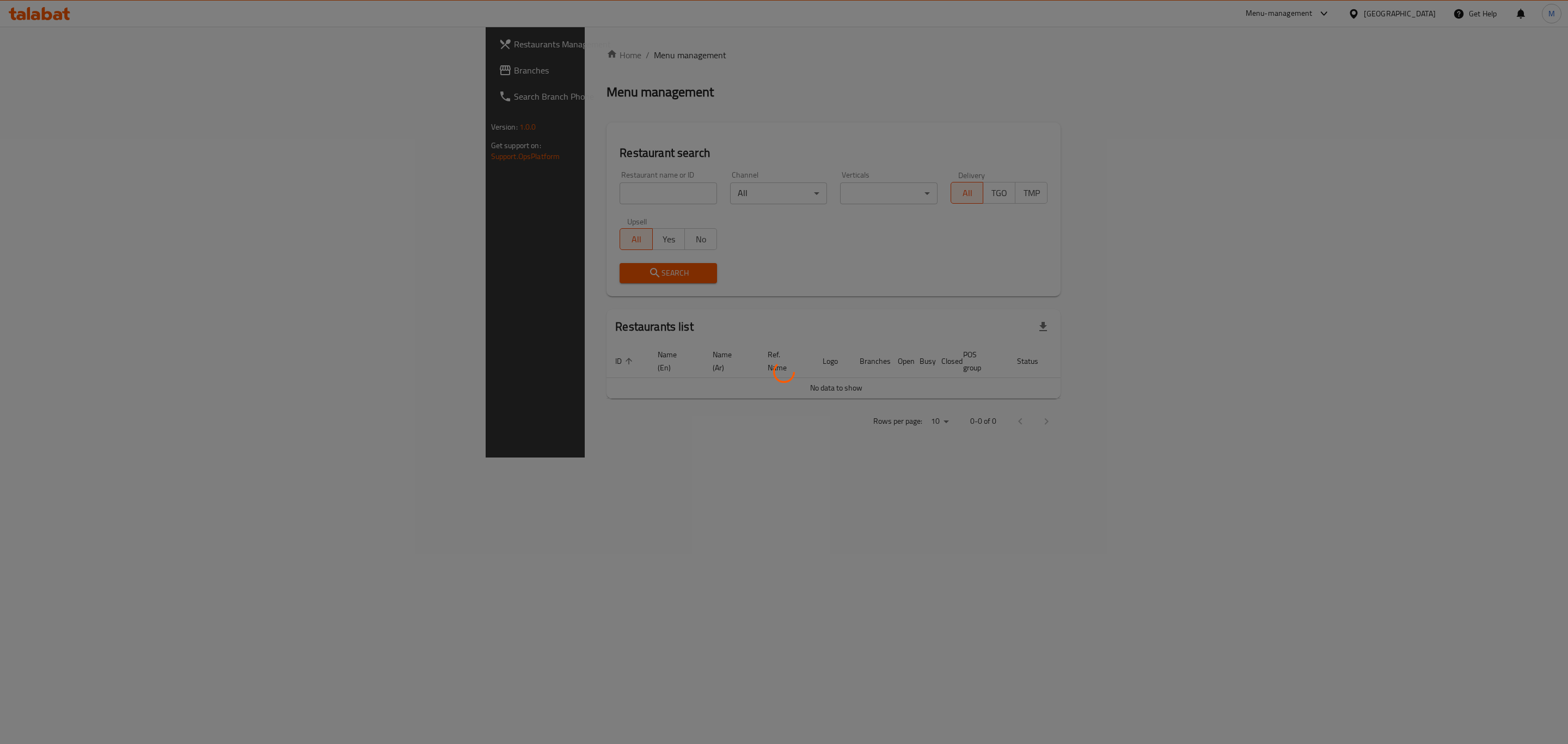
click at [432, 183] on div at bounding box center [784, 372] width 1568 height 744
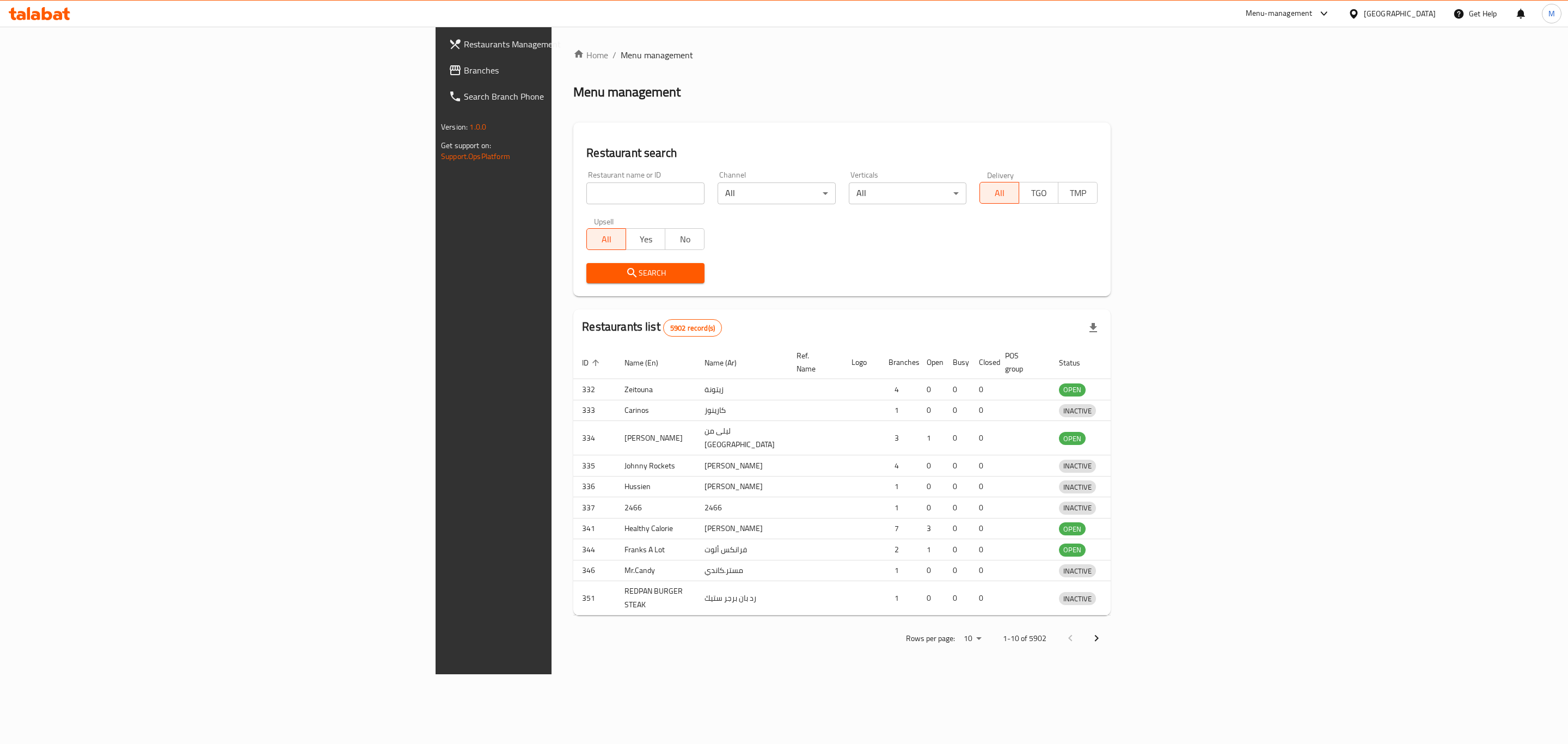
click at [427, 192] on div at bounding box center [784, 372] width 1568 height 744
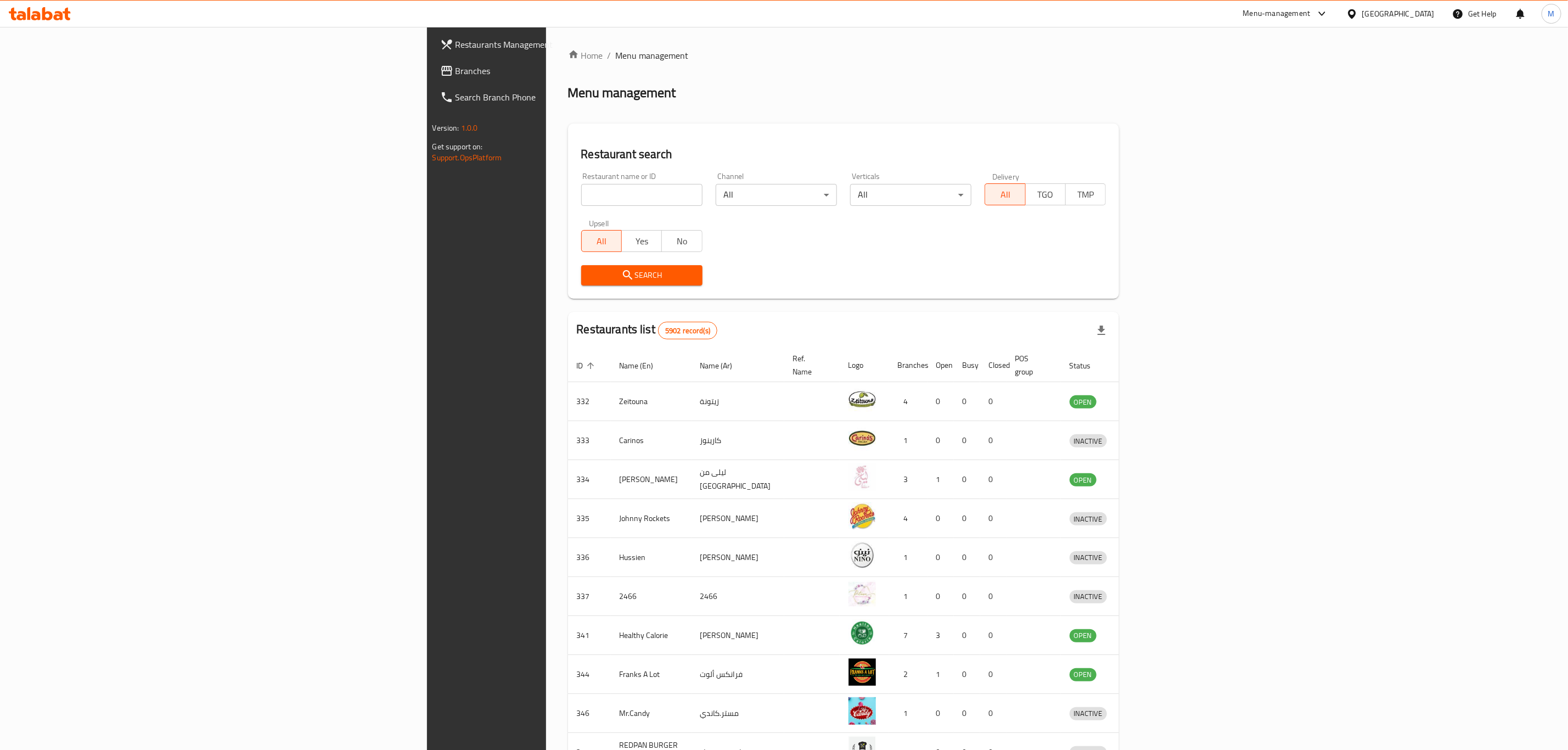
click at [581, 197] on input "search" at bounding box center [642, 195] width 122 height 22
click at [590, 280] on span "Search" at bounding box center [642, 275] width 104 height 14
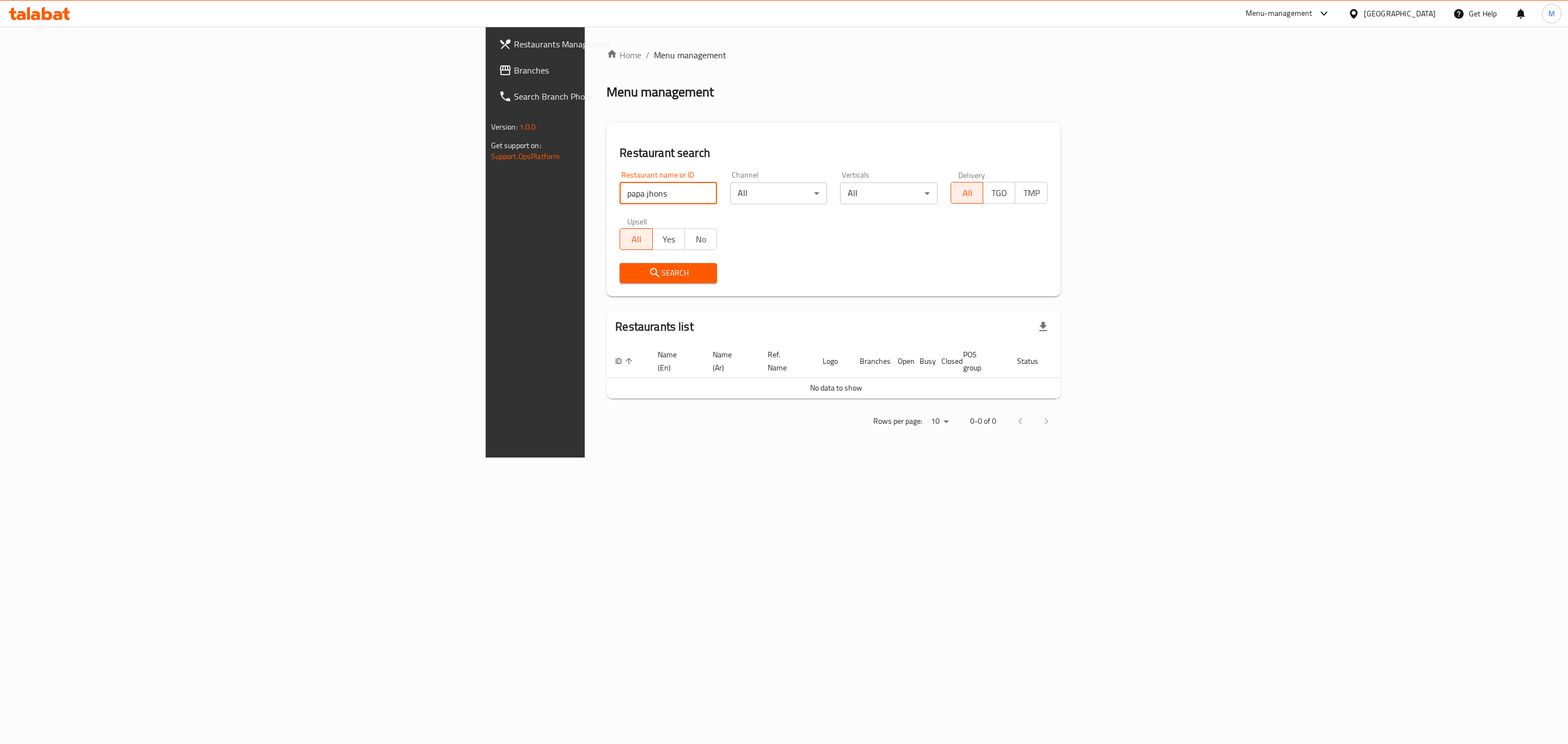
click at [619, 189] on input "papa jhons" at bounding box center [668, 194] width 97 height 22
type input "papa"
click button "Search" at bounding box center [668, 273] width 97 height 20
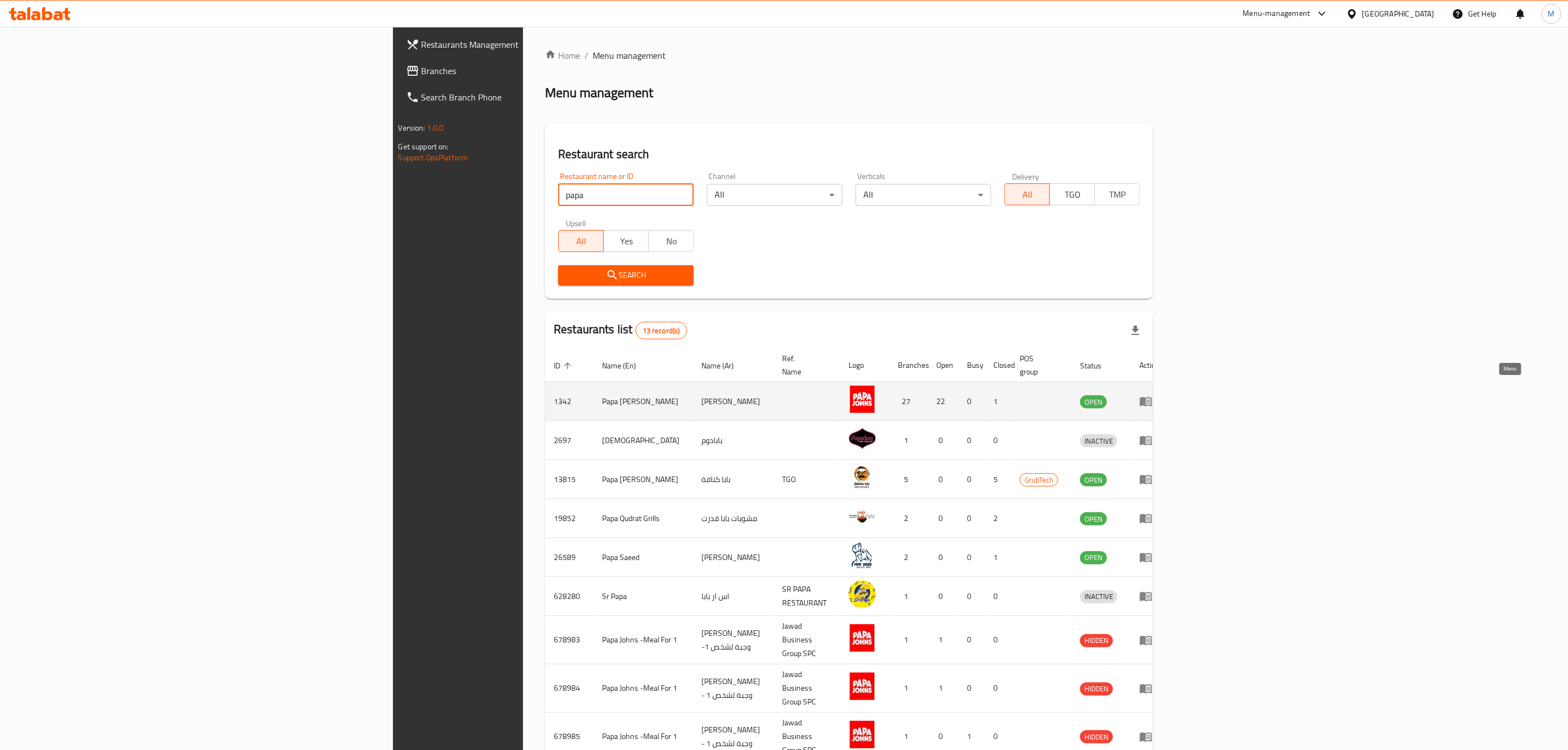
click at [1159, 394] on link "enhanced table" at bounding box center [1149, 401] width 20 height 14
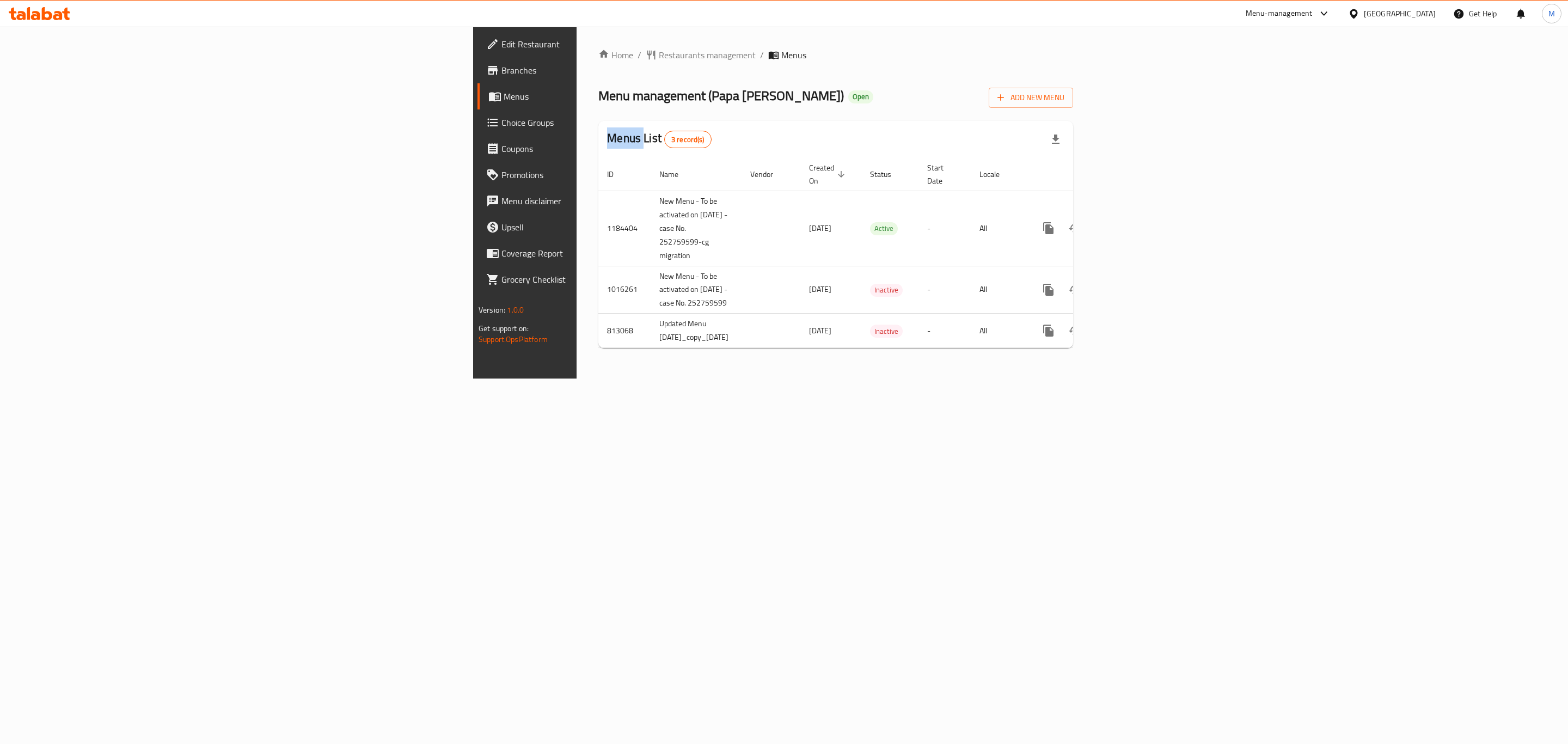
click at [478, 80] on link "Branches" at bounding box center [606, 70] width 257 height 26
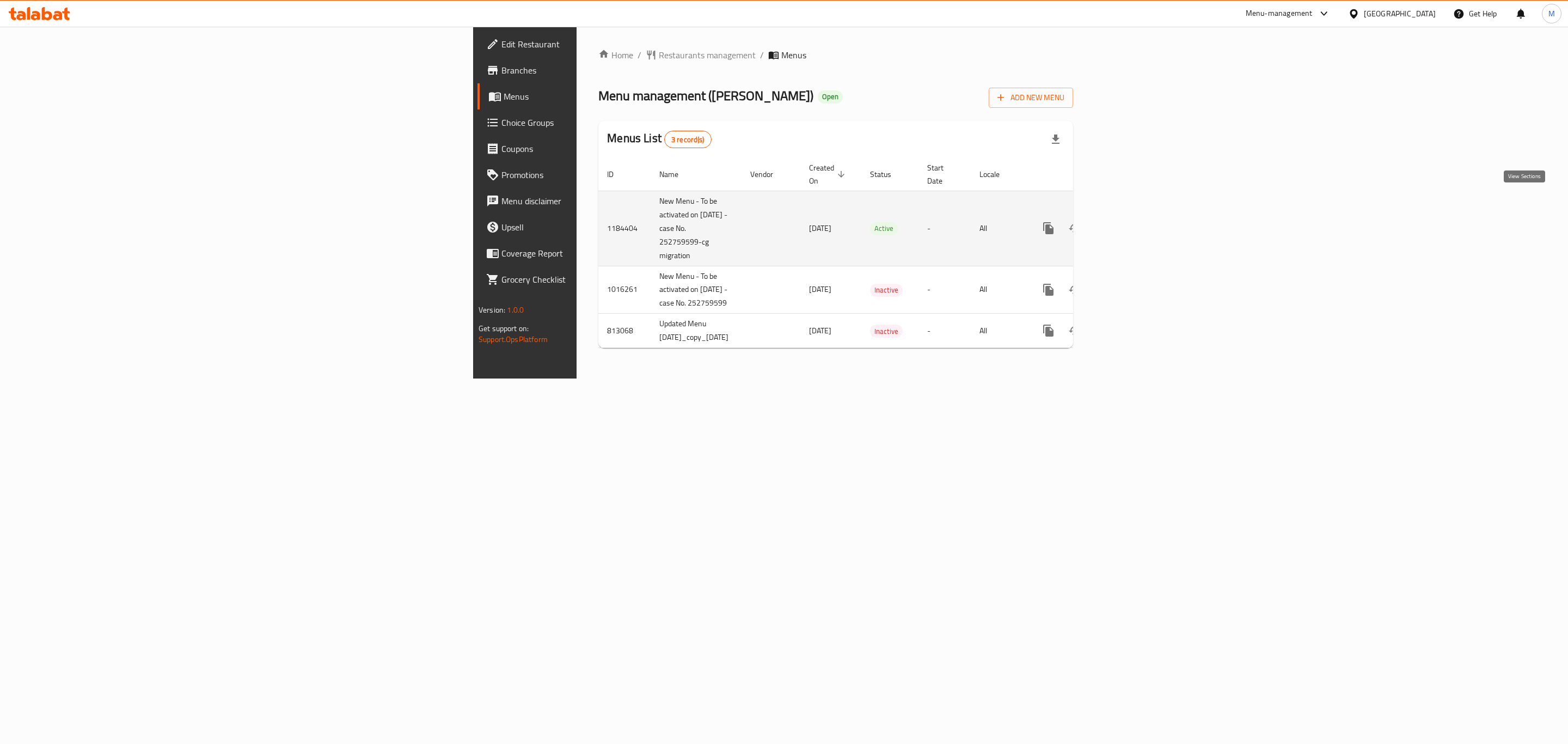
click at [1134, 221] on icon "enhanced table" at bounding box center [1127, 228] width 13 height 13
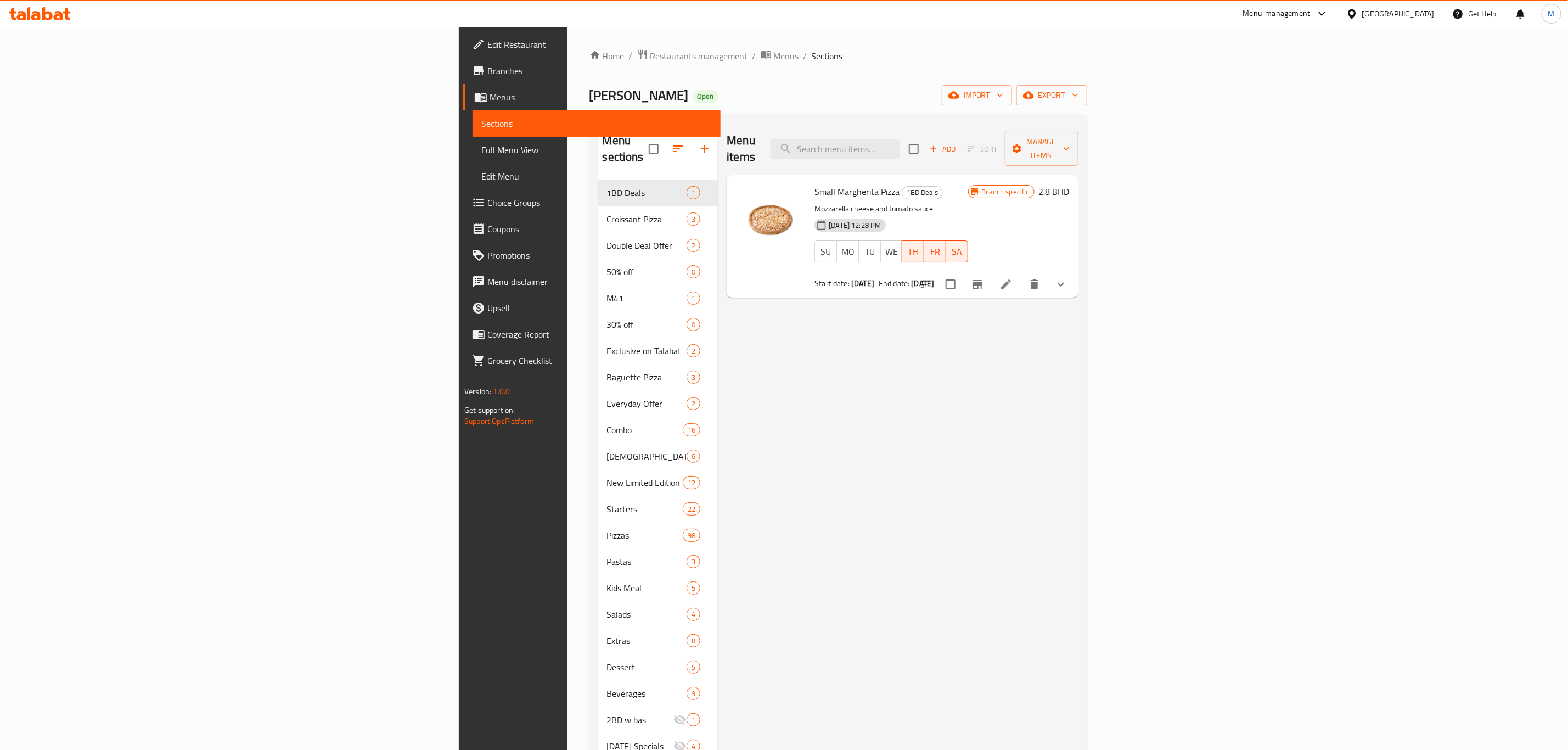
click at [735, 198] on img at bounding box center [770, 219] width 70 height 70
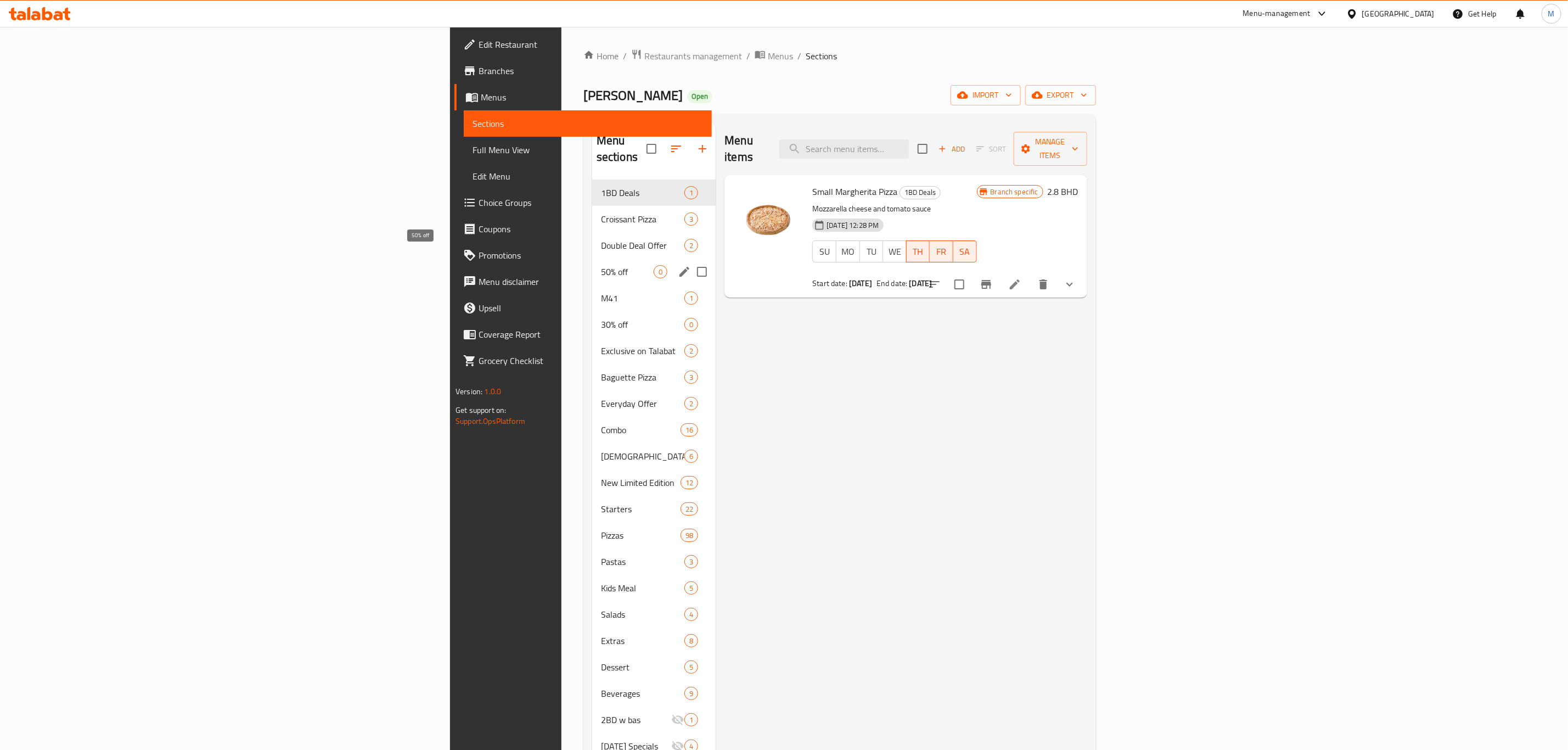
click at [601, 265] on span "50% off" at bounding box center [627, 272] width 52 height 14
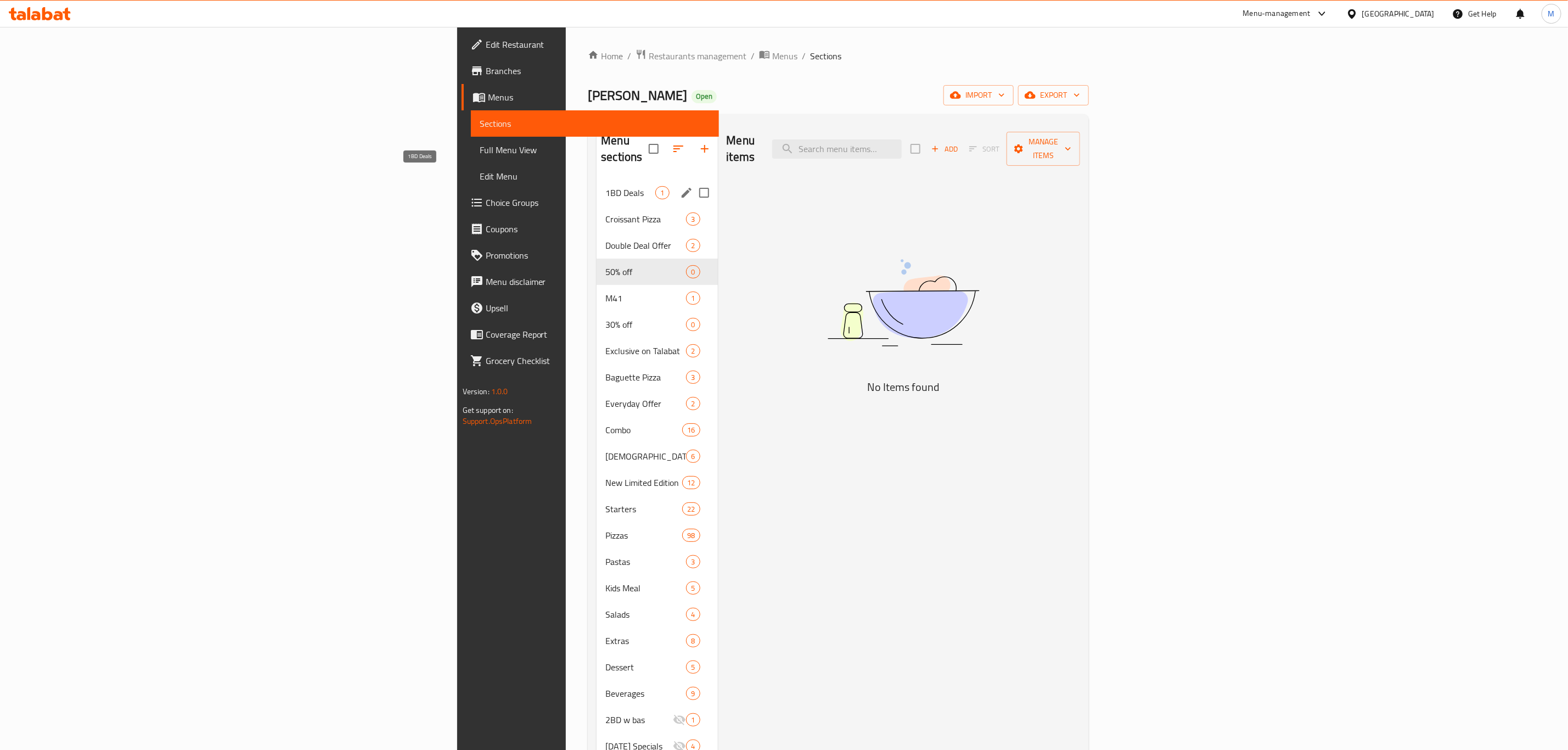
click at [605, 186] on span "1BD Deals" at bounding box center [630, 193] width 50 height 14
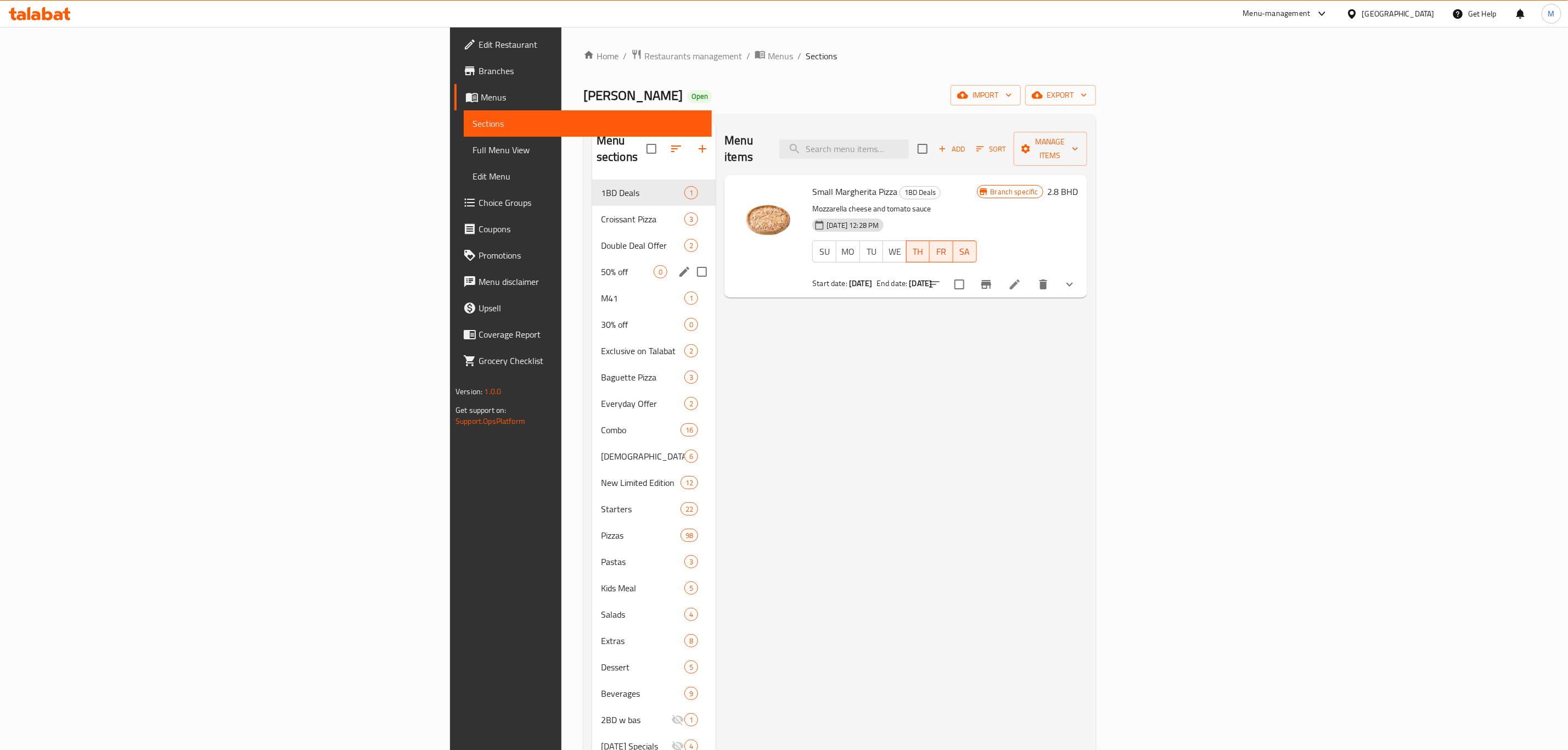
click at [592, 263] on div "50% off 0" at bounding box center [654, 271] width 123 height 26
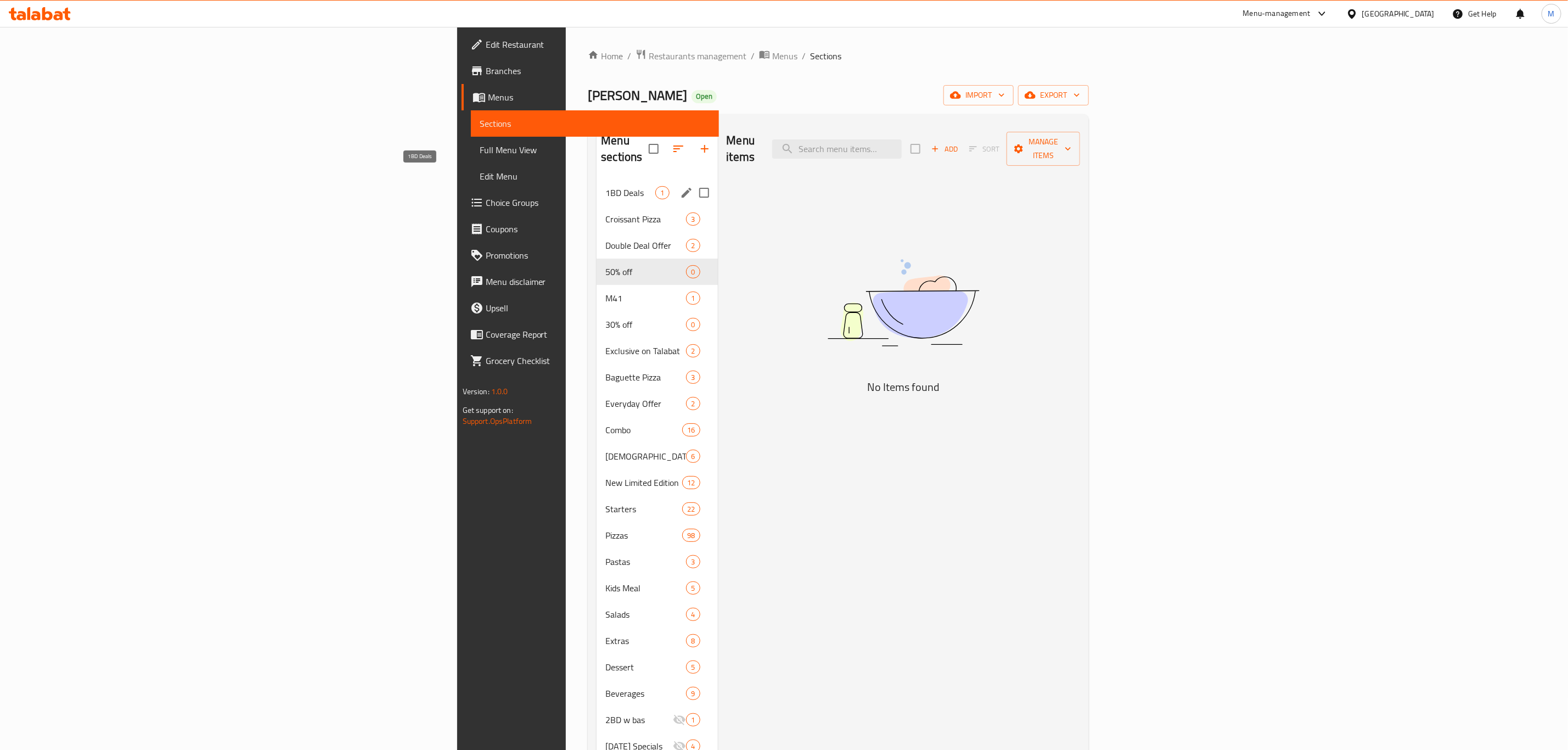
click at [605, 186] on span "1BD Deals" at bounding box center [630, 193] width 50 height 14
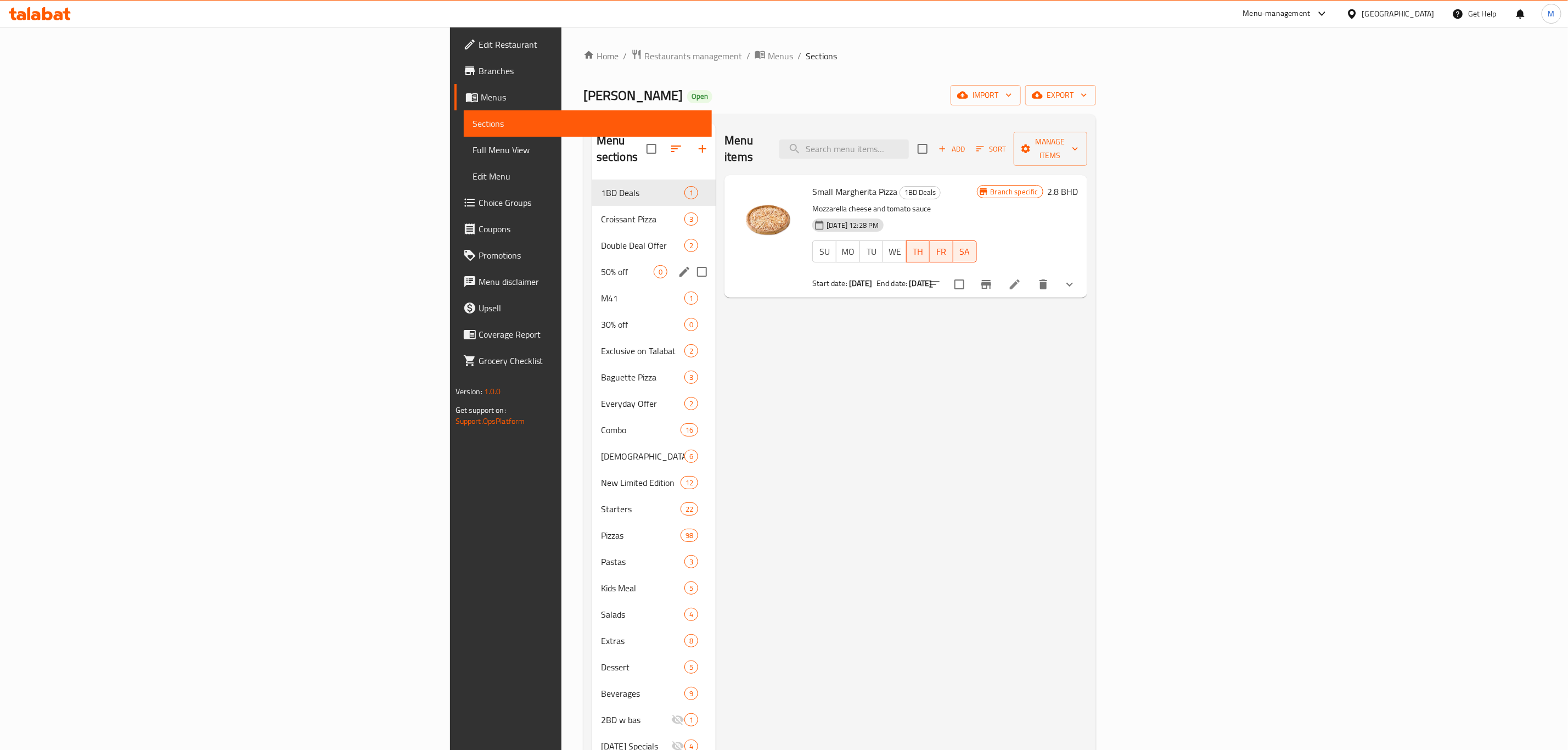
click at [592, 258] on div "50% off 0" at bounding box center [654, 271] width 123 height 26
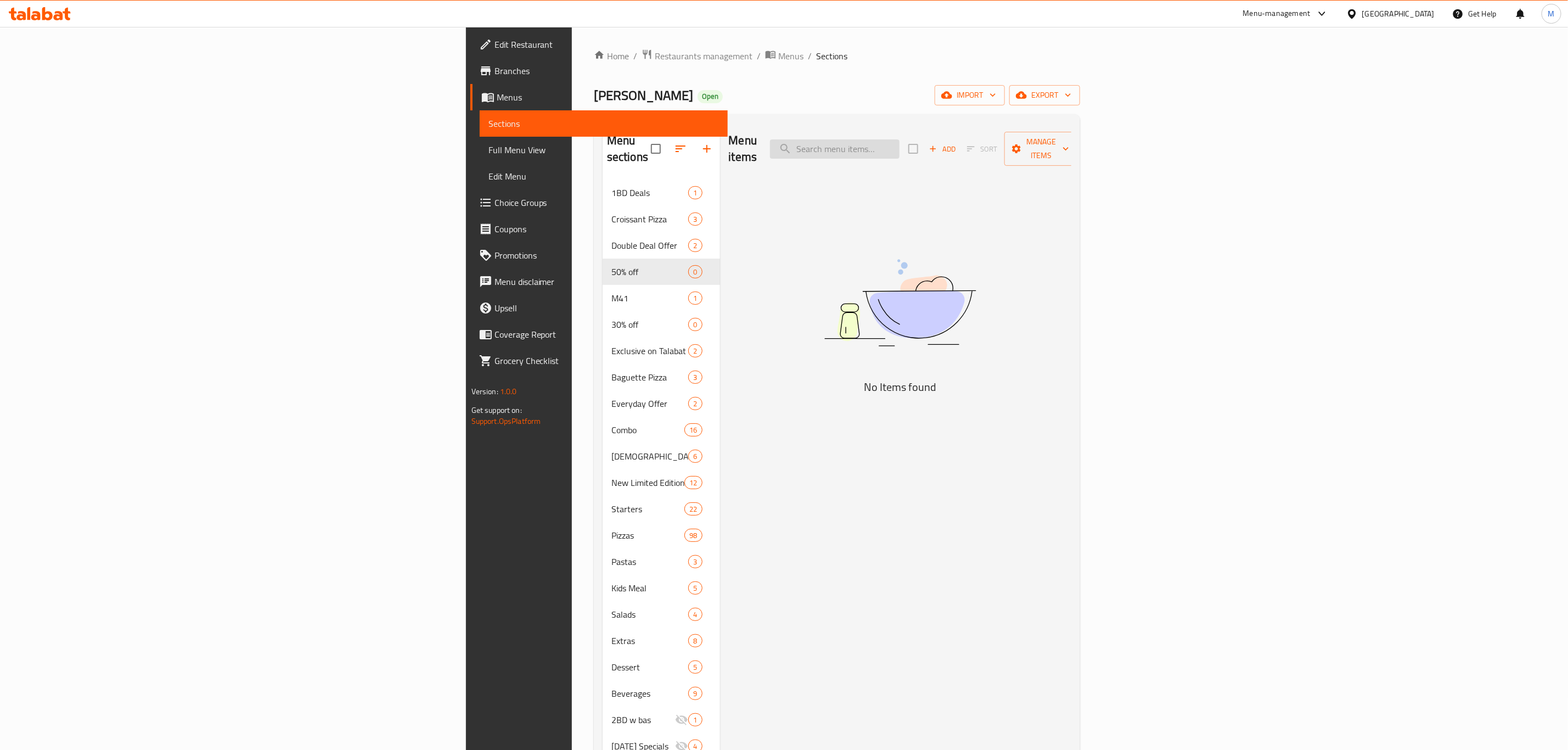
click at [899, 139] on input "search" at bounding box center [834, 149] width 129 height 19
paste input "Chicken BBQ Ranch Pizza Large"
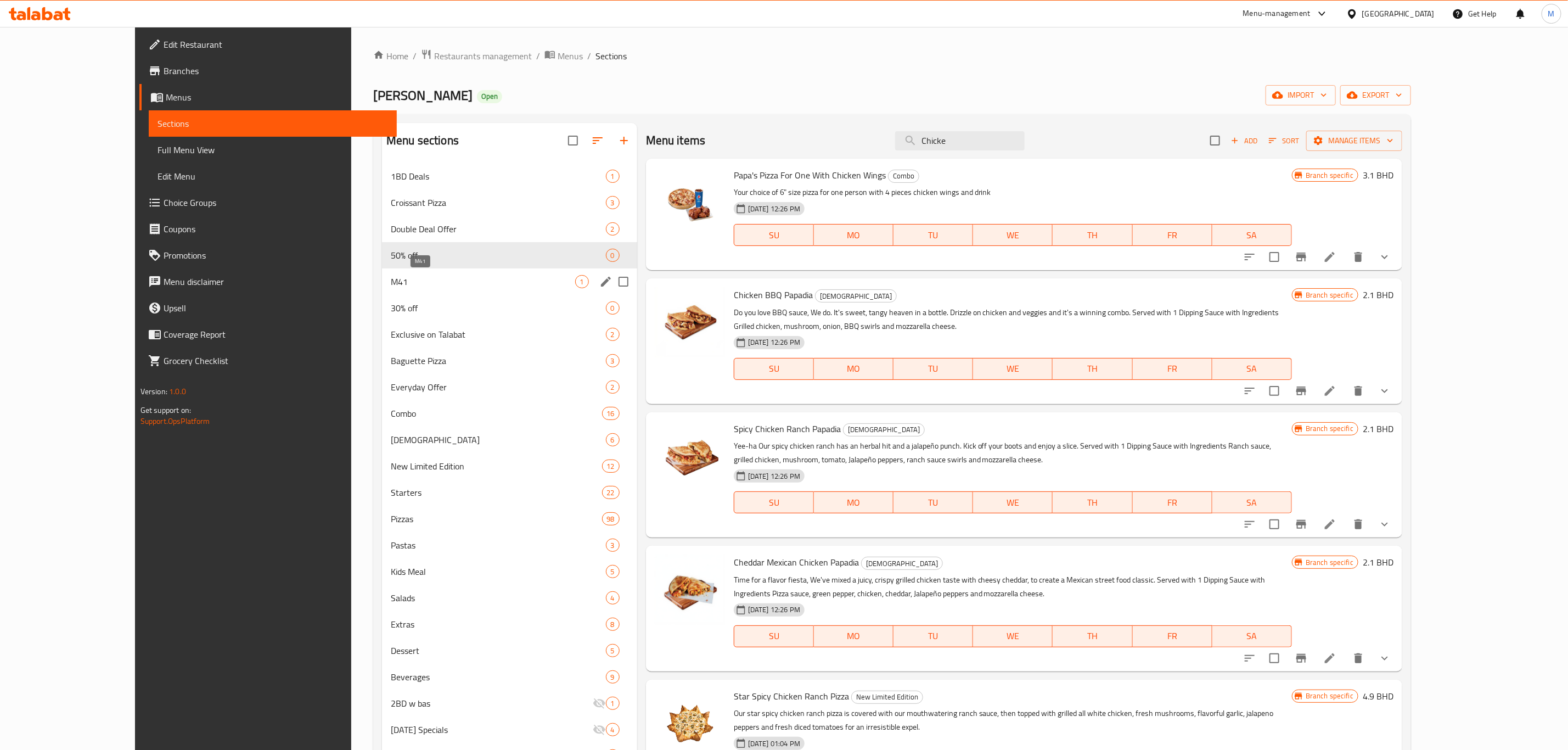
type input "Chicke"
click at [391, 287] on span "M41" at bounding box center [483, 282] width 184 height 14
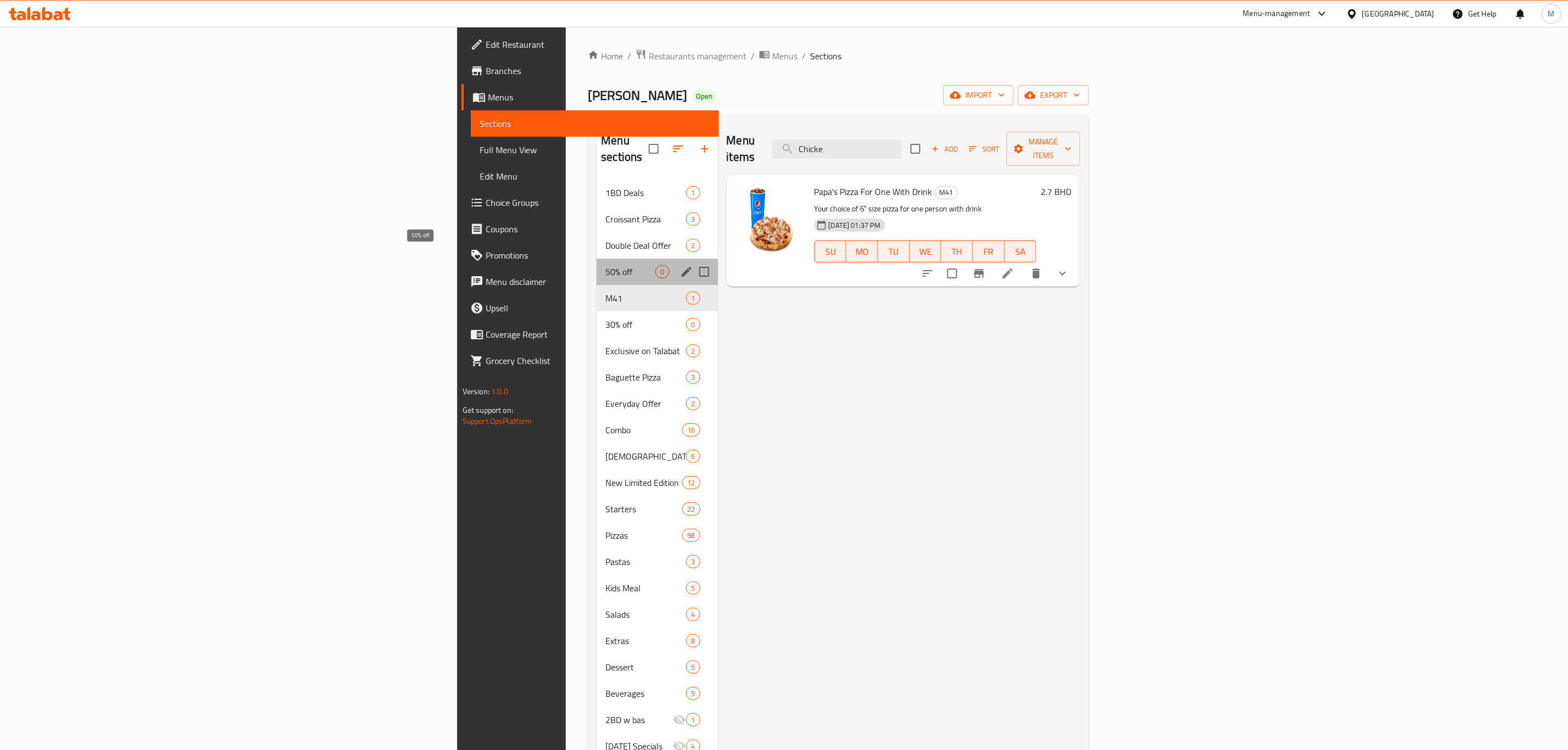
click at [605, 265] on span "50% off" at bounding box center [630, 272] width 50 height 14
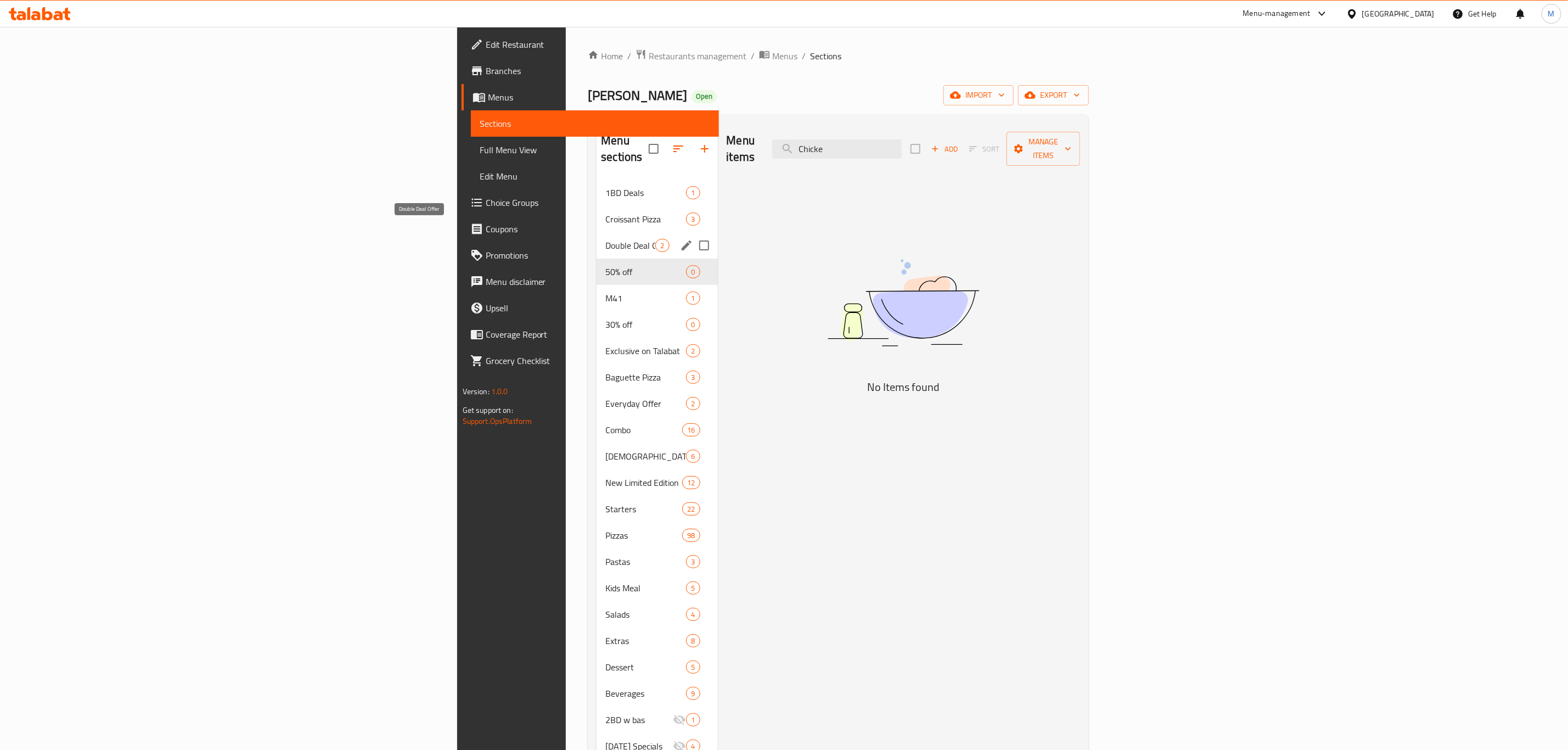
click at [605, 239] on span "Double Deal Offer" at bounding box center [630, 246] width 50 height 14
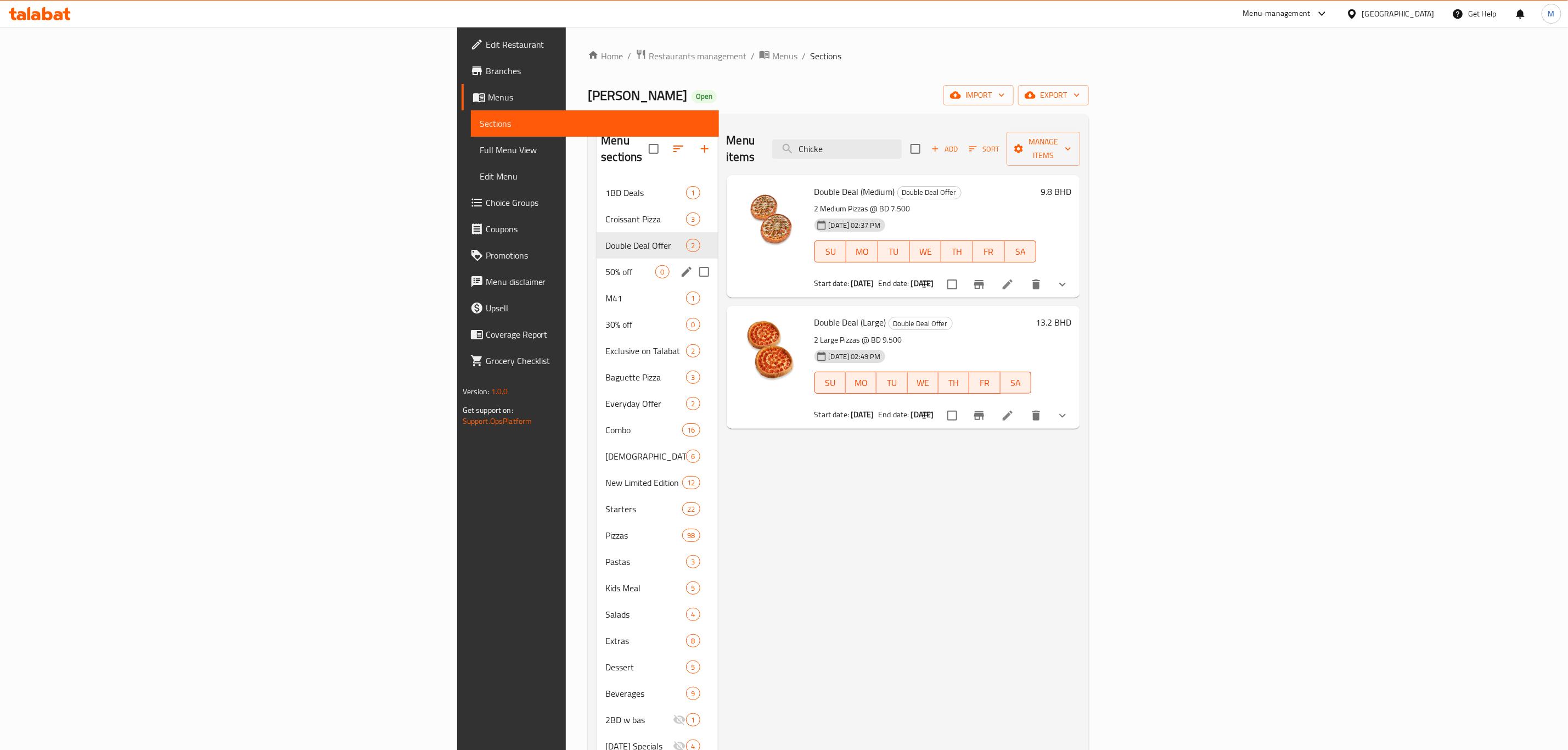
click at [596, 258] on div "50% off 0" at bounding box center [656, 271] width 121 height 26
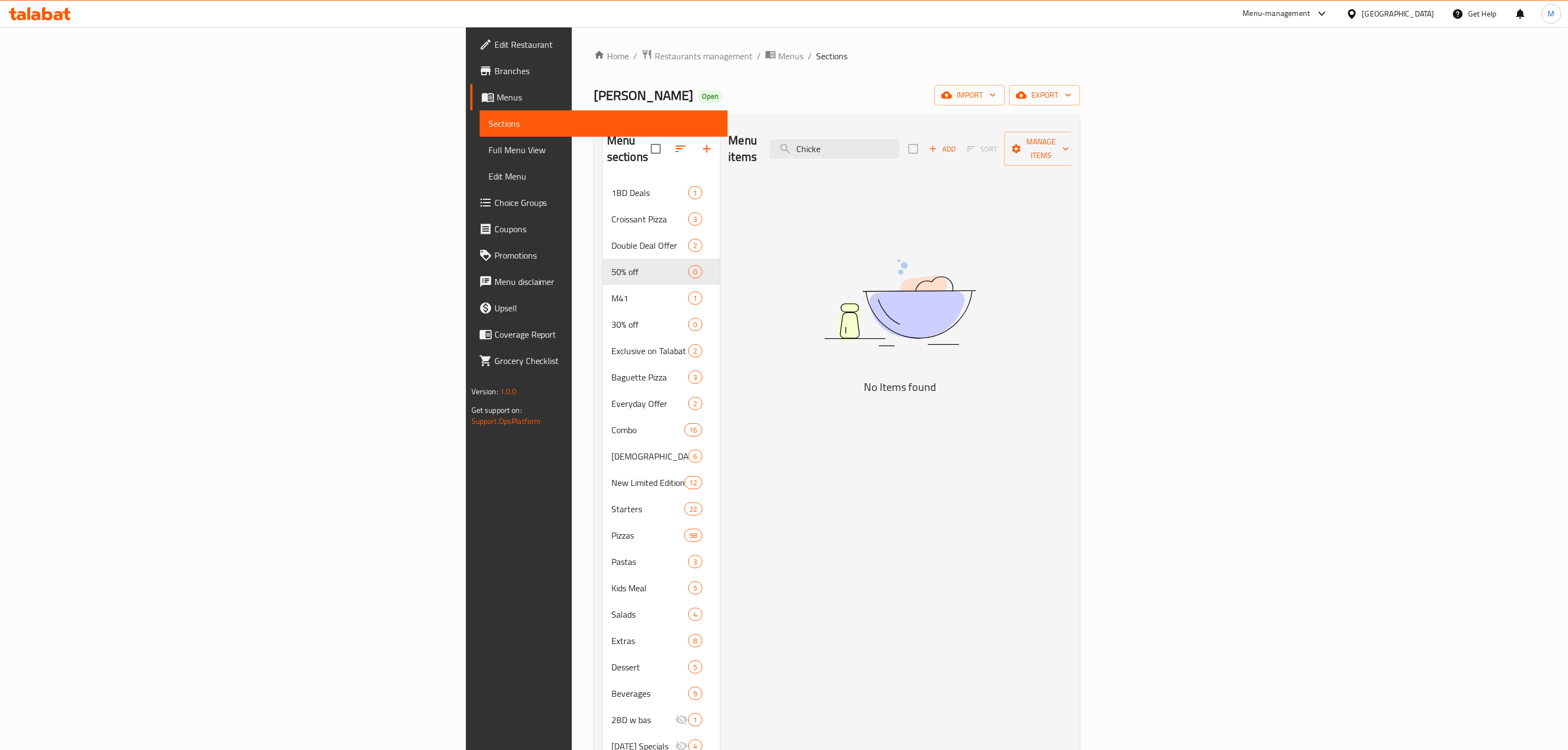
drag, startPoint x: 1039, startPoint y: 116, endPoint x: 1039, endPoint y: 129, distance: 13.0
click at [1039, 117] on div "Menu sections 1BD Deals 1 Croissant Pizza 3 Double Deal Offer 2 50% off 0 M41 1…" at bounding box center [837, 535] width 486 height 842
click at [1039, 129] on div "Menu items Chicke Add Sort Manage items" at bounding box center [900, 149] width 343 height 52
click at [899, 140] on input "Chicke" at bounding box center [834, 149] width 129 height 19
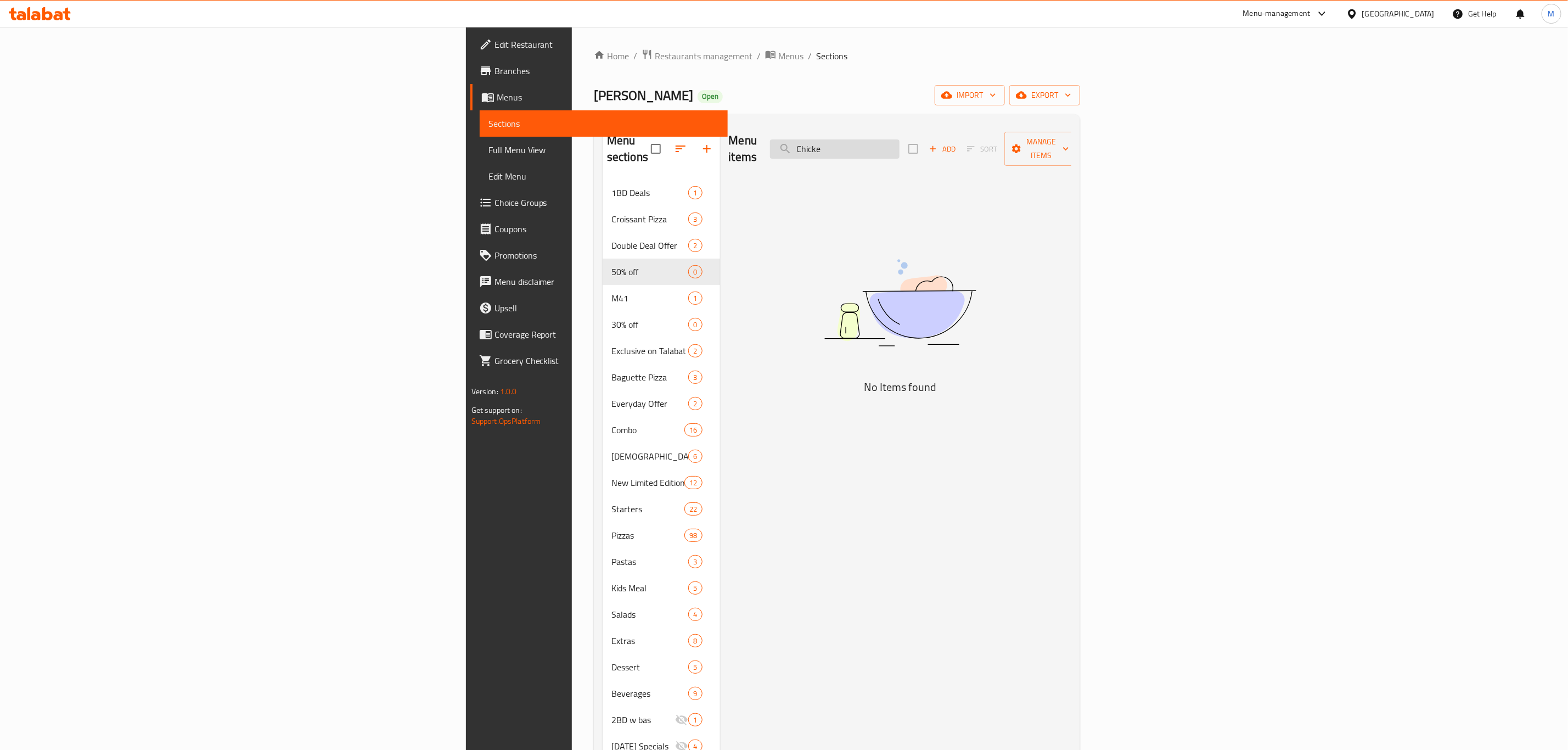
click at [899, 140] on input "Chicke" at bounding box center [834, 149] width 129 height 19
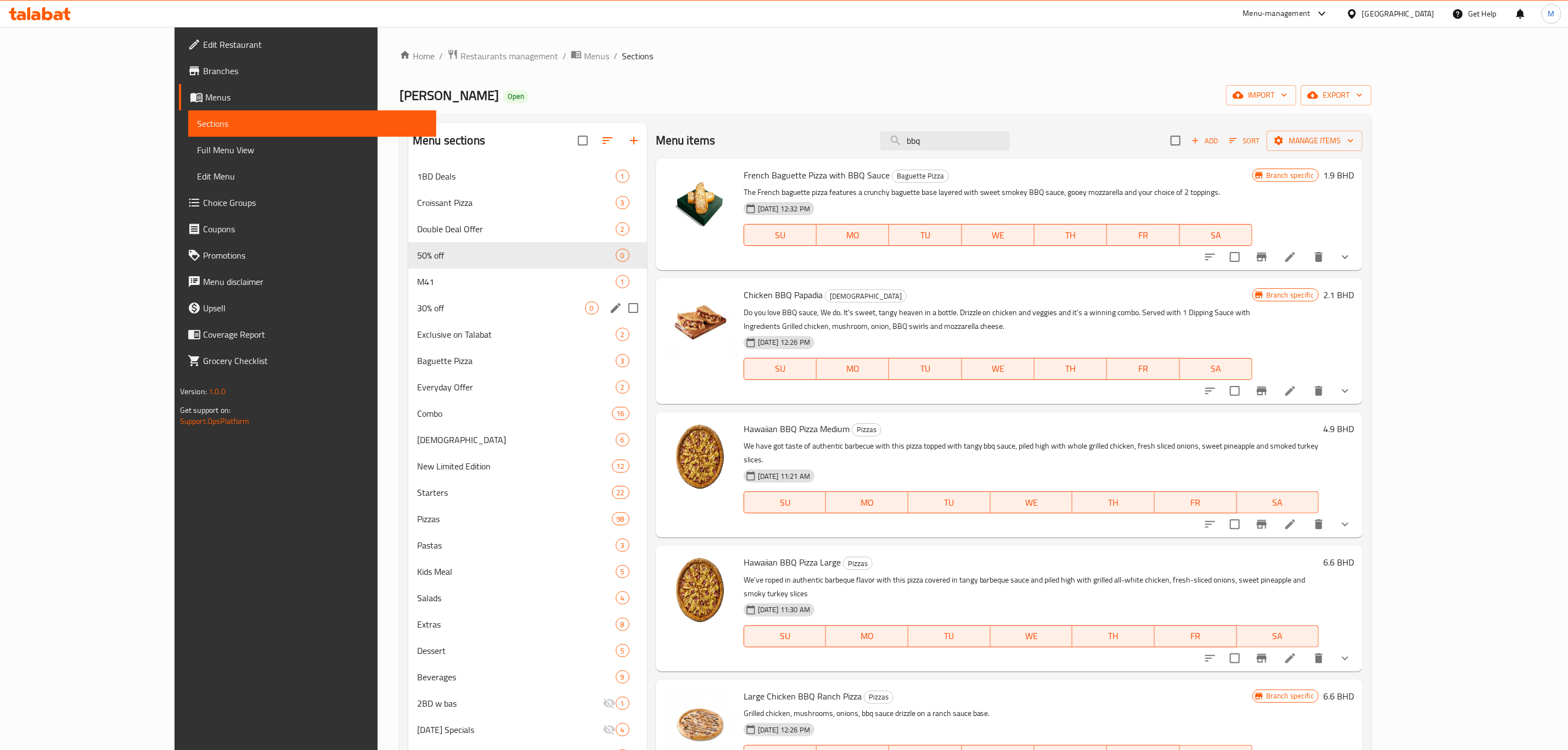
type input "bbq"
click at [417, 277] on span "M41" at bounding box center [501, 282] width 168 height 14
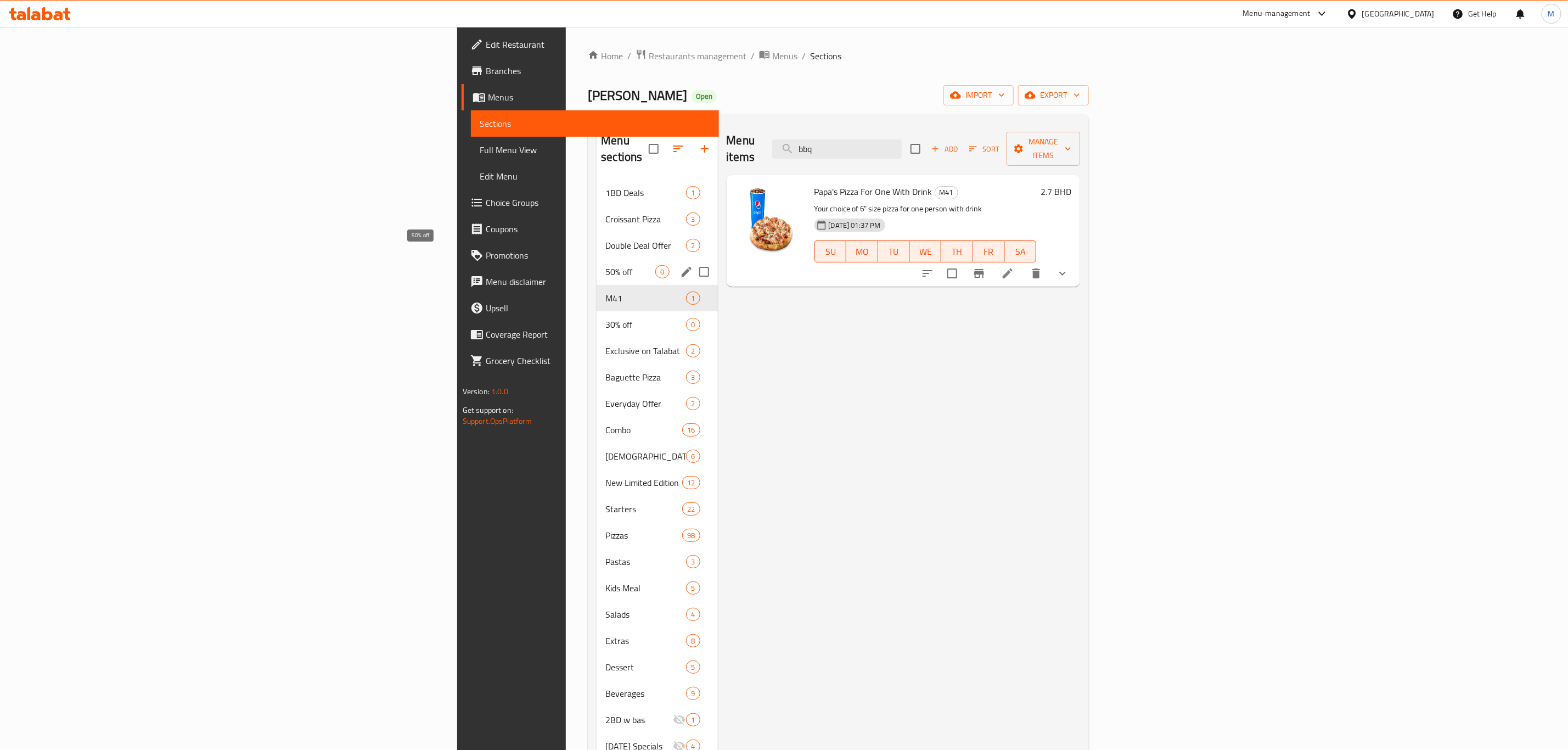
click at [605, 265] on span "50% off" at bounding box center [630, 272] width 50 height 14
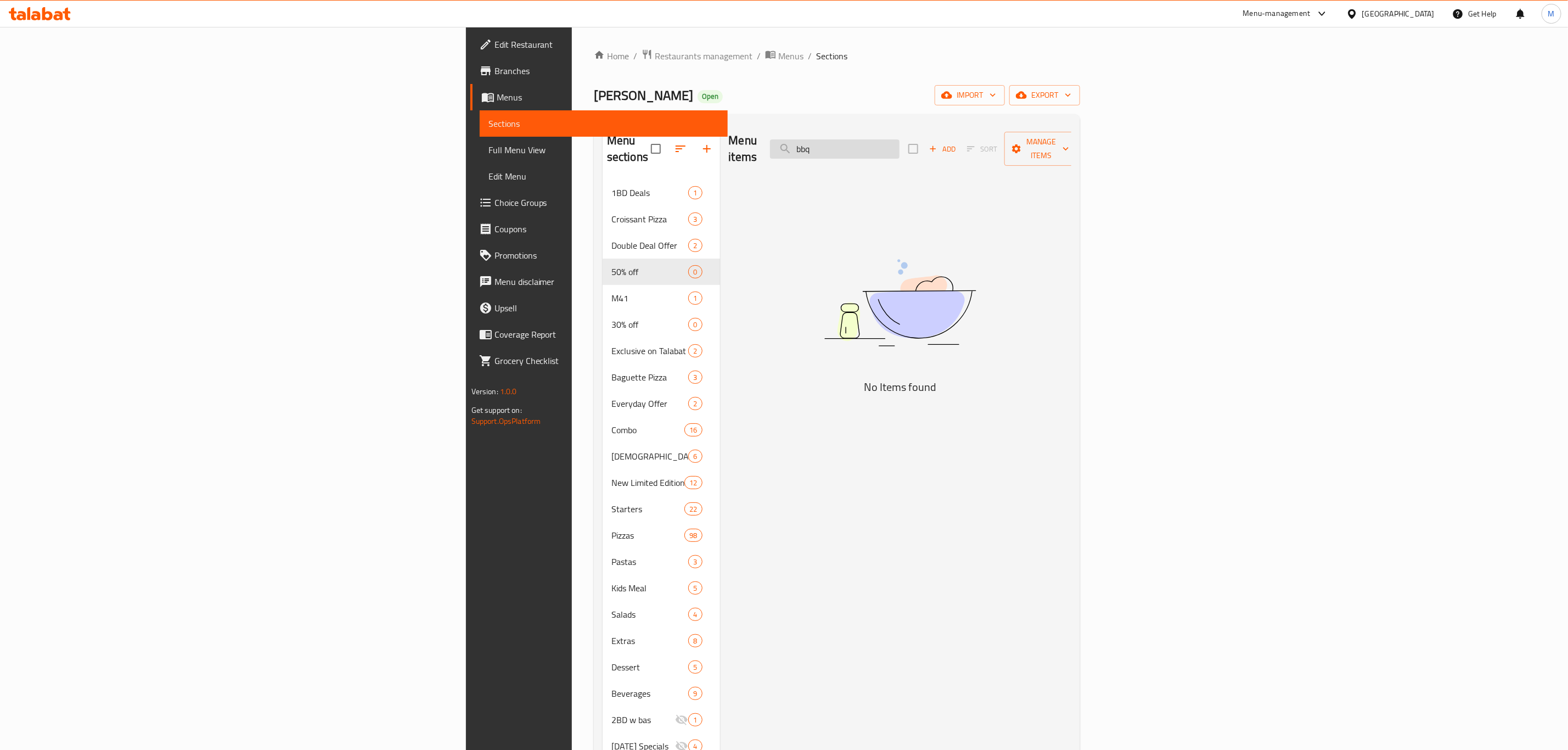
click at [899, 139] on input "bbq" at bounding box center [834, 149] width 129 height 19
click at [301, 0] on html "​ Menu-management Bahrain Get Help M Edit Restaurant Branches Menus Sections Fu…" at bounding box center [784, 375] width 1568 height 750
click at [899, 145] on input "search" at bounding box center [834, 149] width 129 height 19
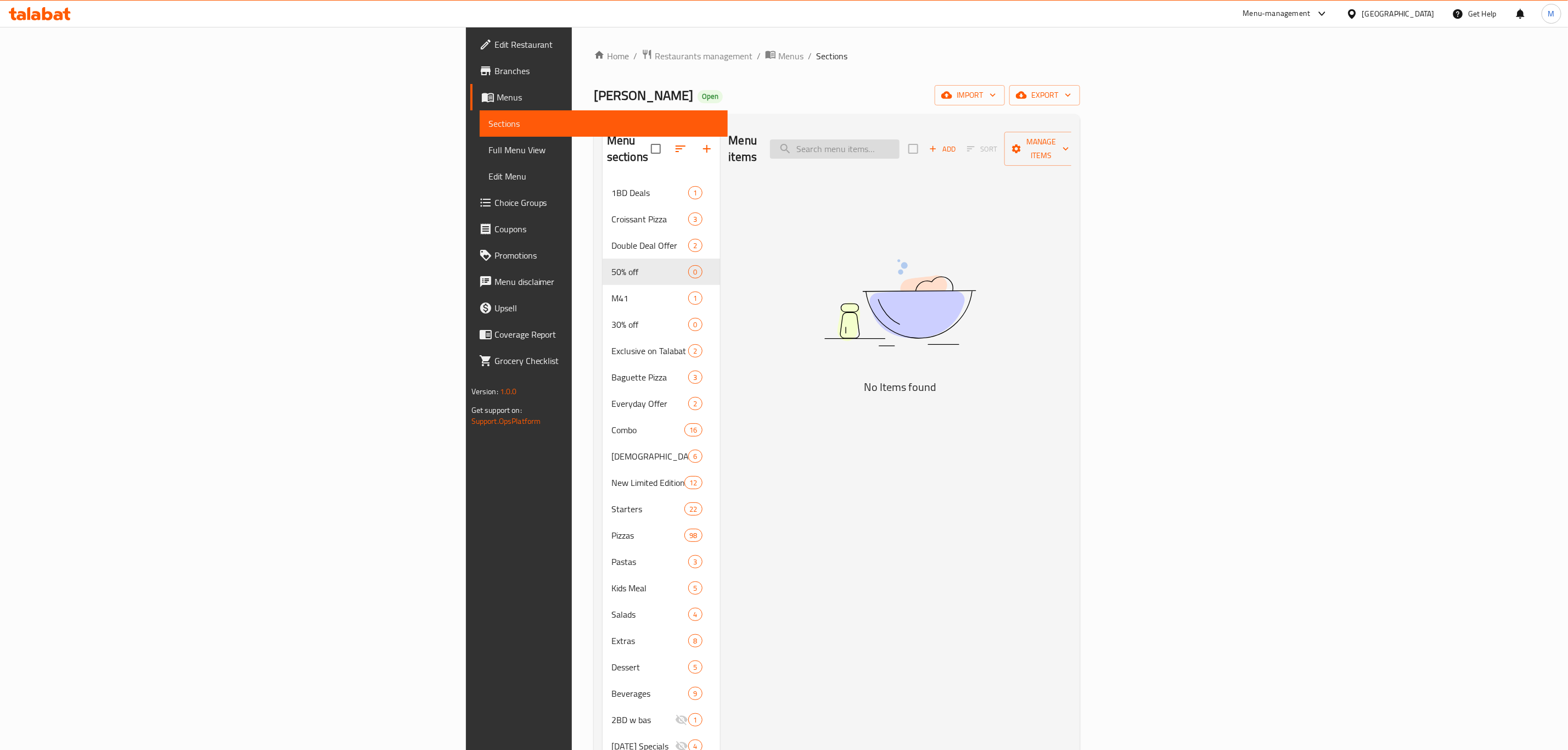
paste input "Hawaiian"
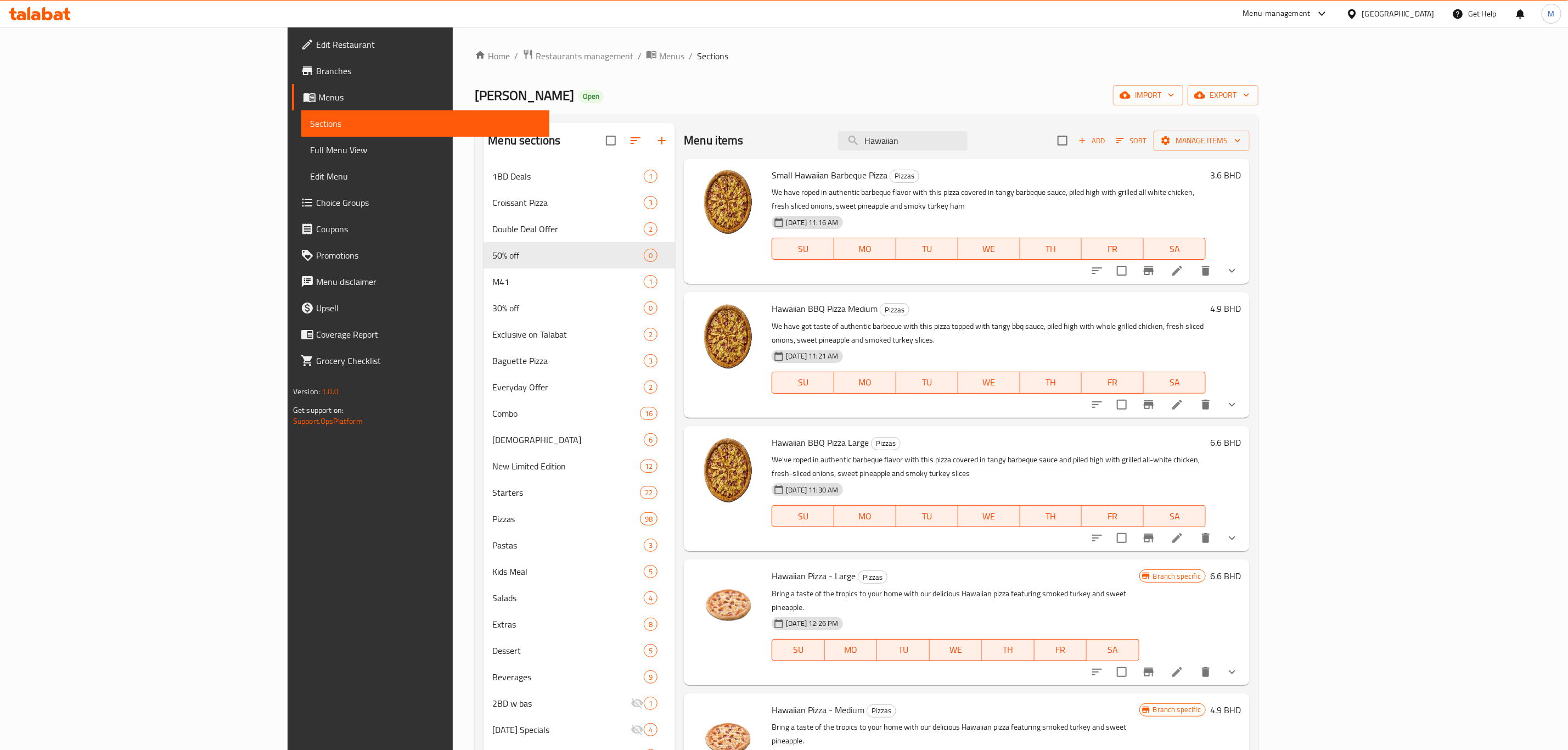
type input "Hawaiian"
click at [772, 434] on span "Hawaiian BBQ Pizza Large" at bounding box center [820, 442] width 97 height 16
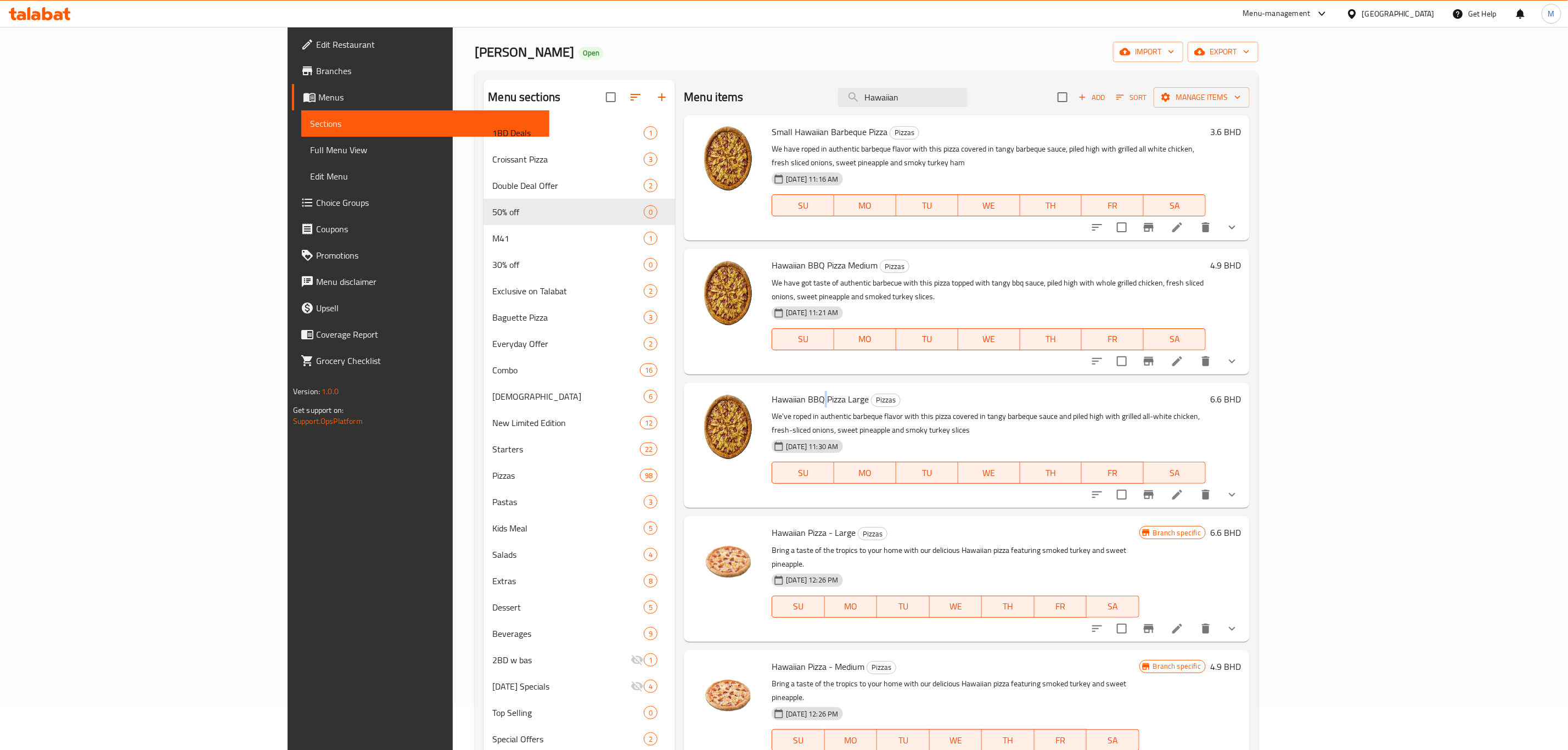
scroll to position [82, 0]
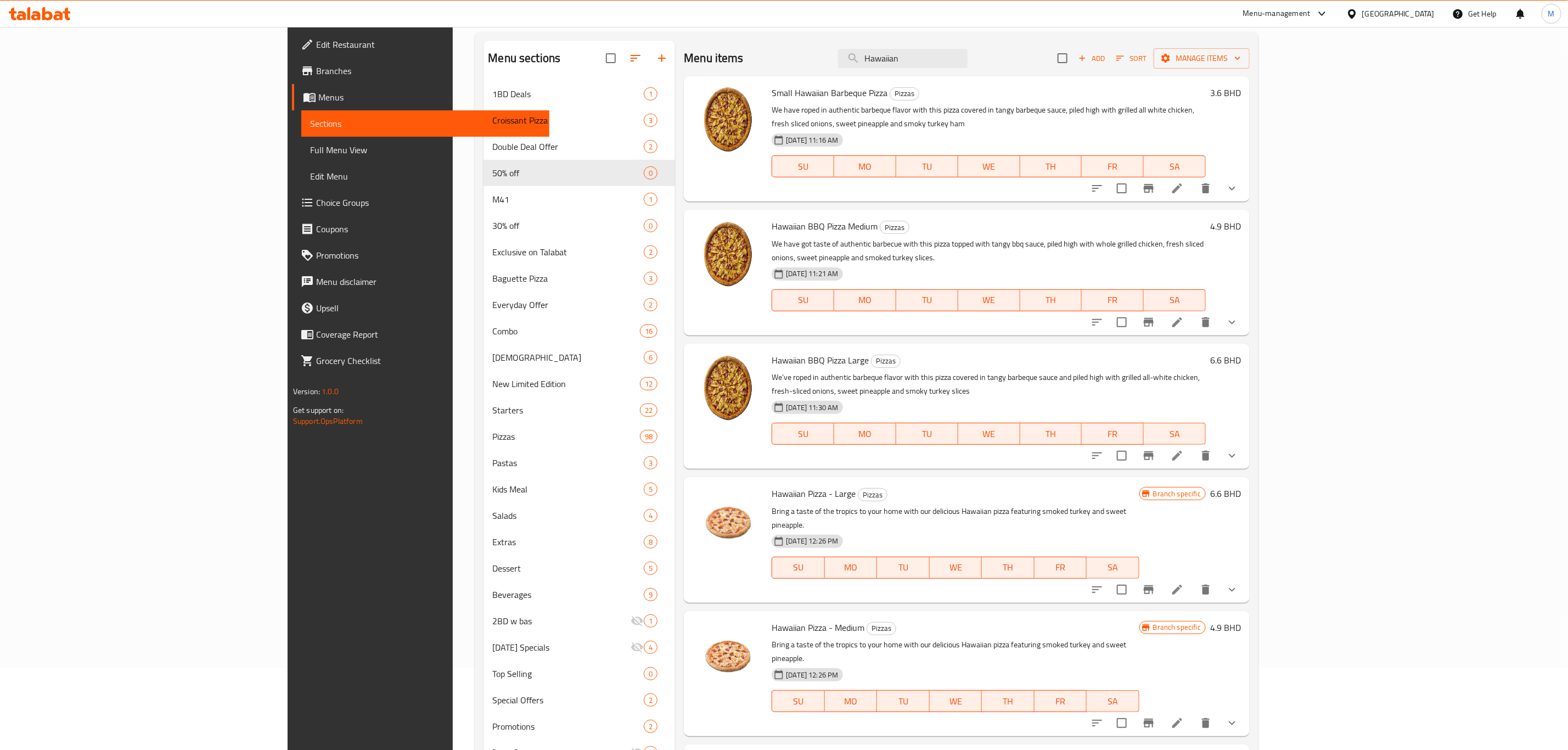
click at [772, 485] on span "Hawaiian Pizza - Large" at bounding box center [813, 492] width 84 height 16
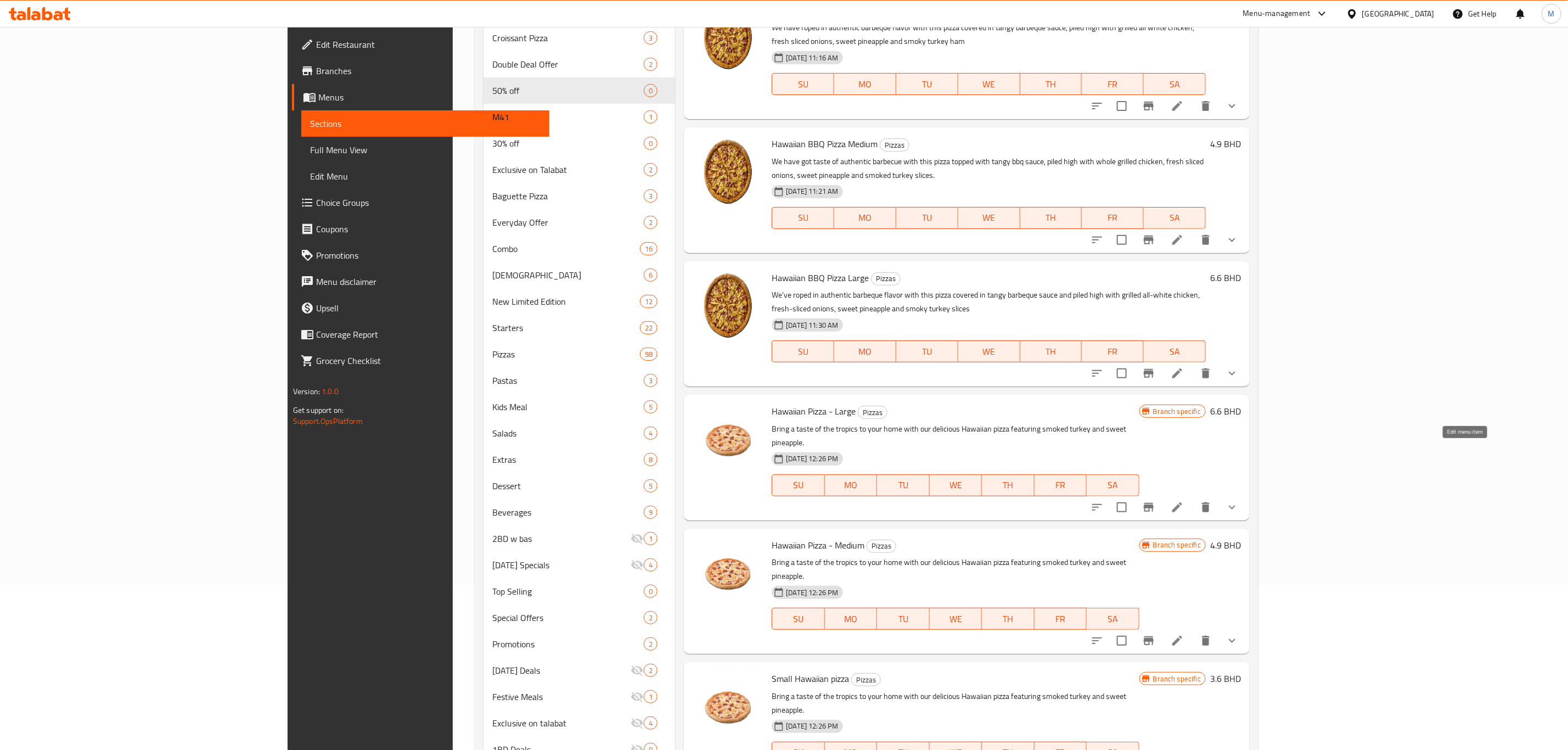
click at [1184, 501] on icon at bounding box center [1177, 508] width 14 height 14
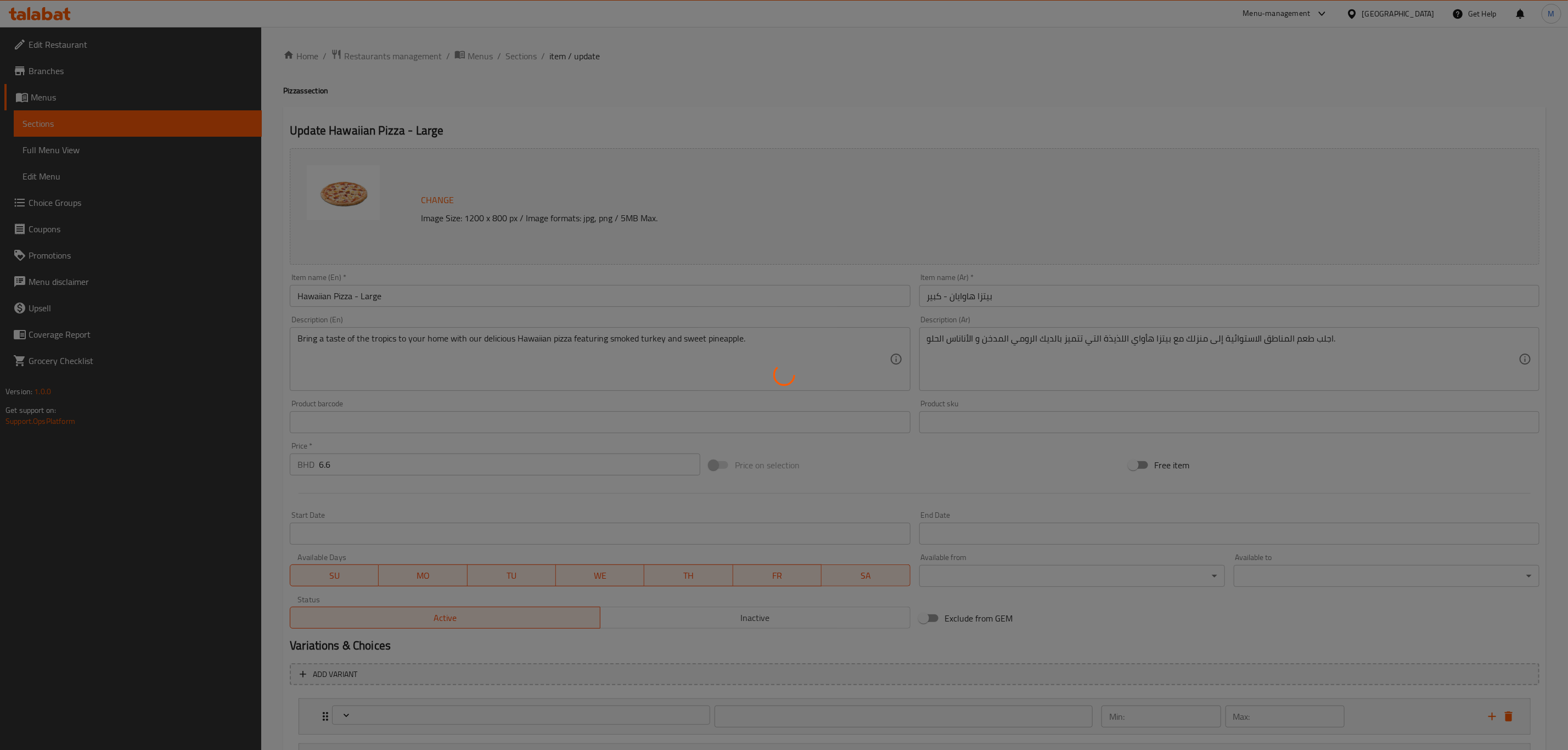
type input "اختر عجينة بيتزا ك:"
type input "1"
type input "إضافات إضافية (اختياري)"
type input "0"
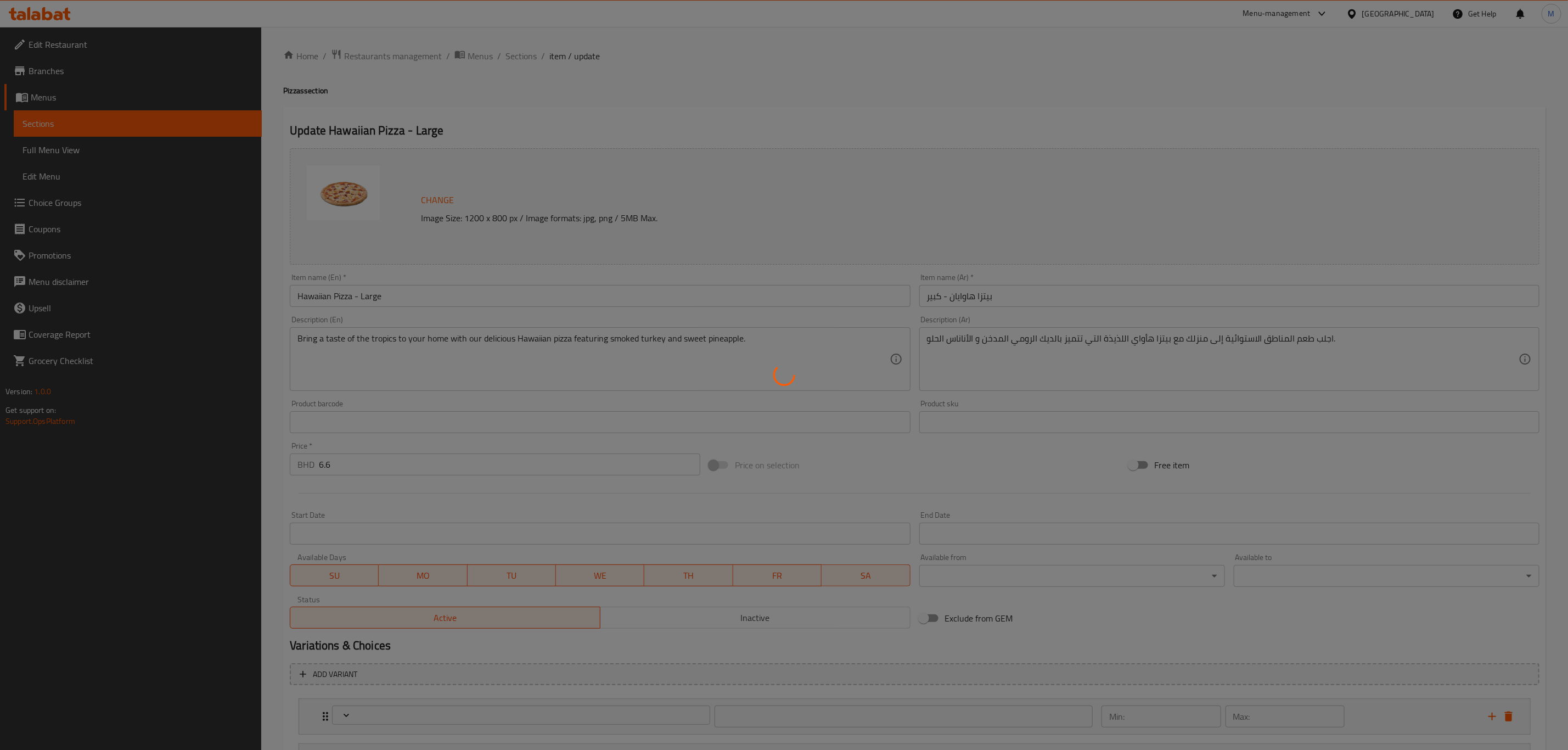
type input "10"
type input "اختر نوع الجبن (اختياري)"
type input "0"
type input "1"
type input "اختر نوع الخبز اختياري:"
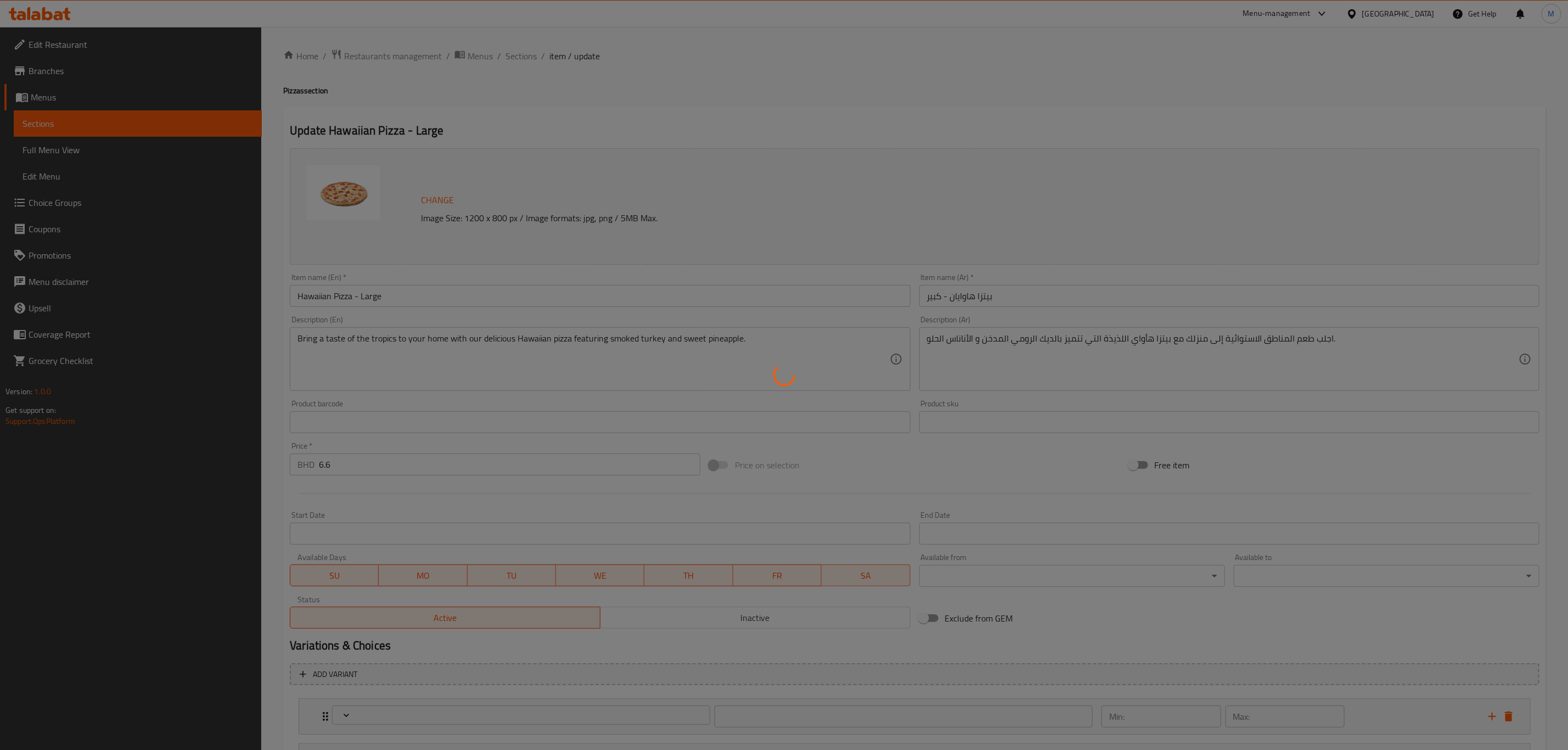
type input "0"
type input "1"
type input "اختر تقطيع البيتزا اختياري:"
type input "0"
type input "1"
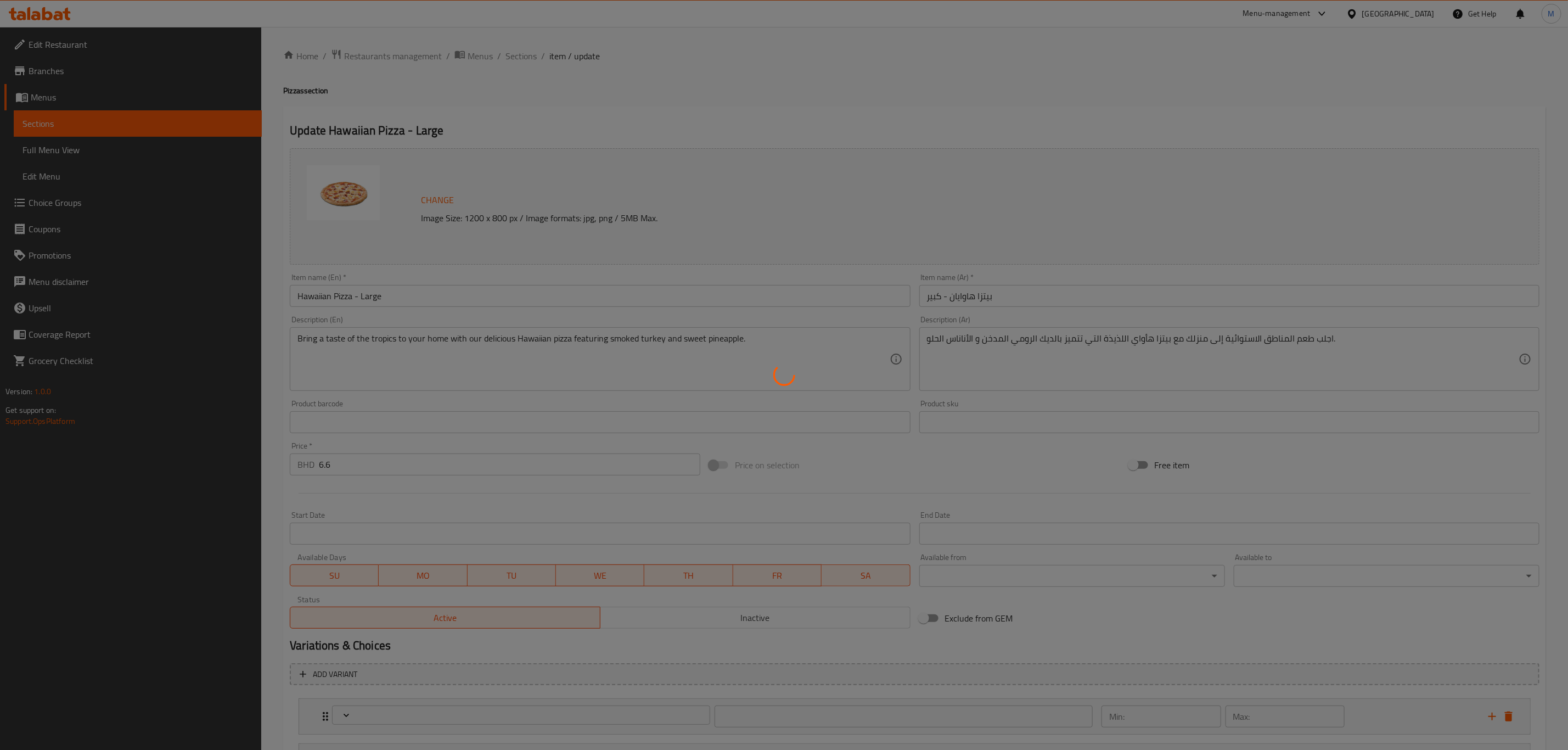
type input "إزالة الإضافات (اختياري)"
type input "0"
type input "2"
type input "نوع صوص البيتزا في القاعدة ( ك ):"
type input "1"
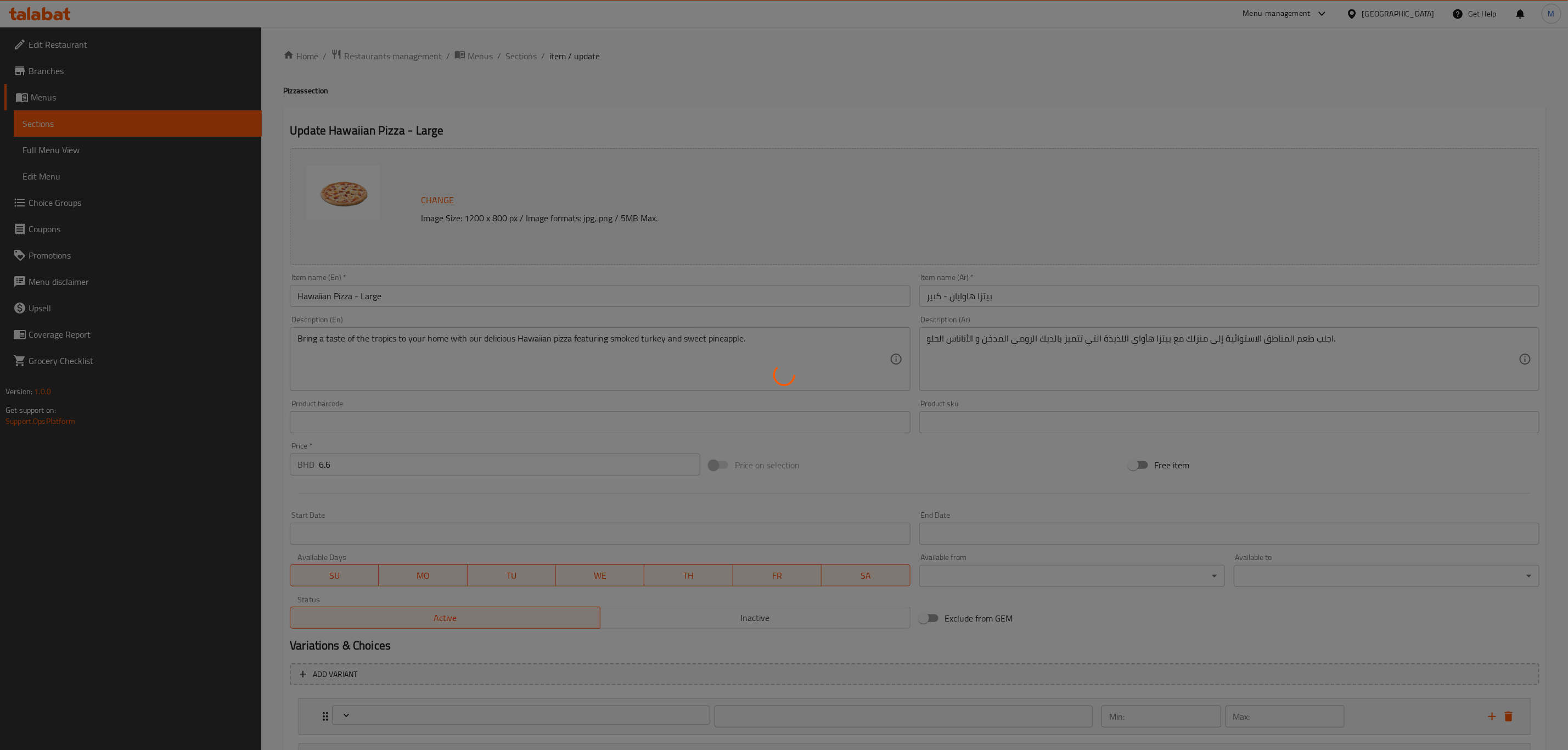
type input "1"
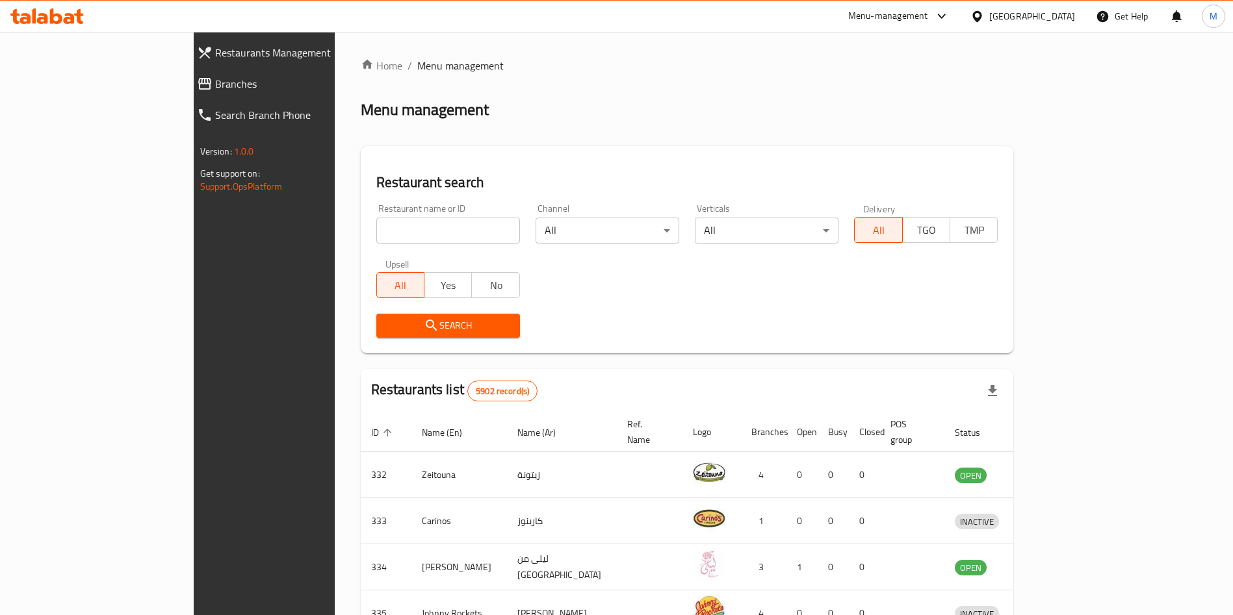
click at [376, 236] on input "search" at bounding box center [448, 231] width 144 height 26
type input "papa"
click button "Search" at bounding box center [448, 326] width 144 height 24
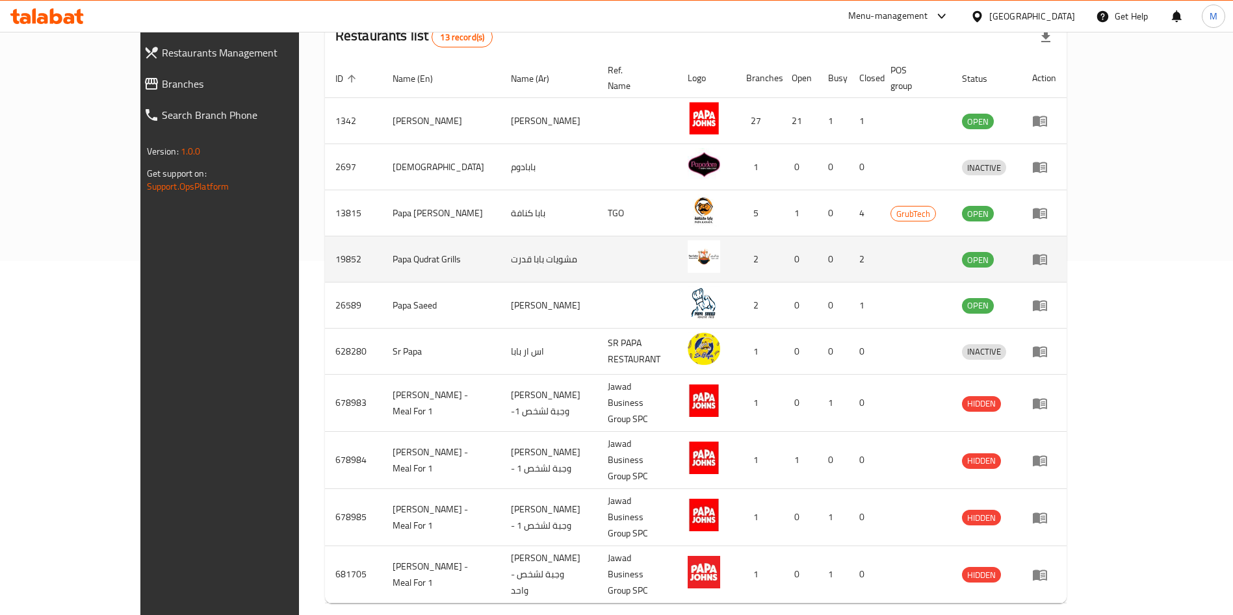
scroll to position [257, 0]
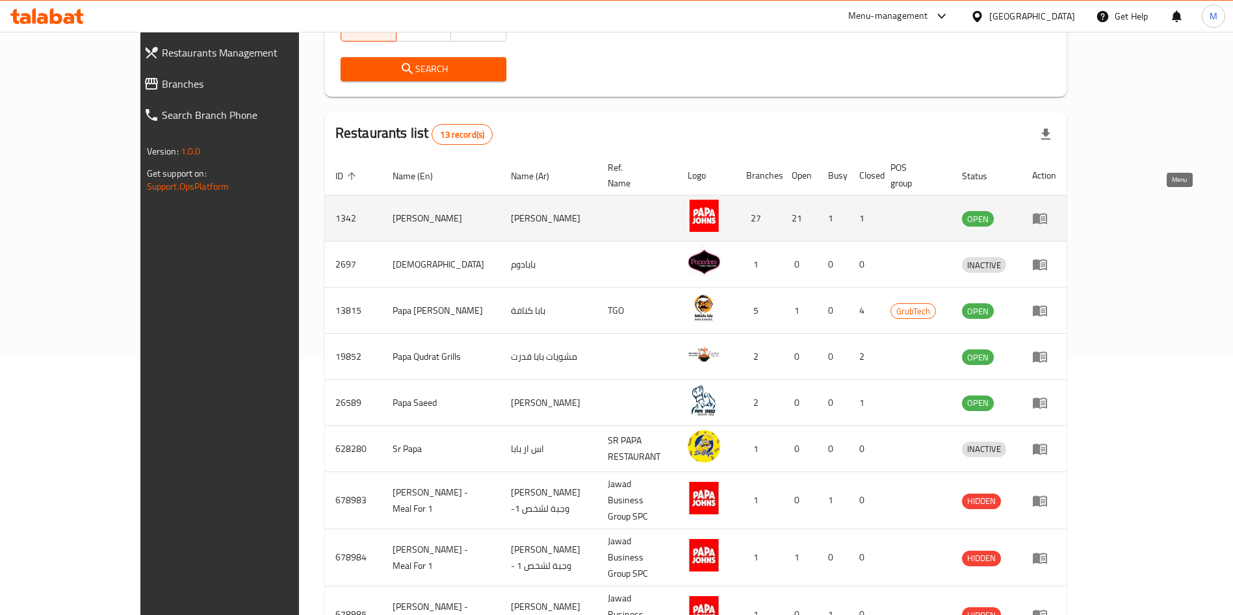
click at [1056, 211] on link "enhanced table" at bounding box center [1044, 219] width 24 height 16
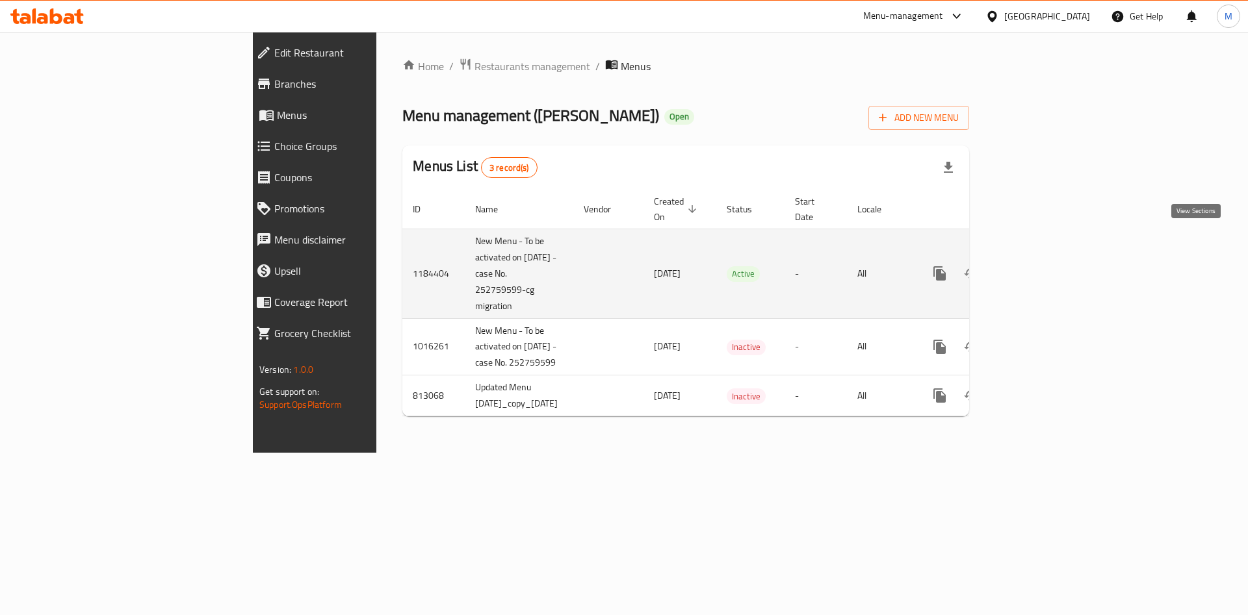
click at [1041, 266] on icon "enhanced table" at bounding box center [1033, 274] width 16 height 16
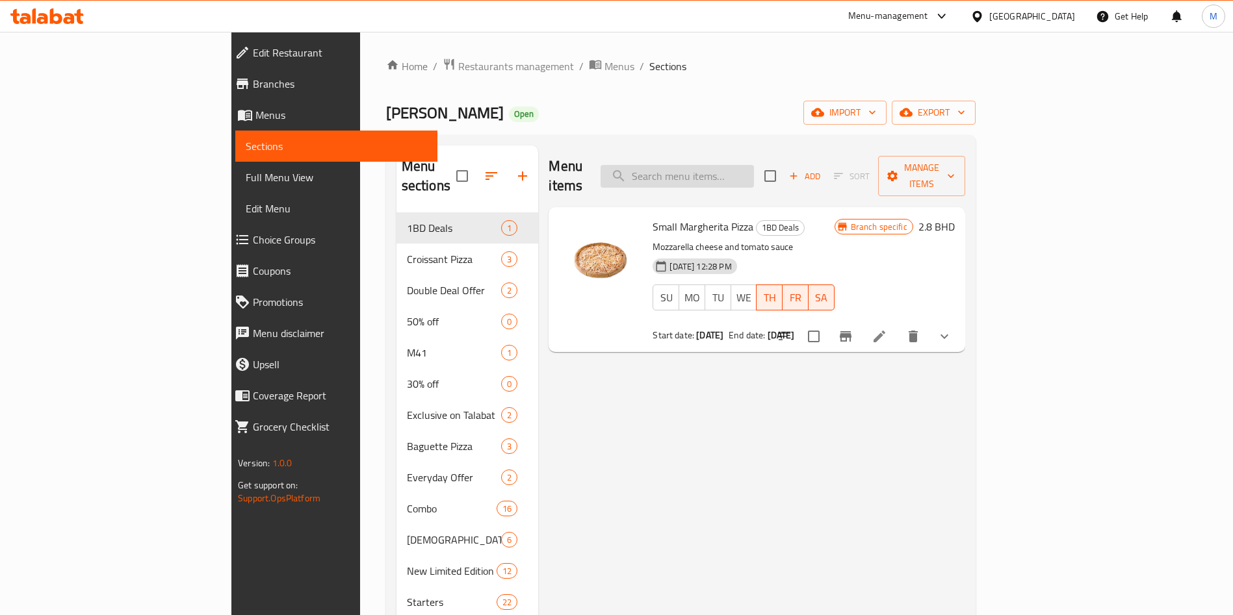
click at [751, 165] on input "search" at bounding box center [676, 176] width 153 height 23
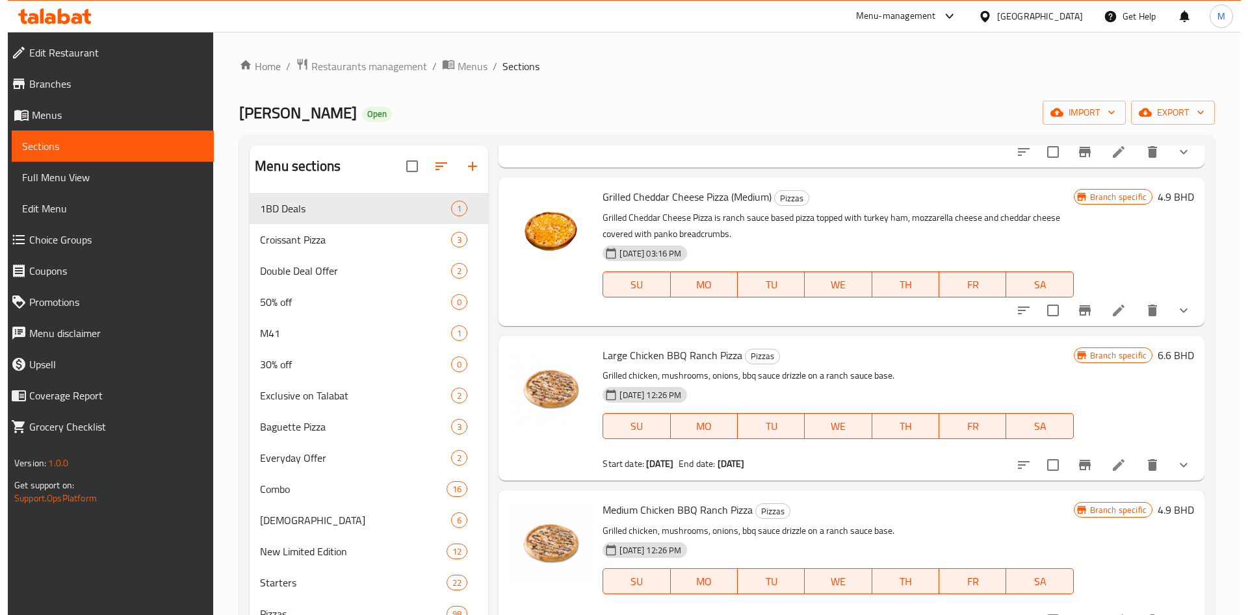
scroll to position [1657, 0]
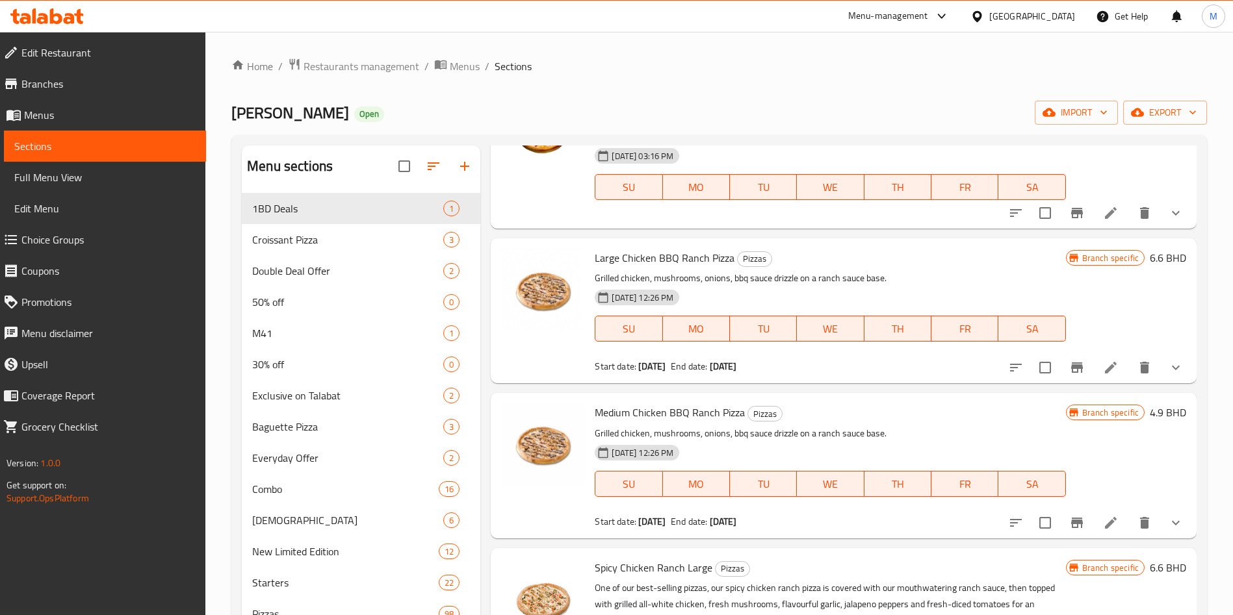
type input "ranch"
click at [667, 263] on span "Large Chicken BBQ Ranch Pizza" at bounding box center [665, 257] width 140 height 19
click at [1061, 359] on button "Branch-specific-item" at bounding box center [1076, 367] width 31 height 31
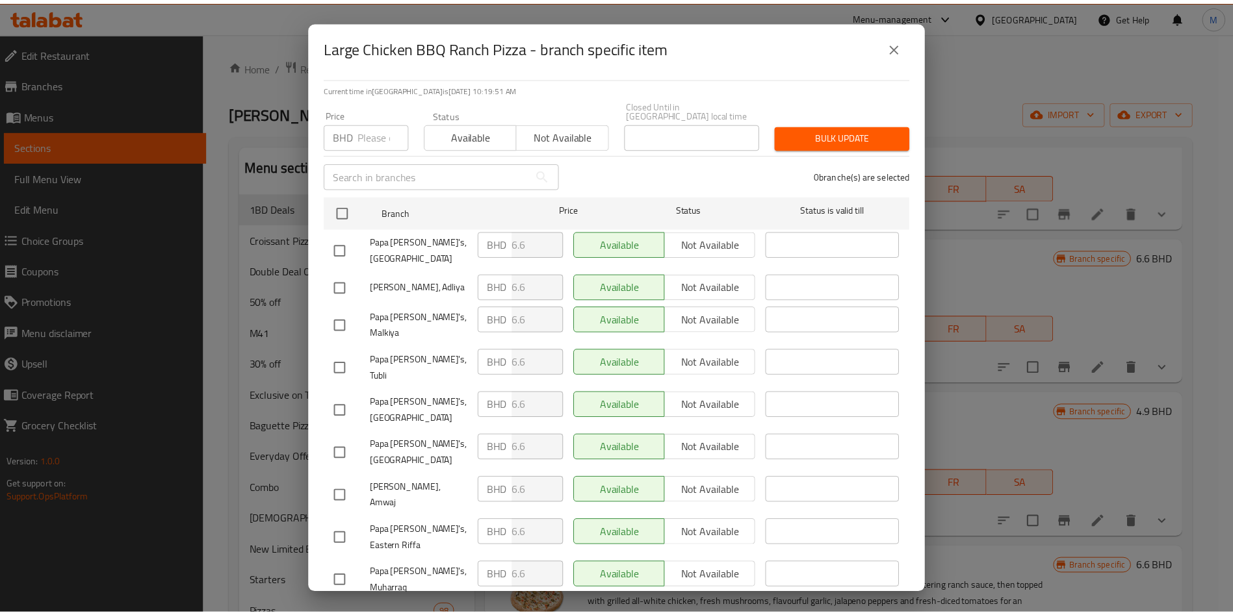
scroll to position [0, 0]
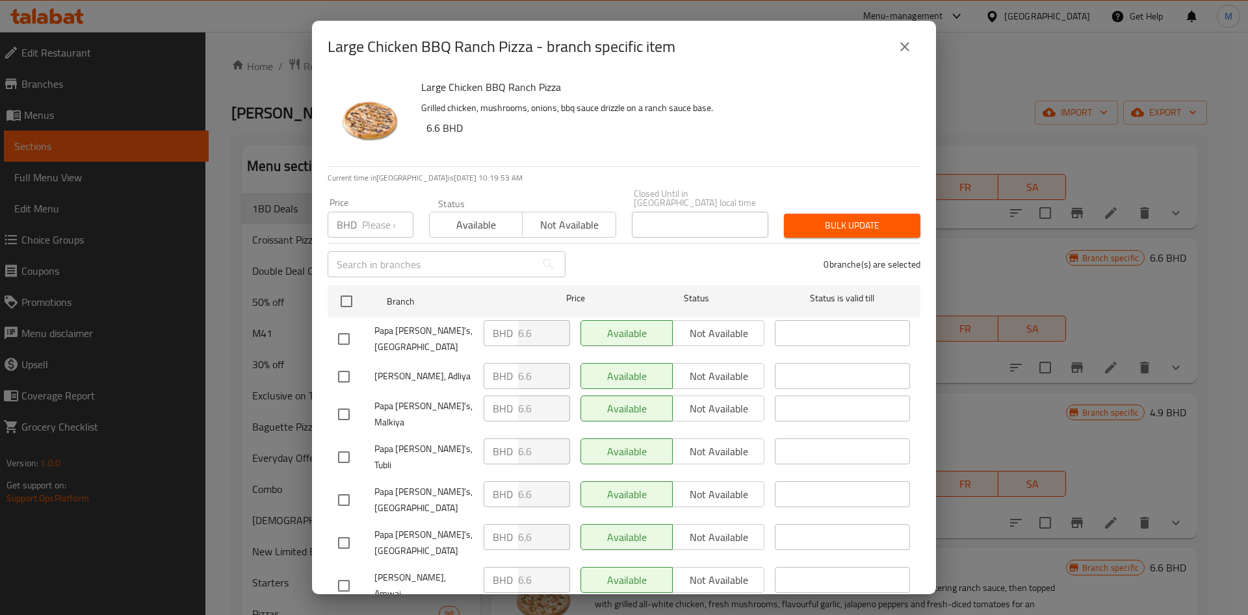
click at [916, 42] on button "close" at bounding box center [904, 46] width 31 height 31
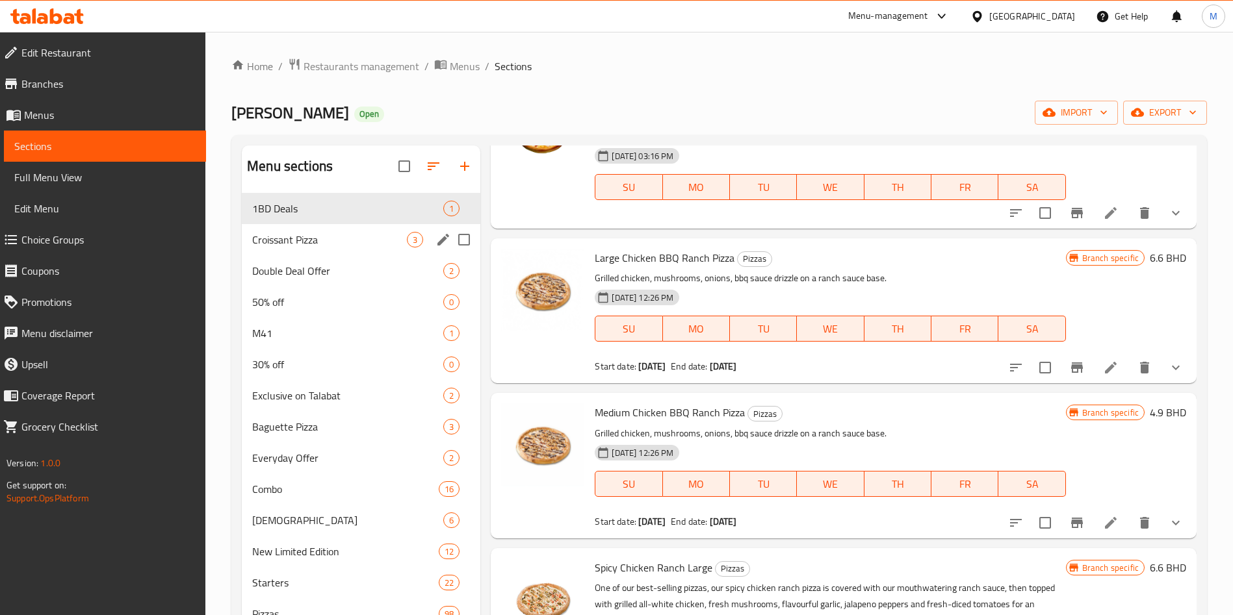
click at [303, 252] on div "Croissant Pizza 3" at bounding box center [361, 239] width 238 height 31
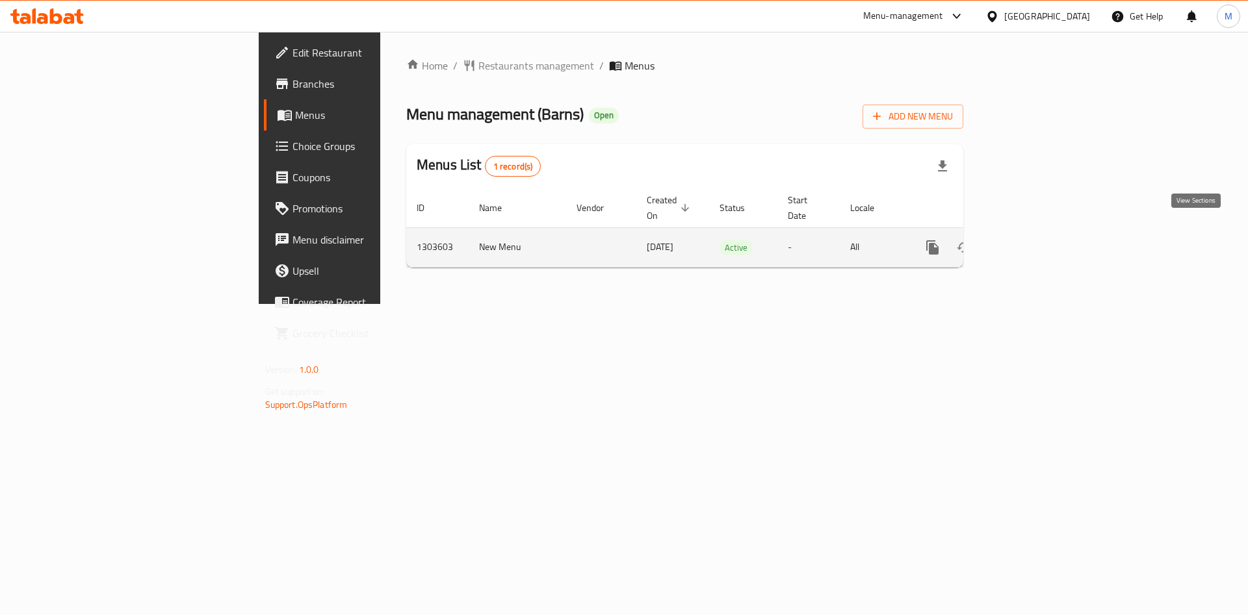
click at [1034, 240] on icon "enhanced table" at bounding box center [1026, 248] width 16 height 16
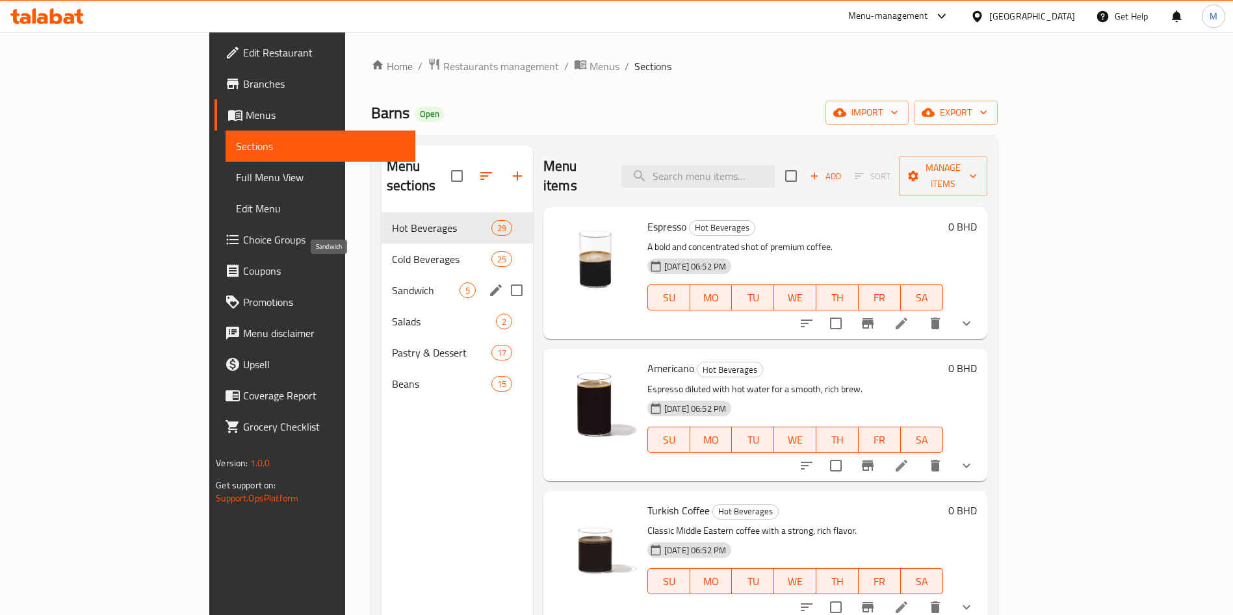
click at [392, 283] on span "Sandwich" at bounding box center [426, 291] width 68 height 16
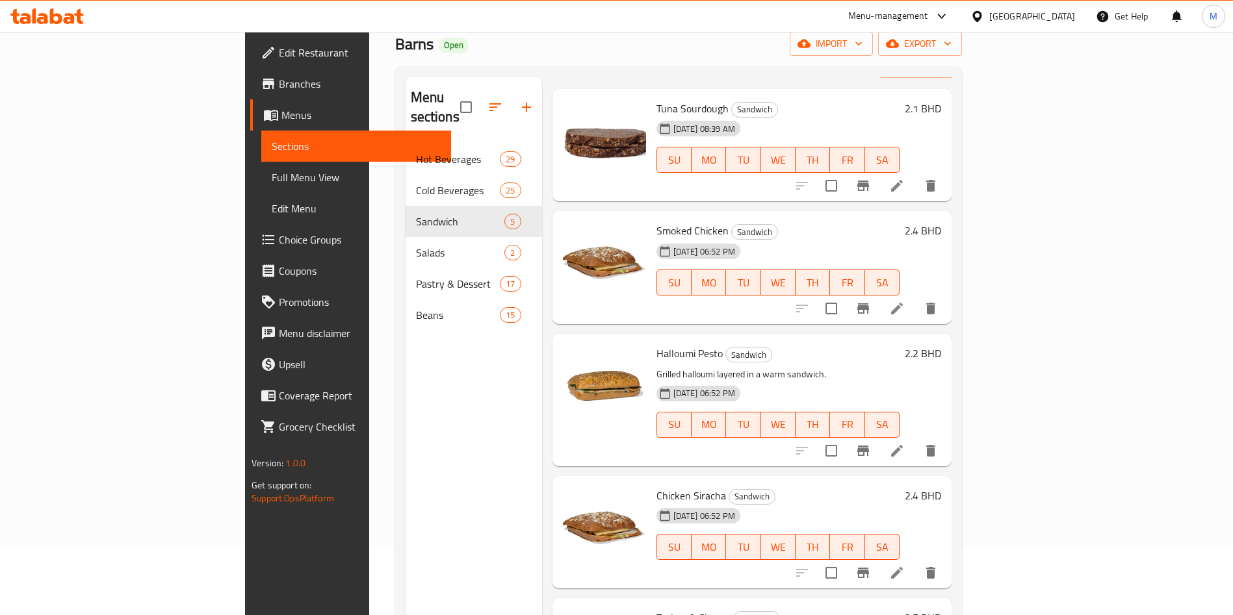
scroll to position [182, 0]
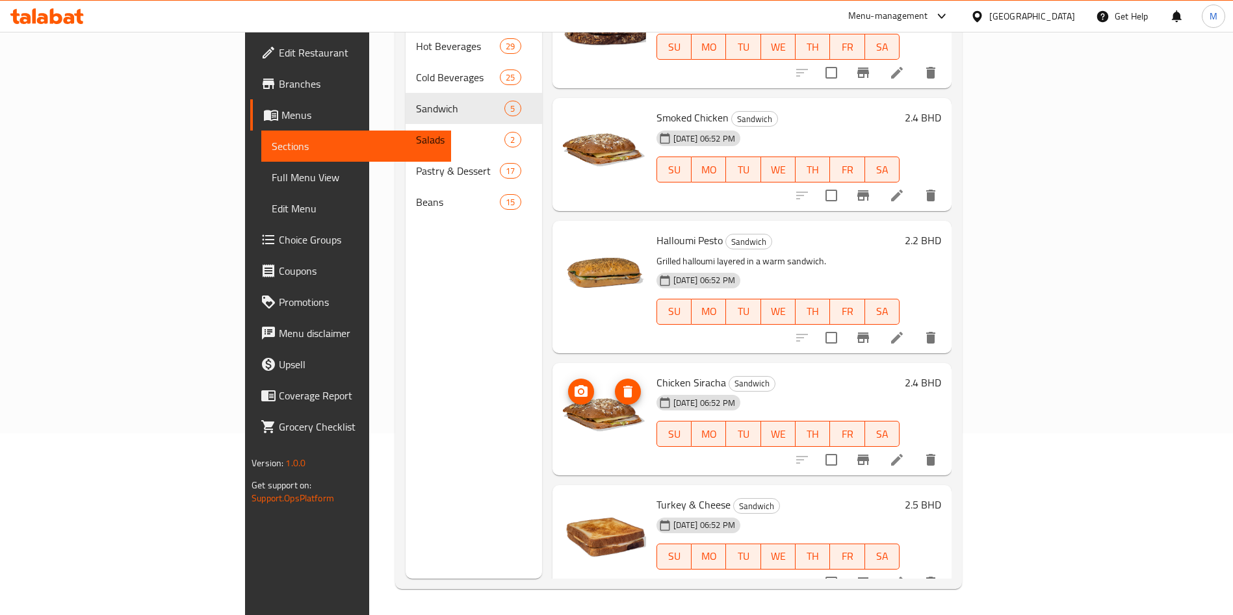
click at [573, 384] on icon "upload picture" at bounding box center [581, 392] width 16 height 16
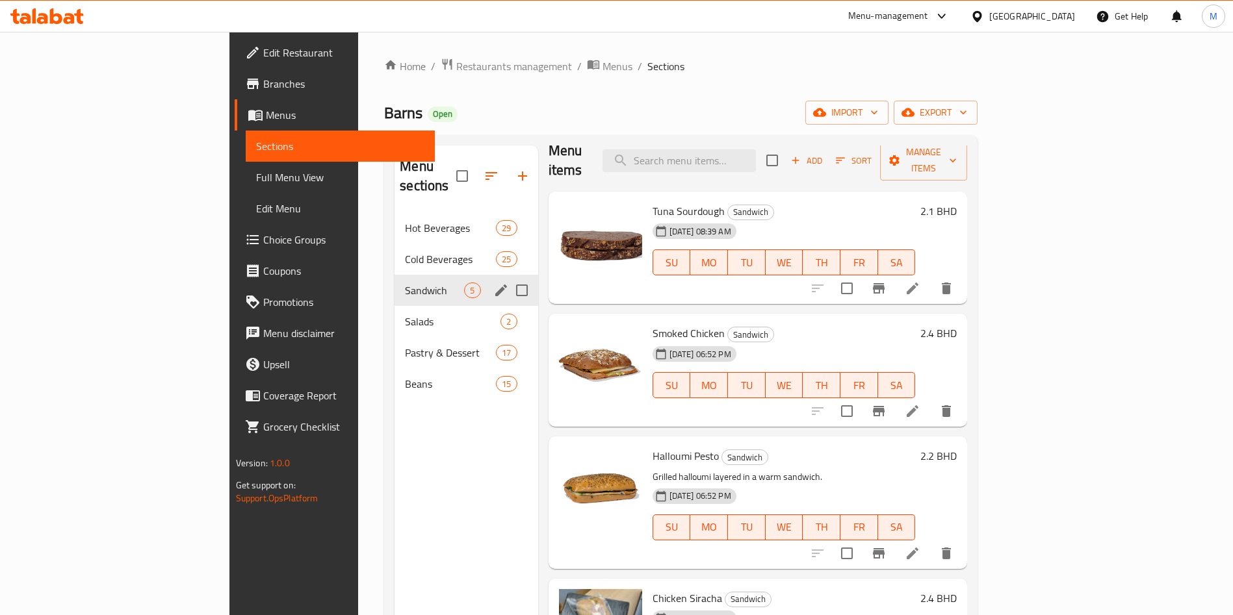
scroll to position [0, 0]
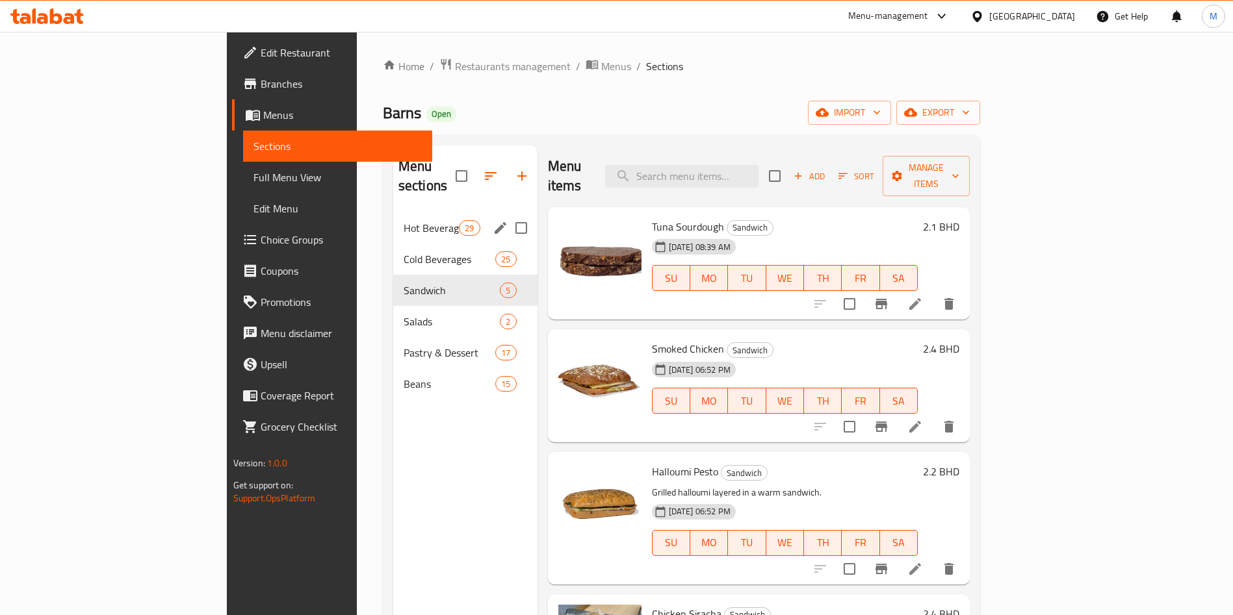
click at [404, 220] on span "Hot Beverages" at bounding box center [431, 228] width 55 height 16
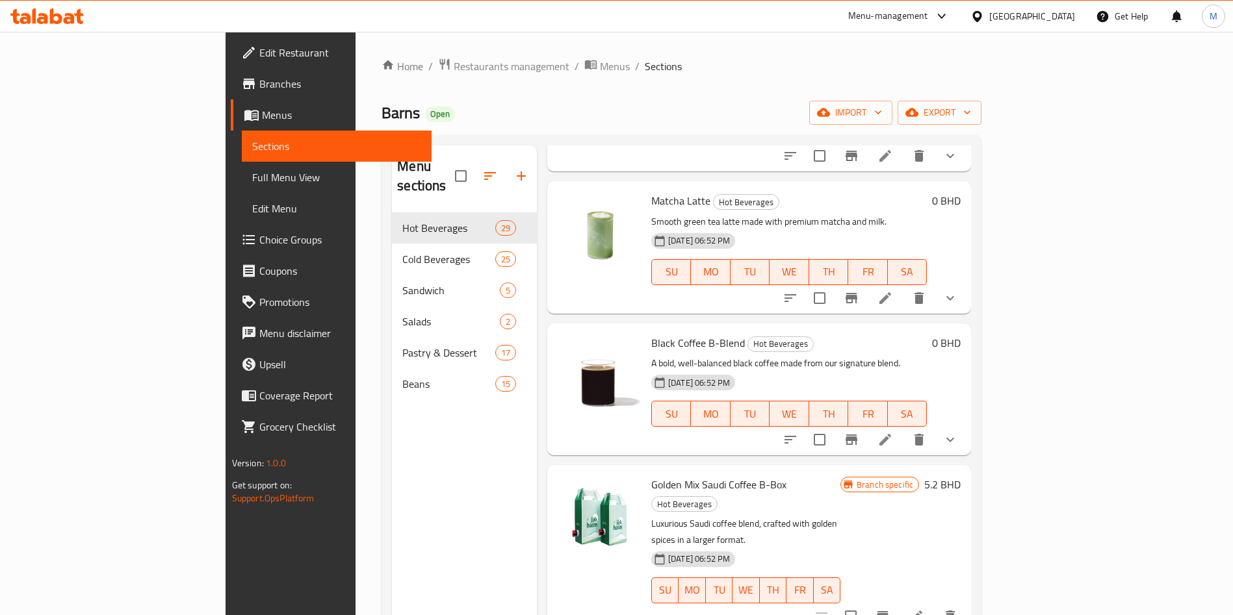
scroll to position [2534, 0]
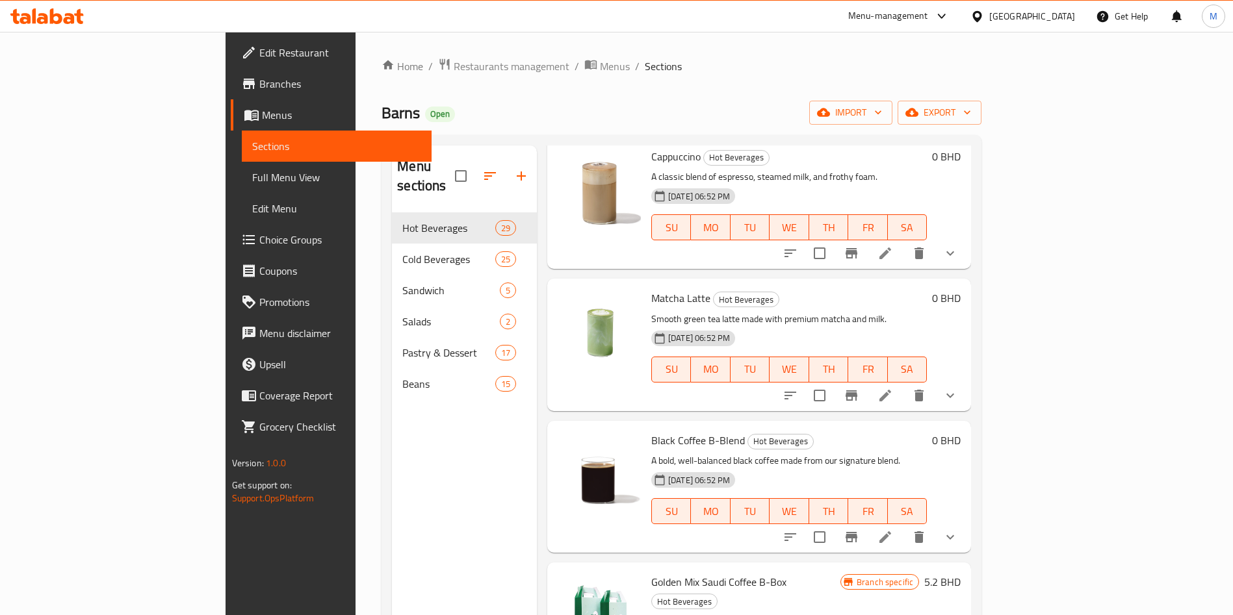
click at [903, 384] on li at bounding box center [885, 395] width 36 height 23
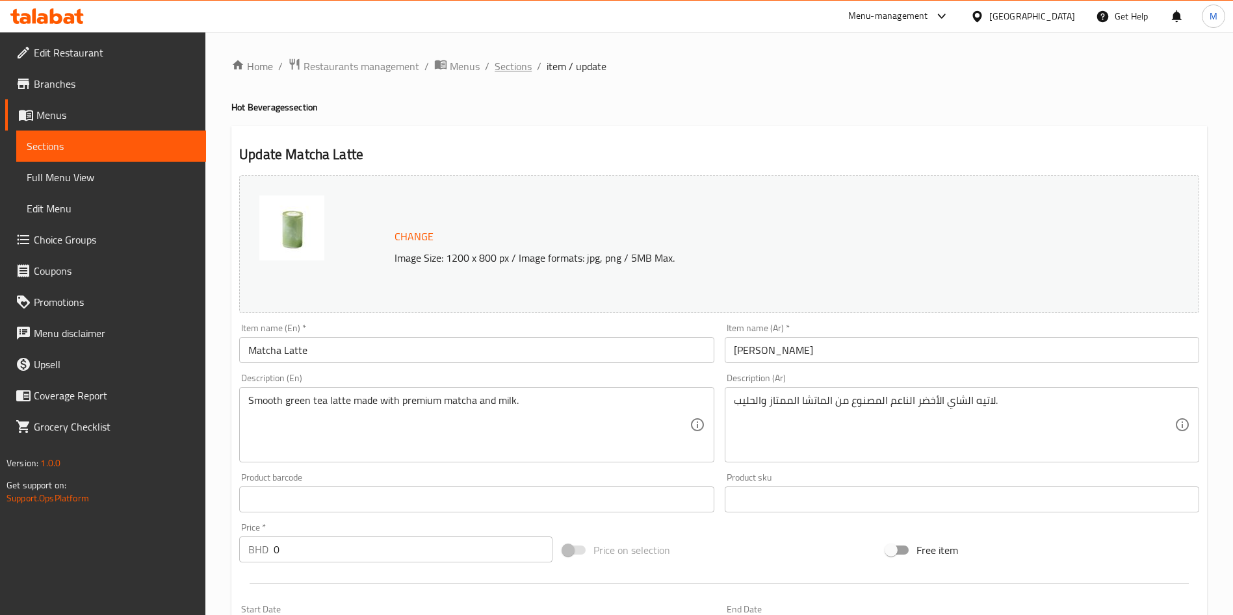
click at [522, 68] on span "Sections" at bounding box center [513, 66] width 37 height 16
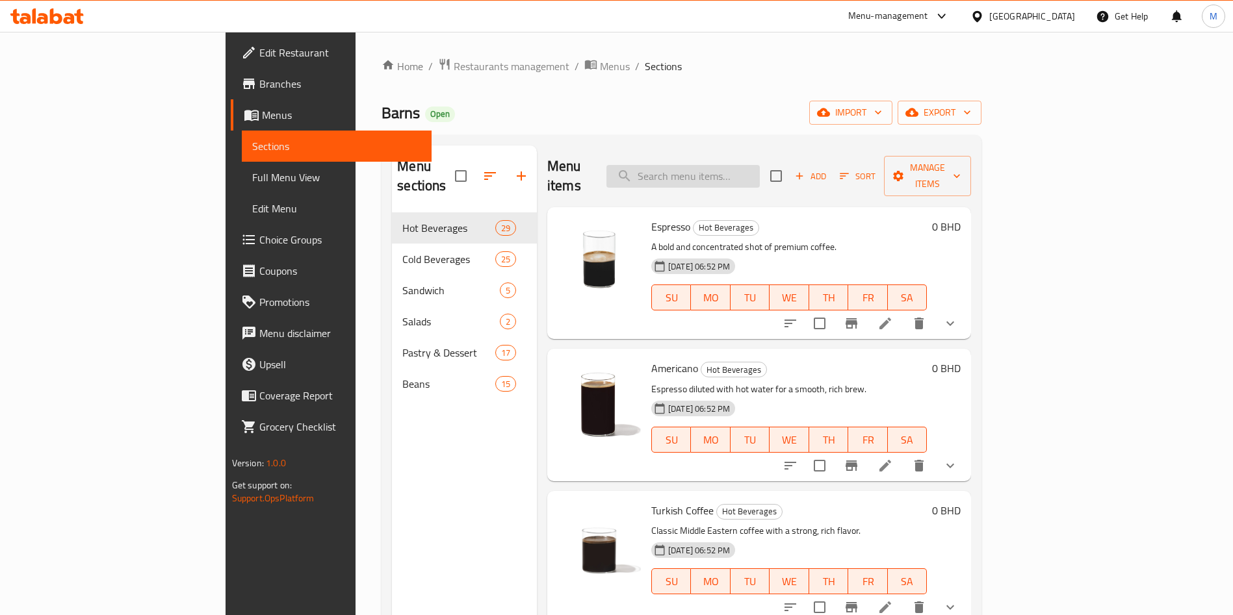
click at [762, 171] on div "Menu items Add Sort Manage items" at bounding box center [759, 177] width 424 height 62
click at [760, 169] on input "search" at bounding box center [682, 176] width 153 height 23
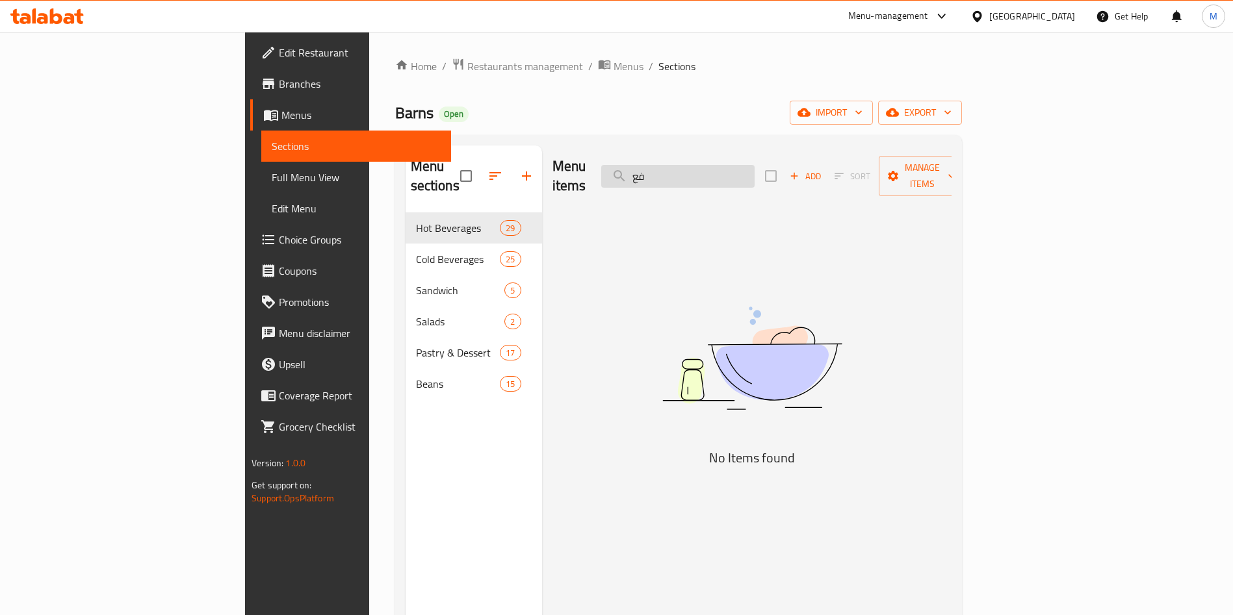
type input "ف"
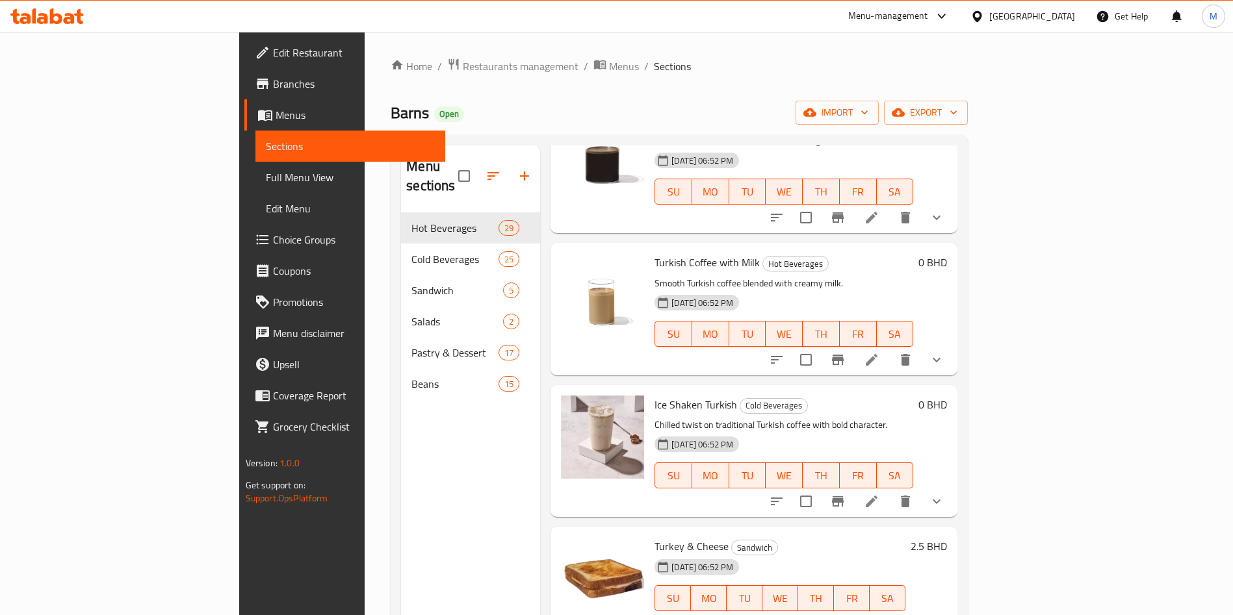
scroll to position [97, 0]
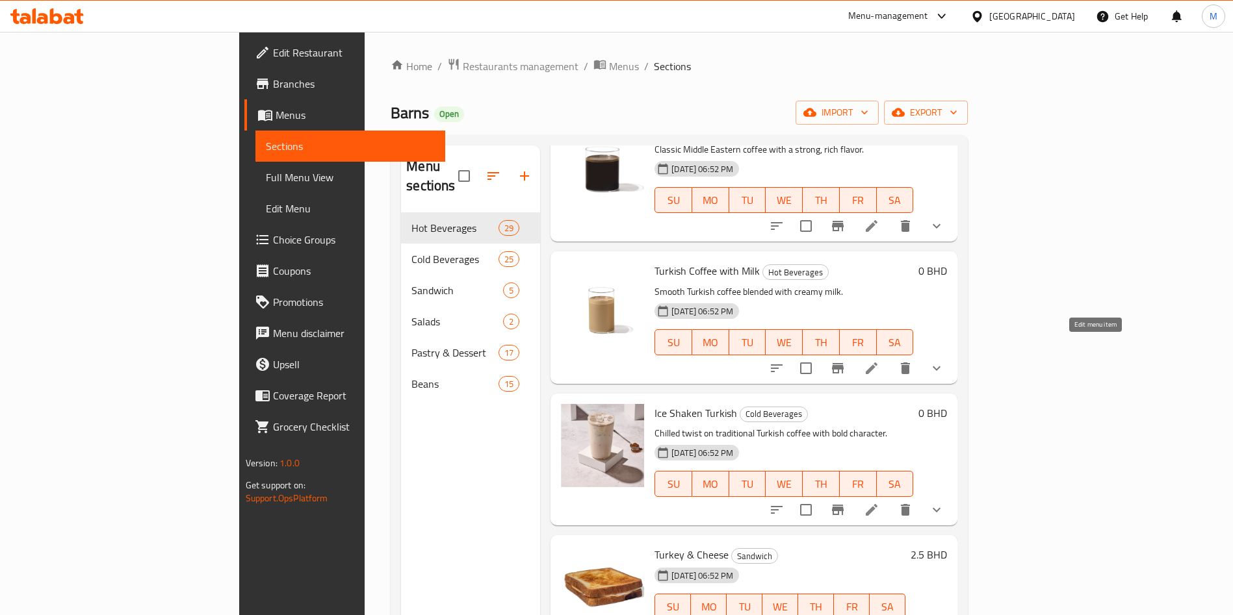
type input "turk"
click at [879, 361] on icon at bounding box center [872, 369] width 16 height 16
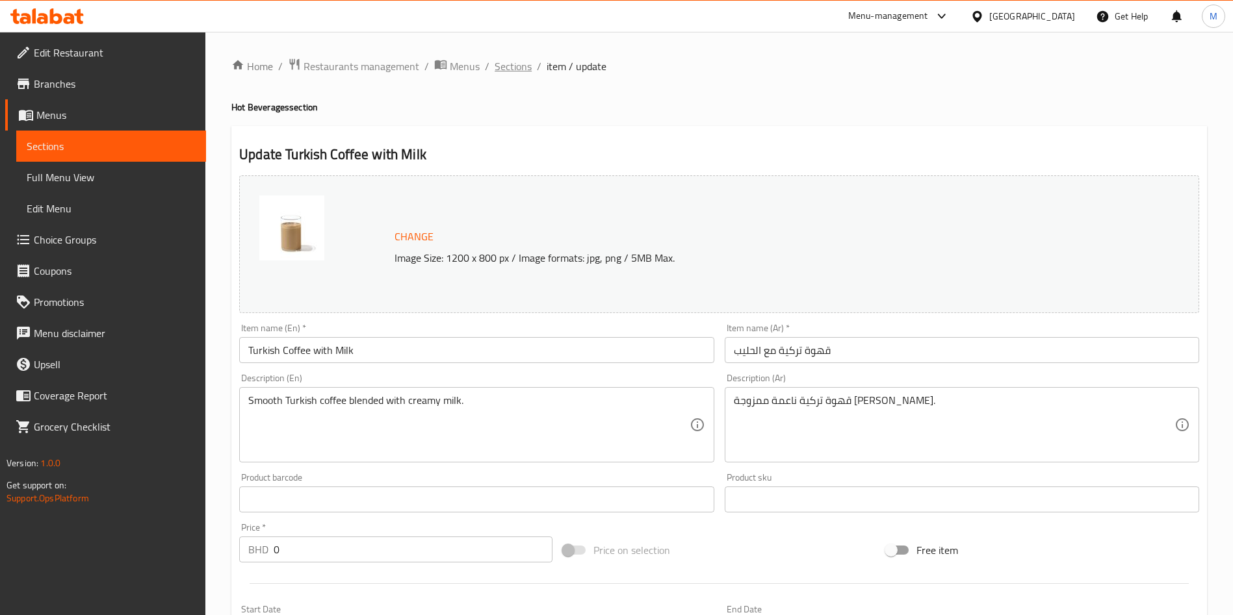
click at [509, 63] on span "Sections" at bounding box center [513, 66] width 37 height 16
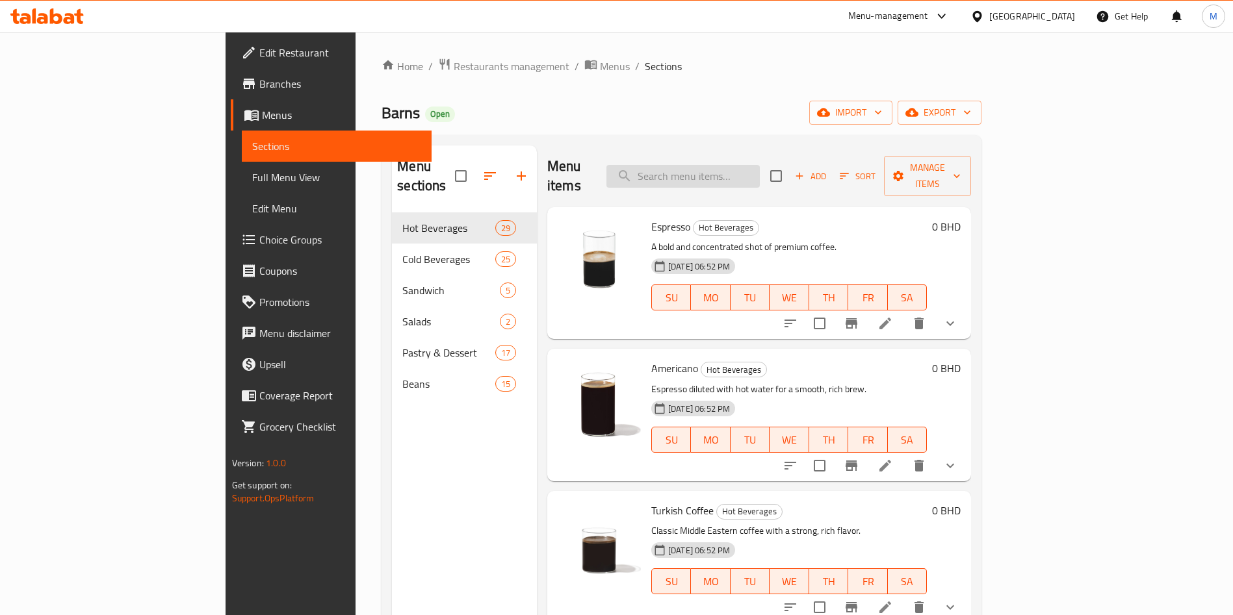
click at [760, 165] on input "search" at bounding box center [682, 176] width 153 height 23
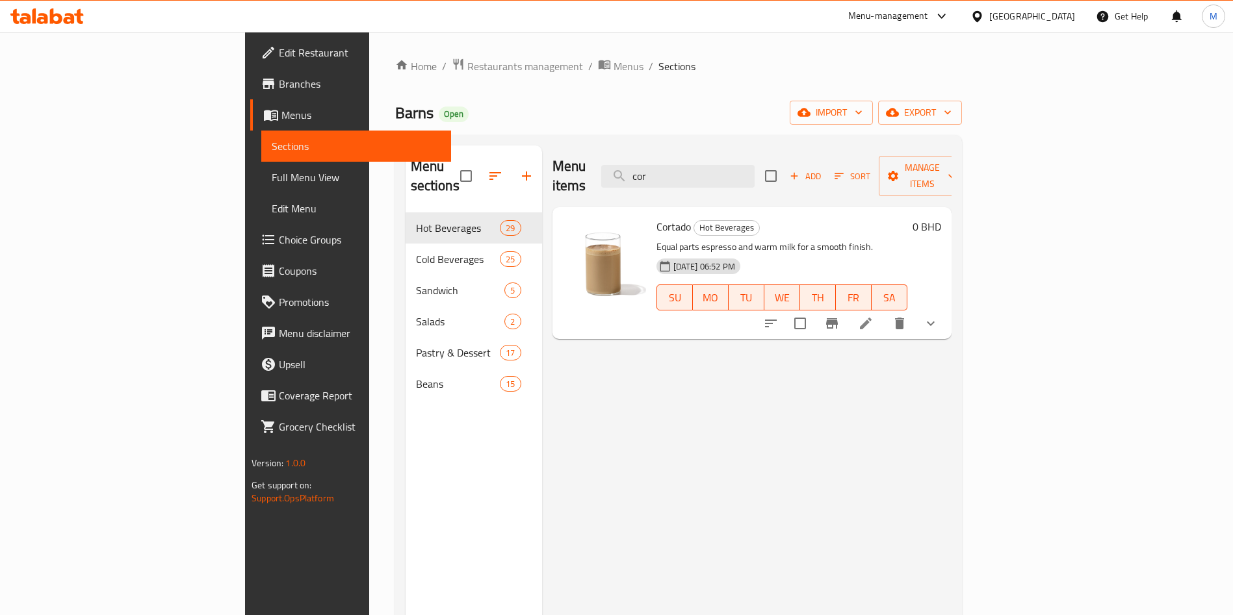
type input "cor"
click at [938, 316] on icon "show more" at bounding box center [931, 324] width 16 height 16
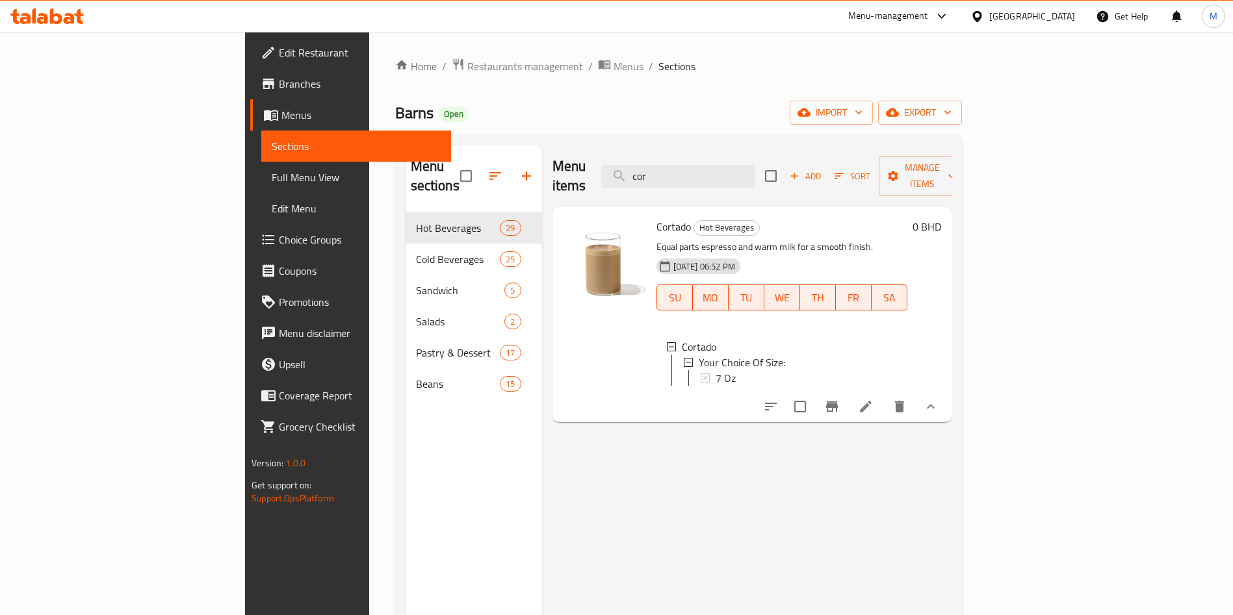
scroll to position [2, 0]
click at [754, 172] on input "cor" at bounding box center [677, 176] width 153 height 23
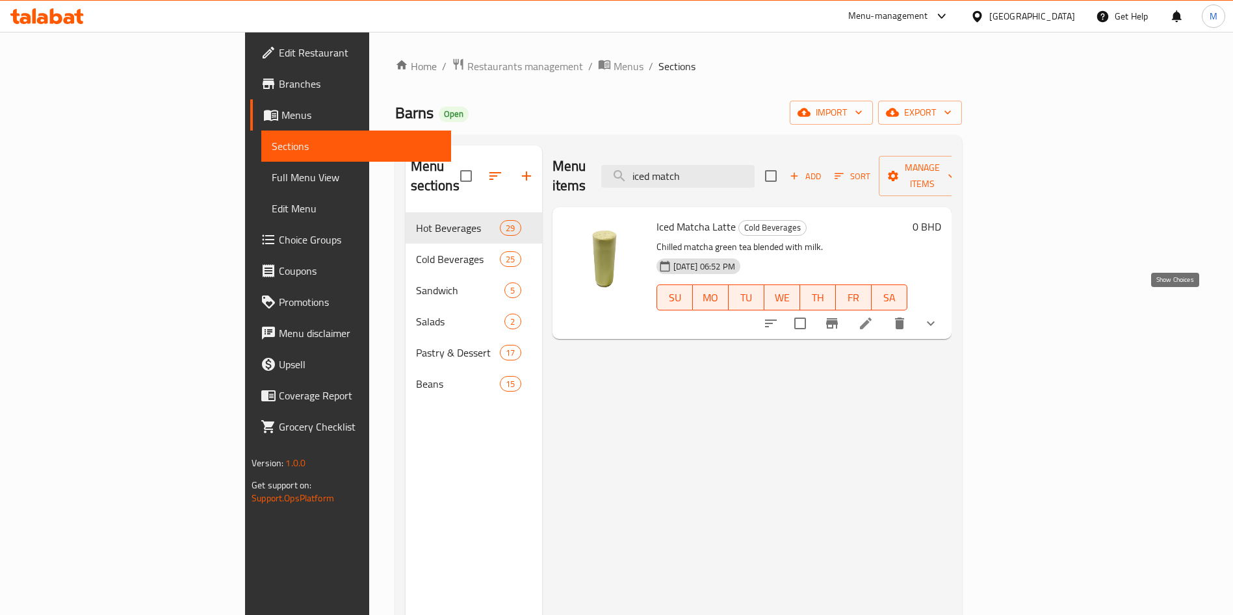
type input "iced match"
click at [938, 316] on icon "show more" at bounding box center [931, 324] width 16 height 16
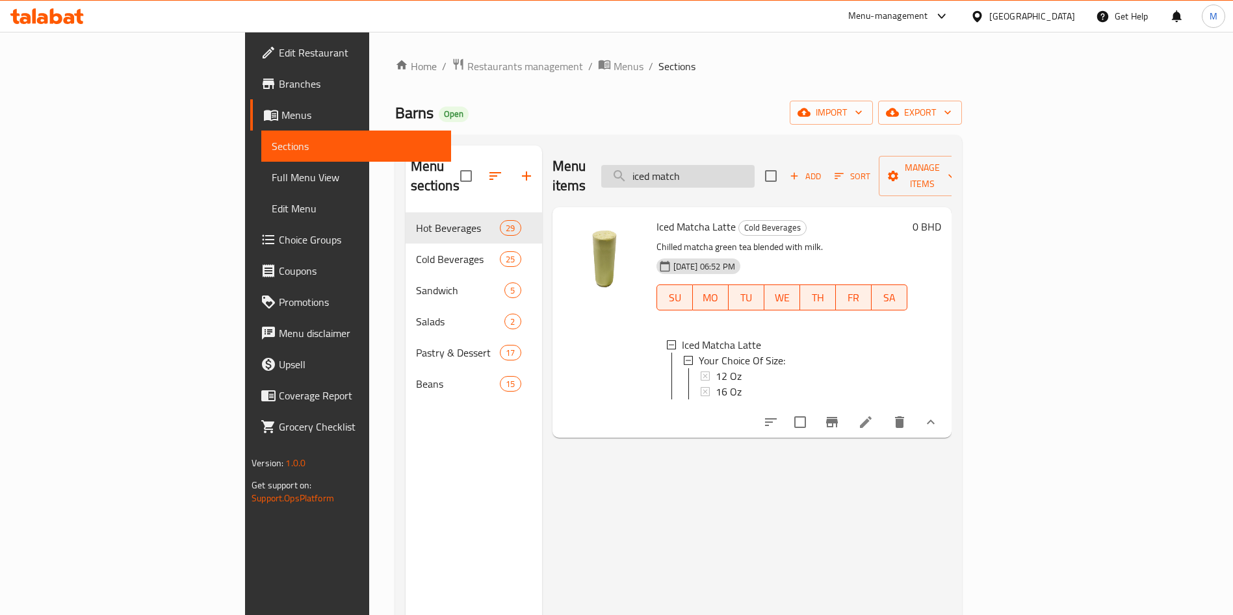
click at [754, 166] on input "iced match" at bounding box center [677, 176] width 153 height 23
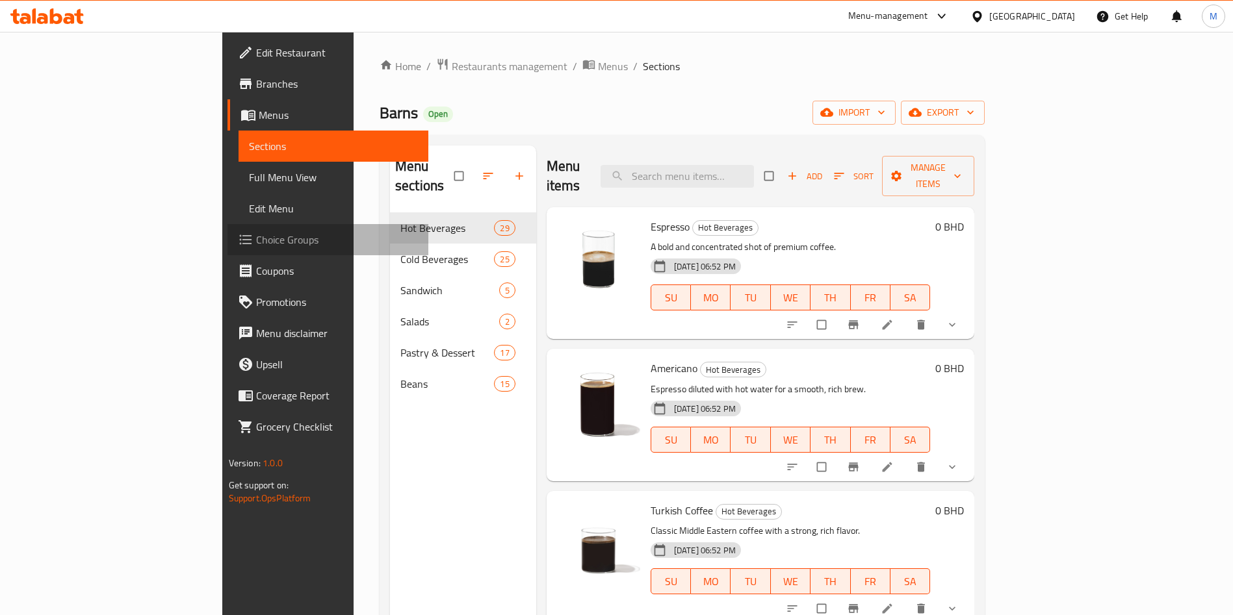
click at [256, 248] on span "Choice Groups" at bounding box center [337, 240] width 162 height 16
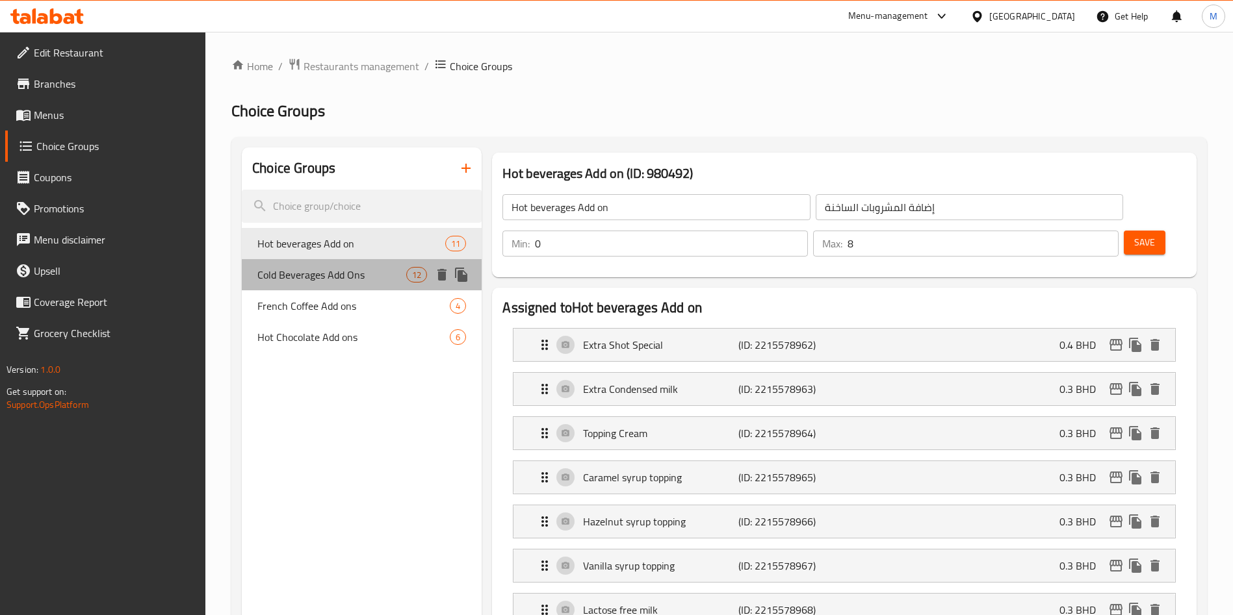
click at [332, 261] on div "Cold Beverages Add Ons 12" at bounding box center [362, 274] width 240 height 31
type input "Cold Beverages Add Ons"
type input "إضافات المشروبات الباردة"
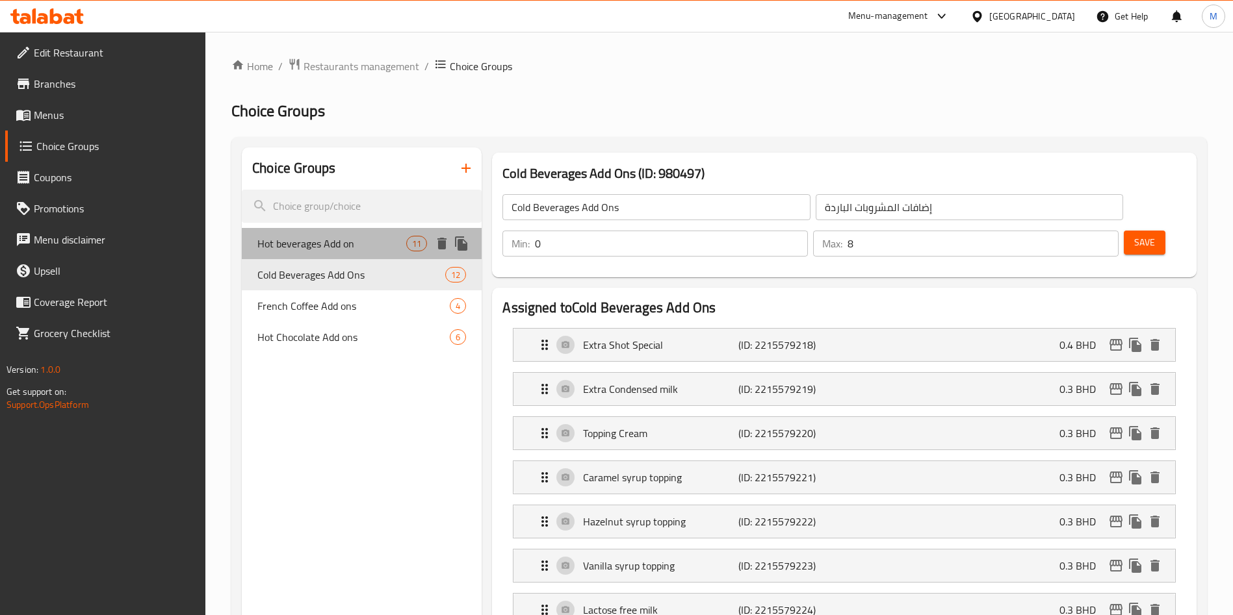
click at [335, 244] on span "Hot beverages Add on" at bounding box center [331, 244] width 149 height 16
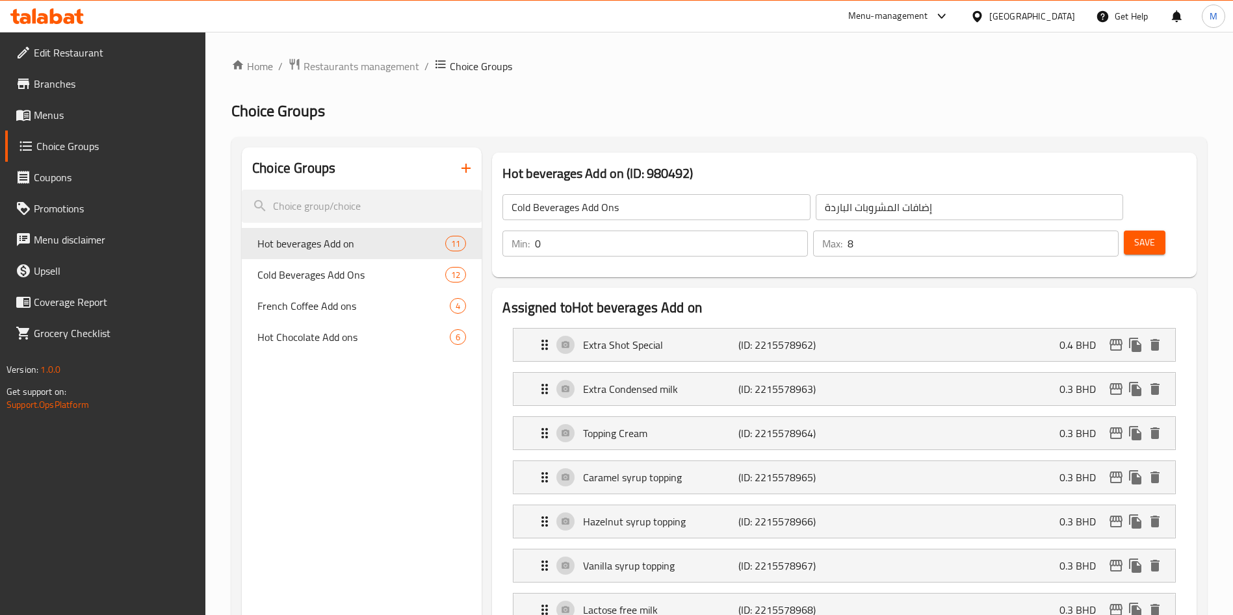
type input "Hot beverages Add on"
type input "إضافة المشروبات الساخنة"
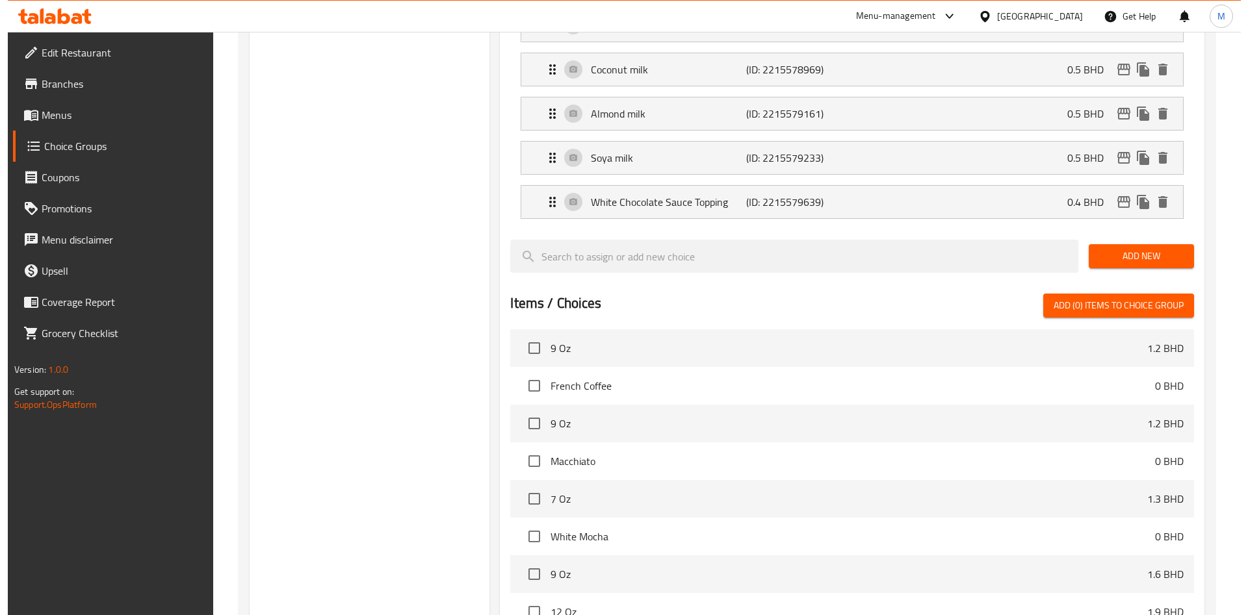
scroll to position [773, 0]
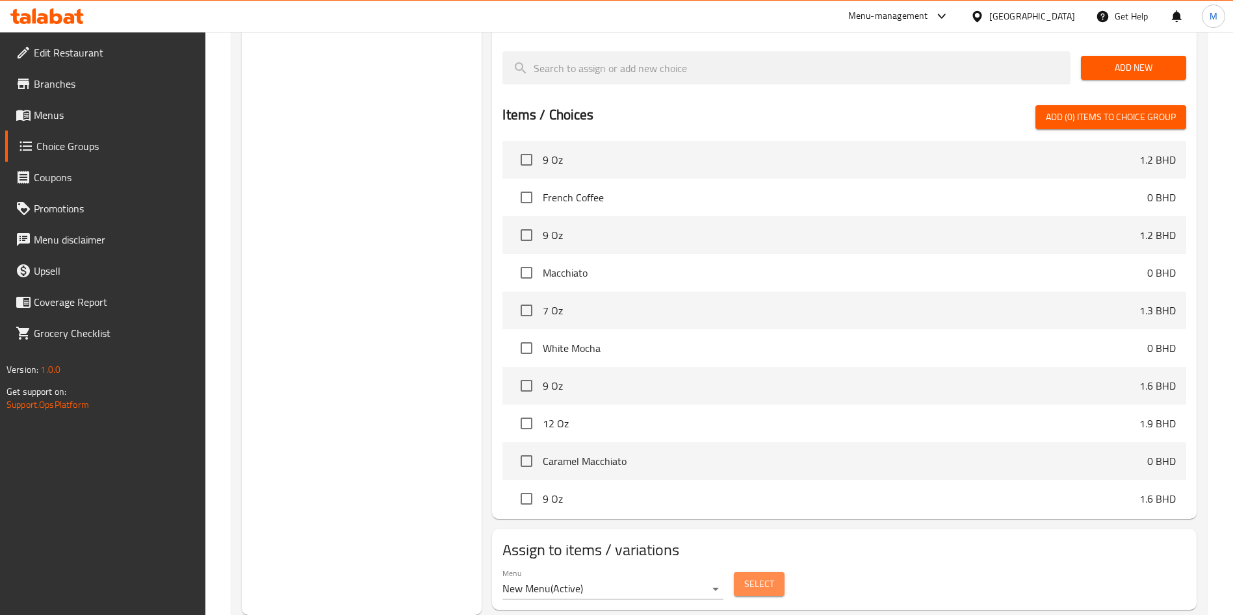
click at [752, 576] on span "Select" at bounding box center [759, 584] width 30 height 16
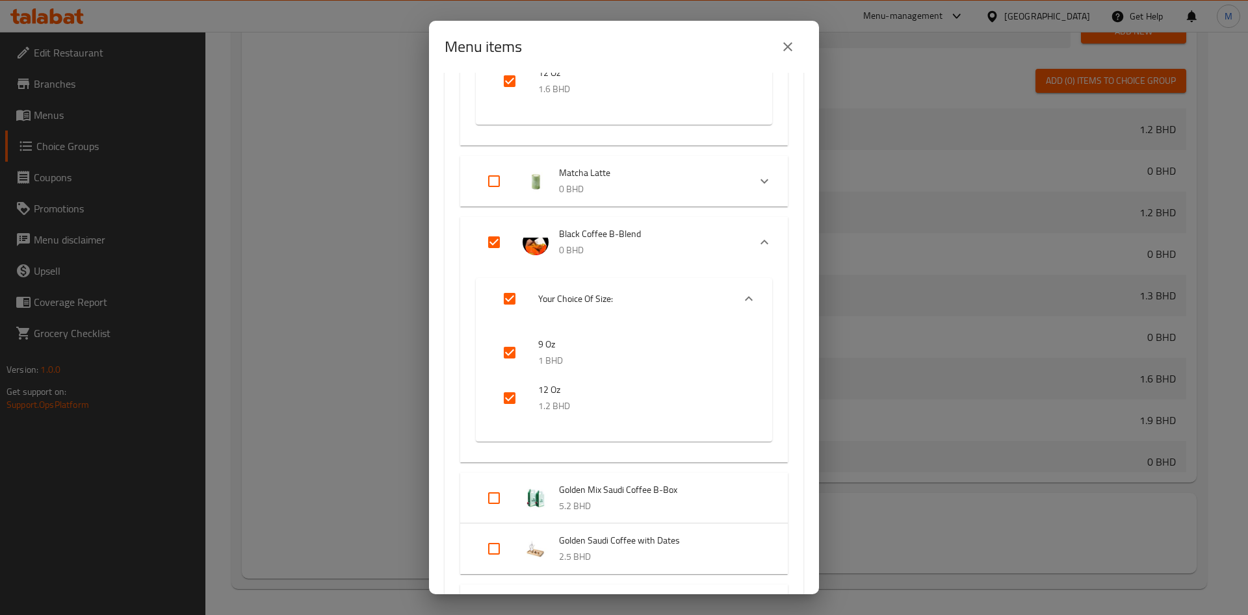
scroll to position [2437, 0]
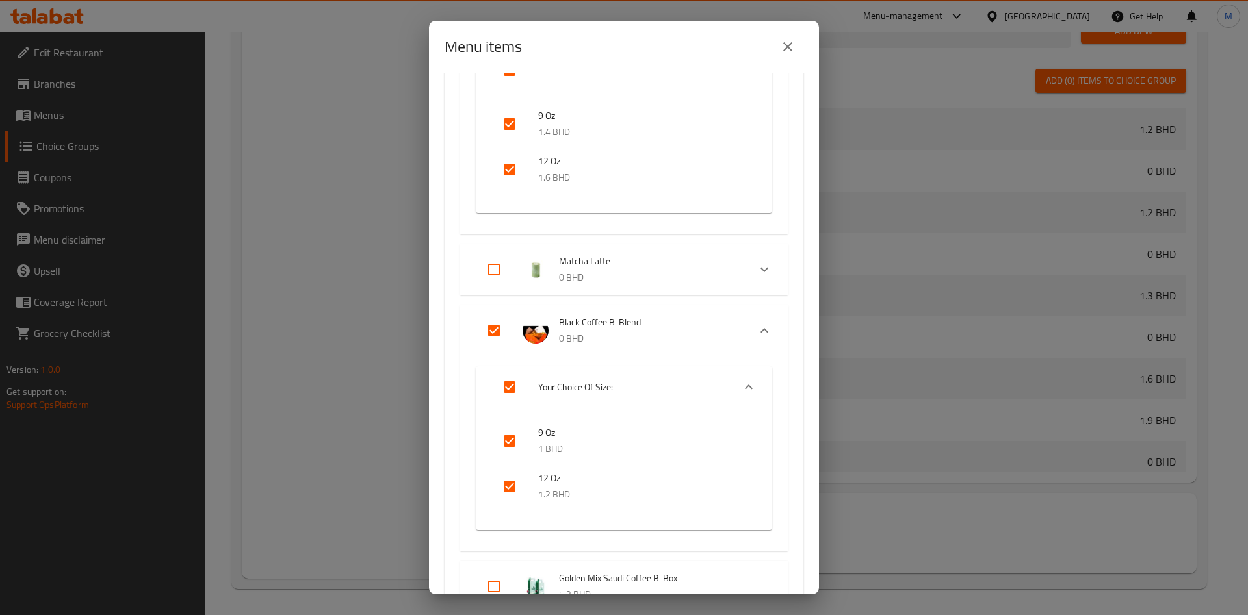
drag, startPoint x: 493, startPoint y: 268, endPoint x: 498, endPoint y: 279, distance: 11.3
click at [493, 268] on input "Expand" at bounding box center [493, 269] width 31 height 31
checkbox input "false"
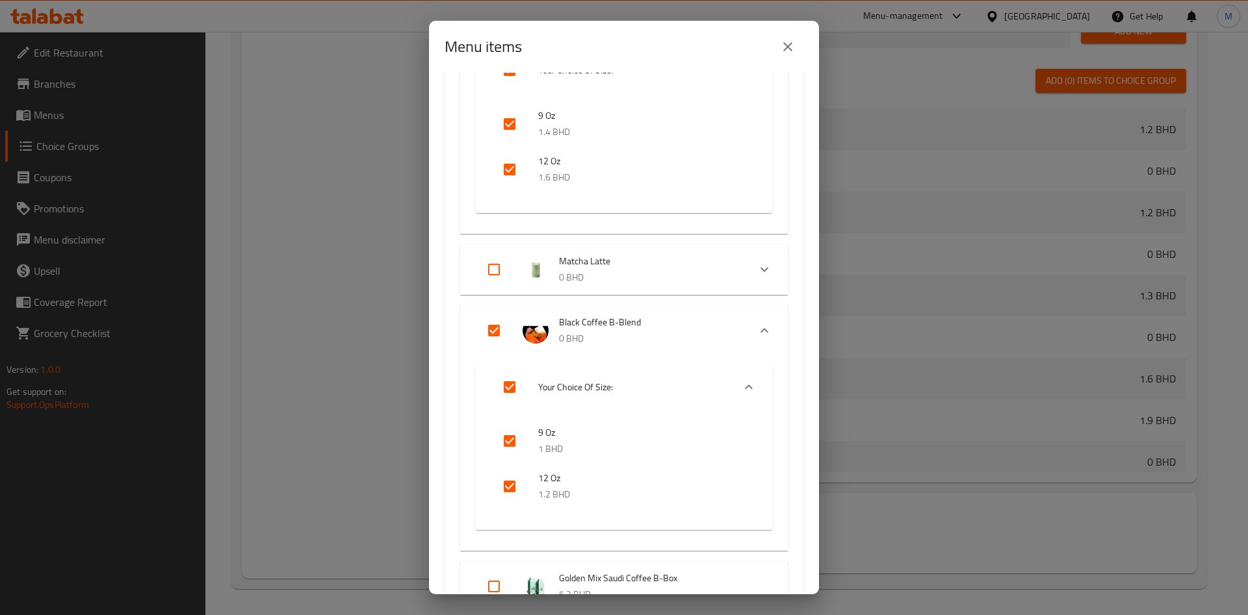
checkbox input "false"
click at [489, 270] on input "Expand" at bounding box center [493, 269] width 31 height 31
checkbox input "true"
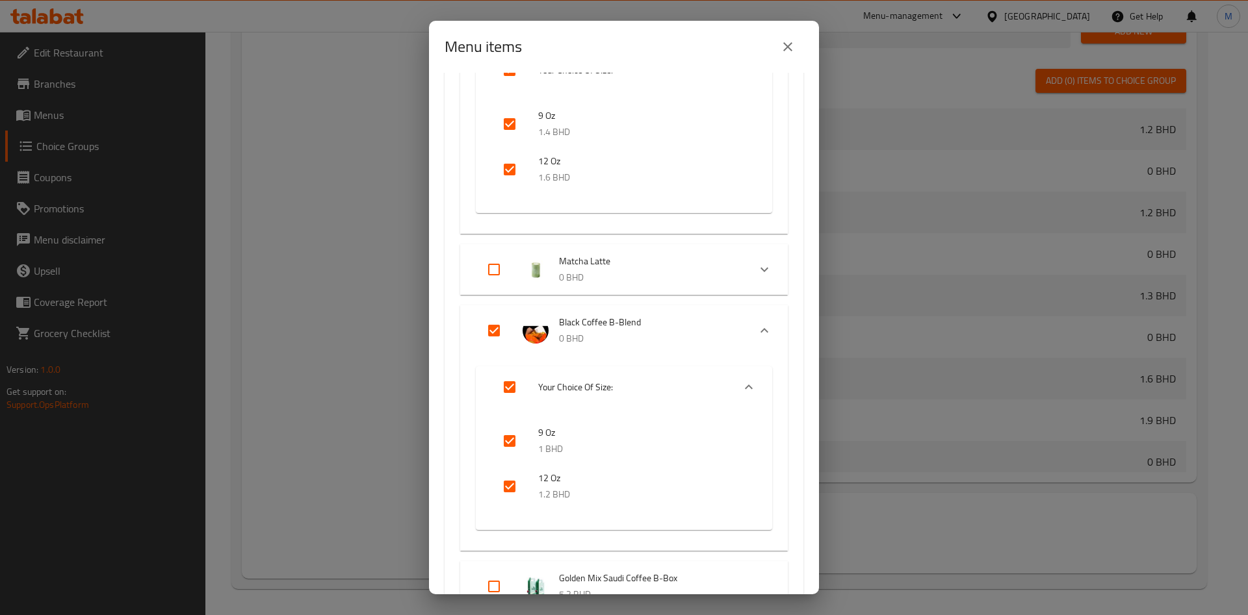
checkbox input "true"
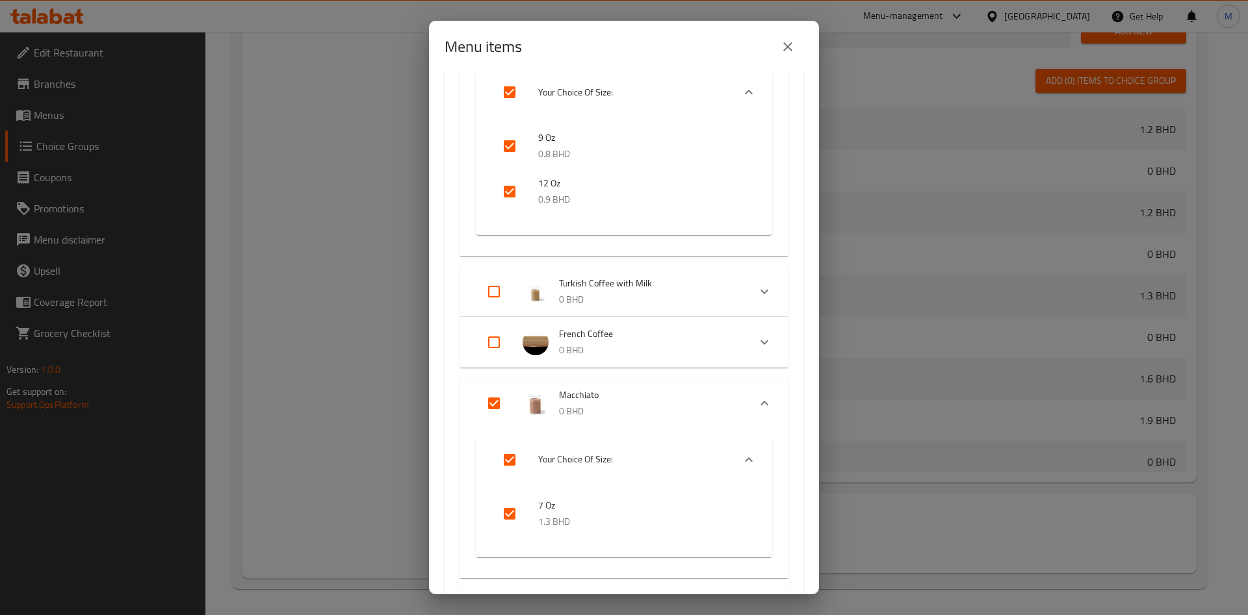
scroll to position [851, 0]
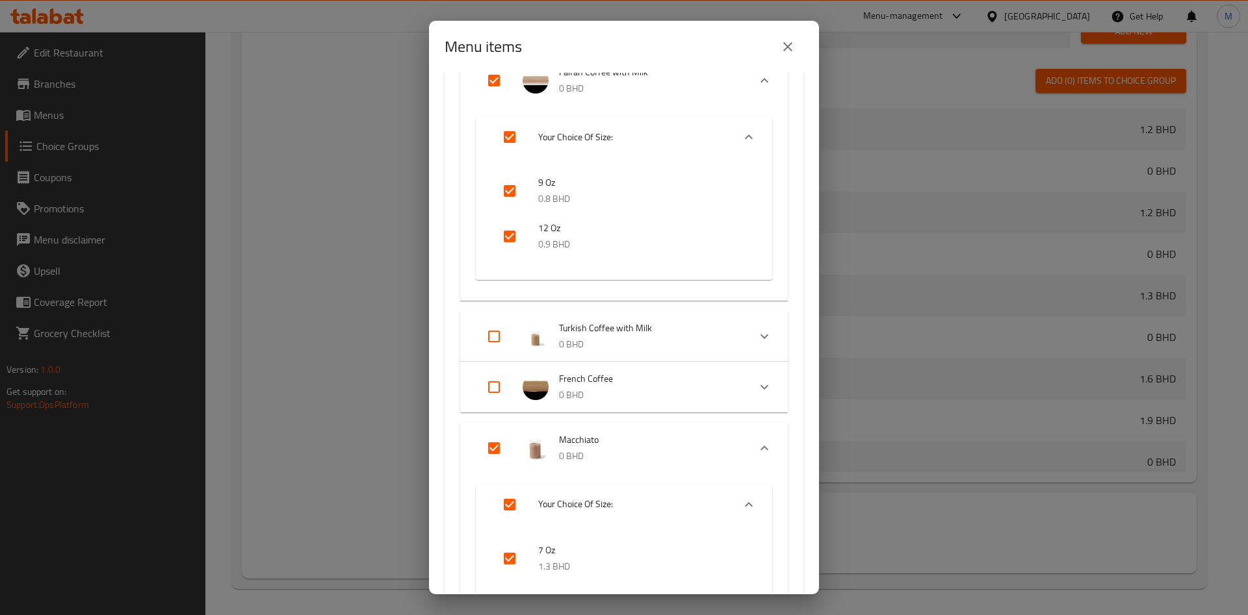
click at [498, 337] on input "Expand" at bounding box center [493, 336] width 31 height 31
checkbox input "true"
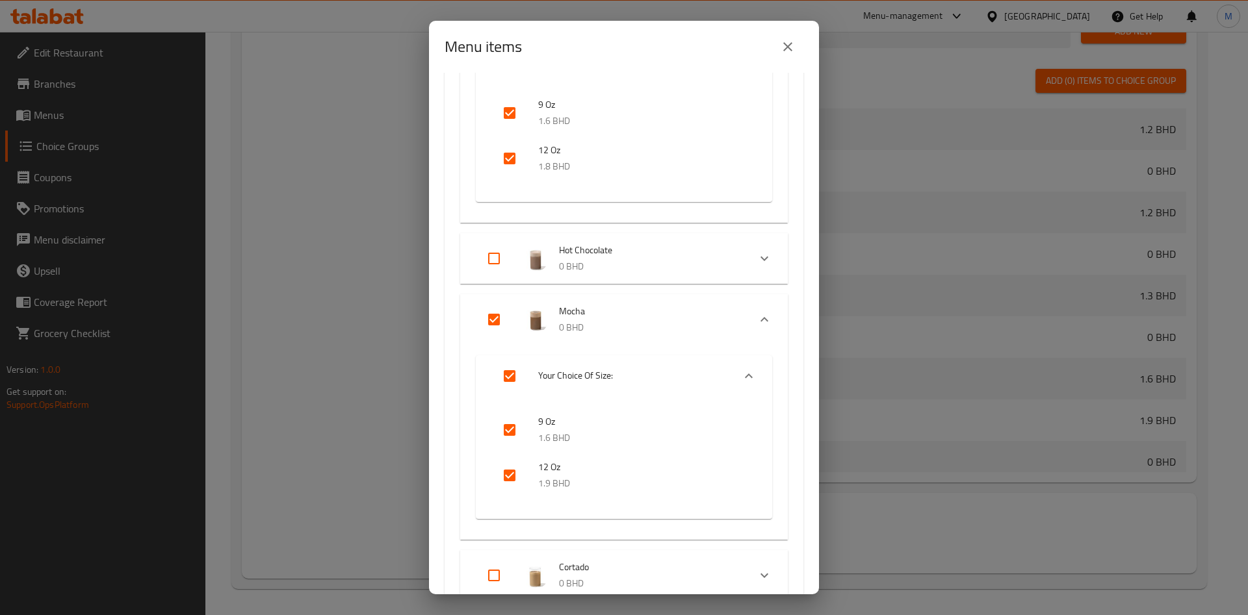
scroll to position [2047, 0]
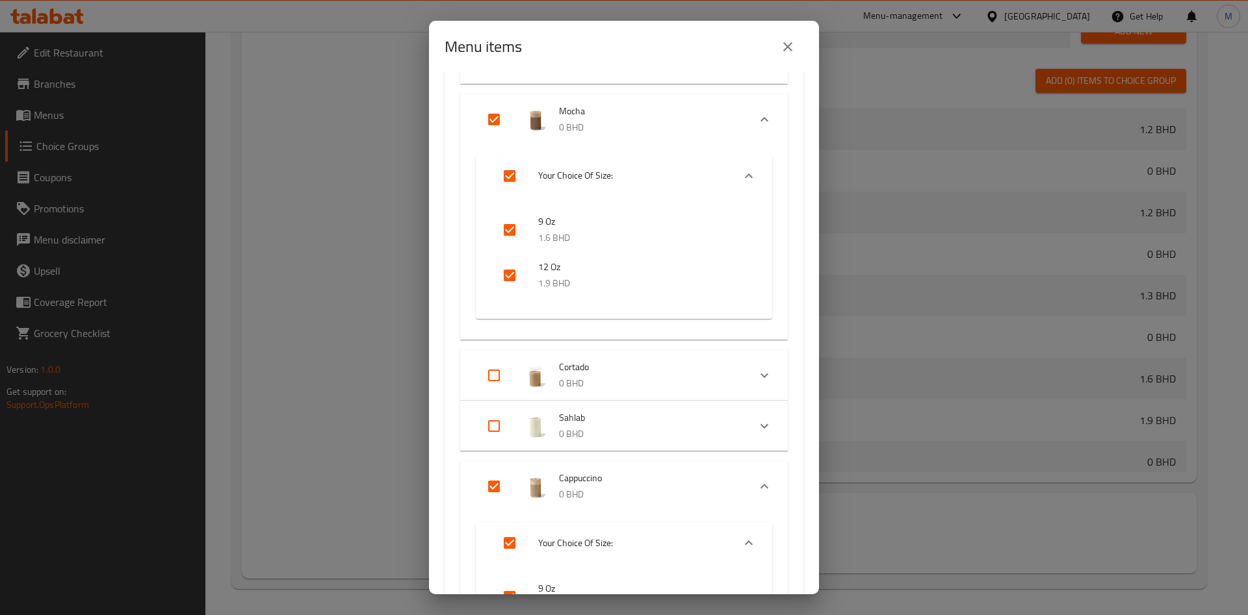
click at [501, 379] on input "Expand" at bounding box center [493, 375] width 31 height 31
checkbox input "false"
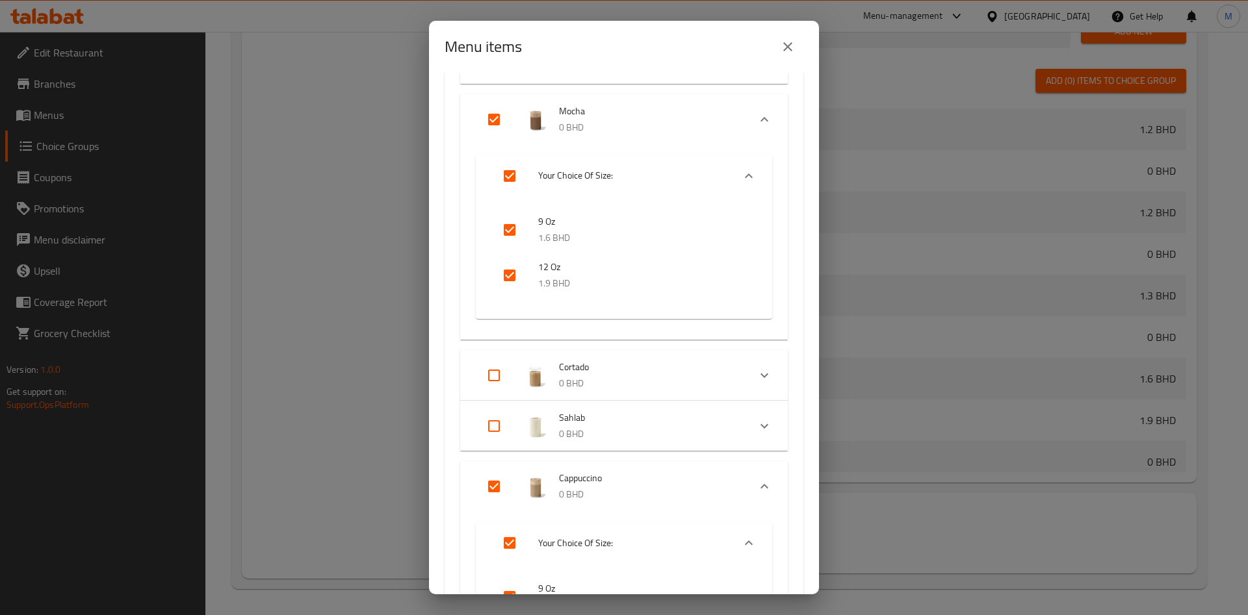
click at [496, 376] on input "Expand" at bounding box center [493, 375] width 31 height 31
checkbox input "true"
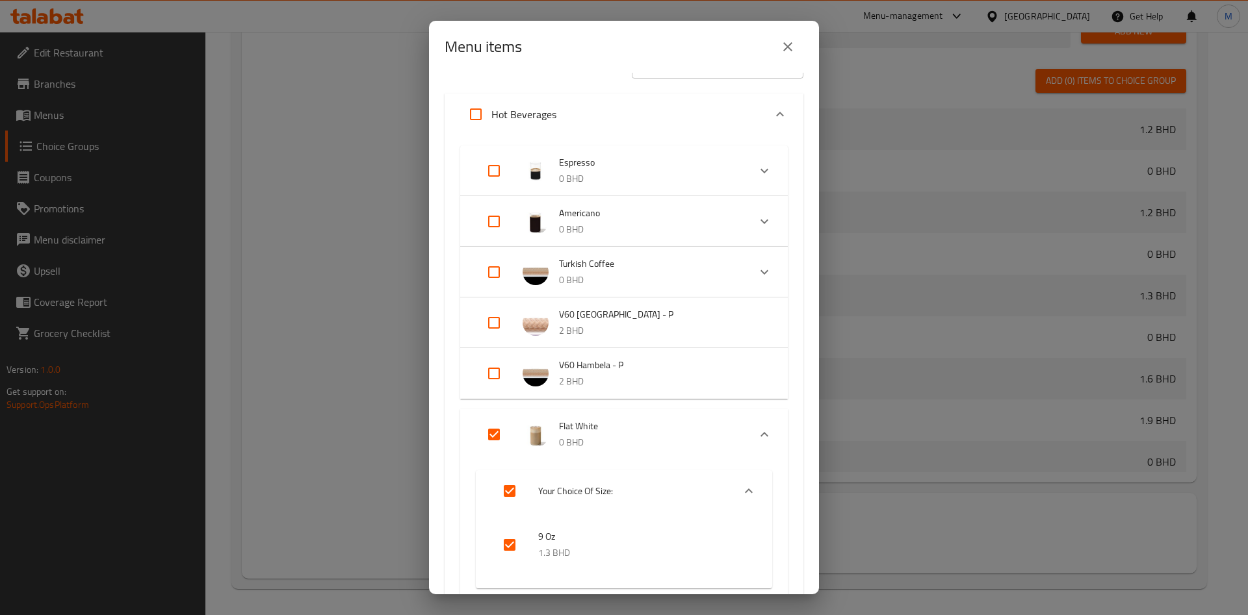
scroll to position [0, 0]
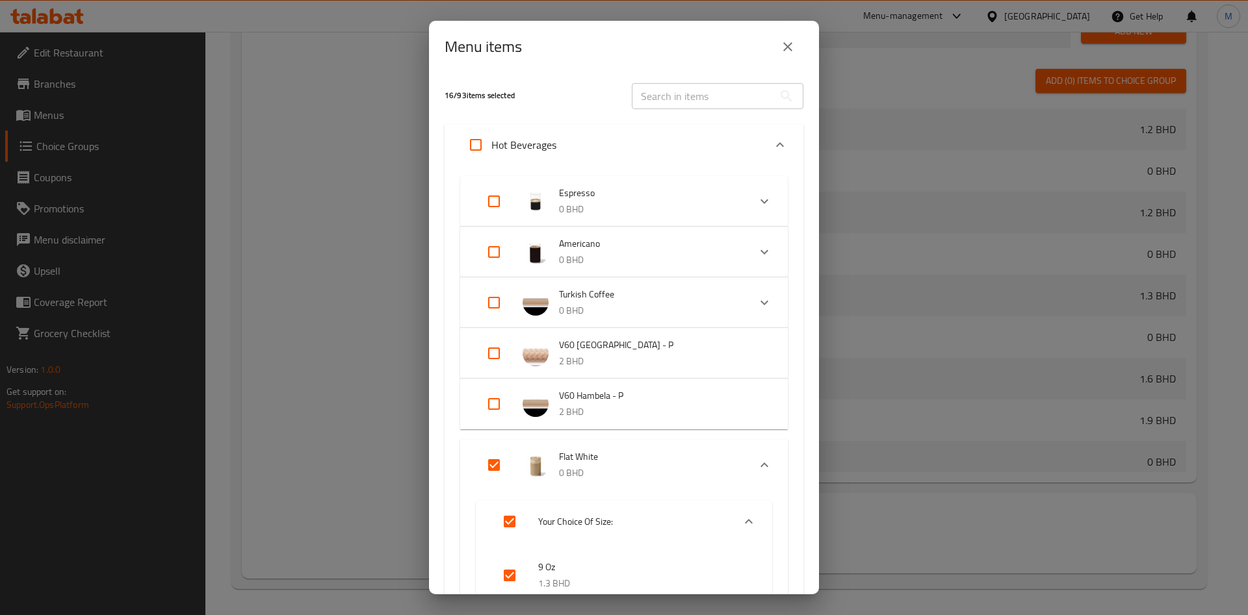
click at [704, 93] on input "text" at bounding box center [703, 96] width 142 height 26
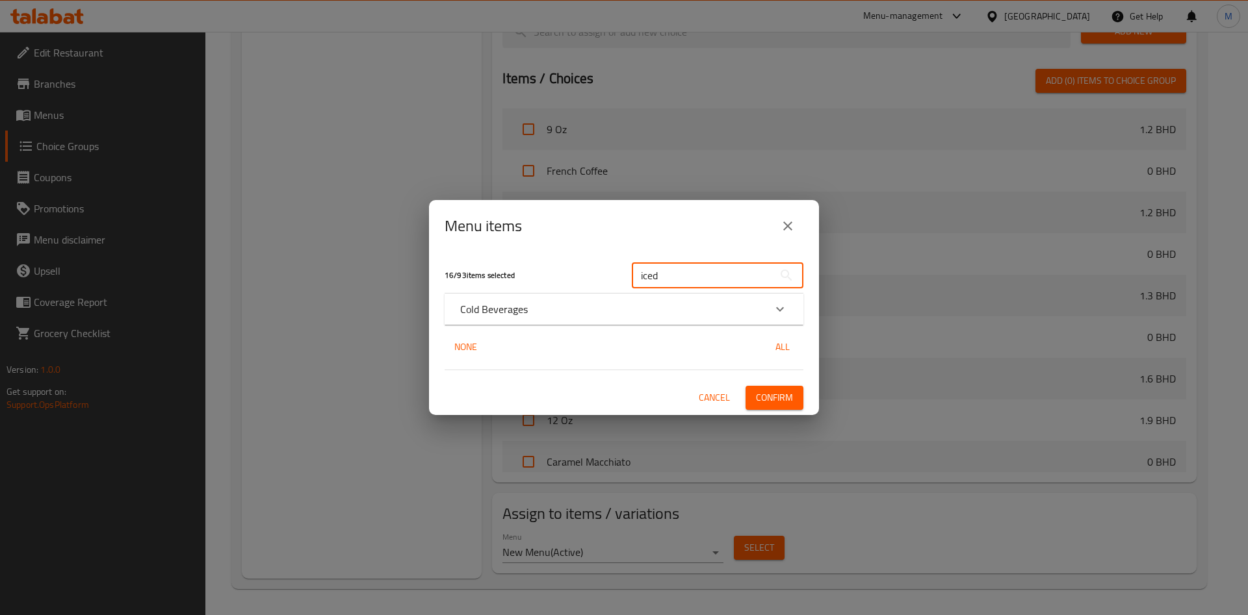
type input "iced"
click at [570, 315] on div "Cold Beverages" at bounding box center [612, 310] width 304 height 16
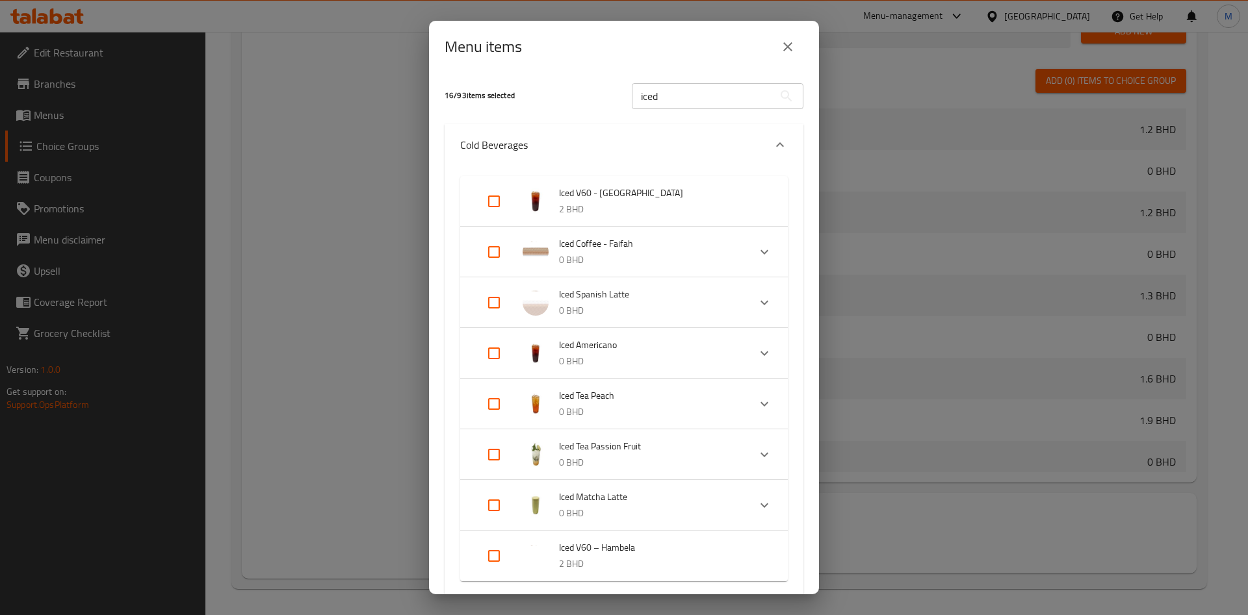
click at [487, 513] on input "Expand" at bounding box center [493, 505] width 31 height 31
checkbox input "true"
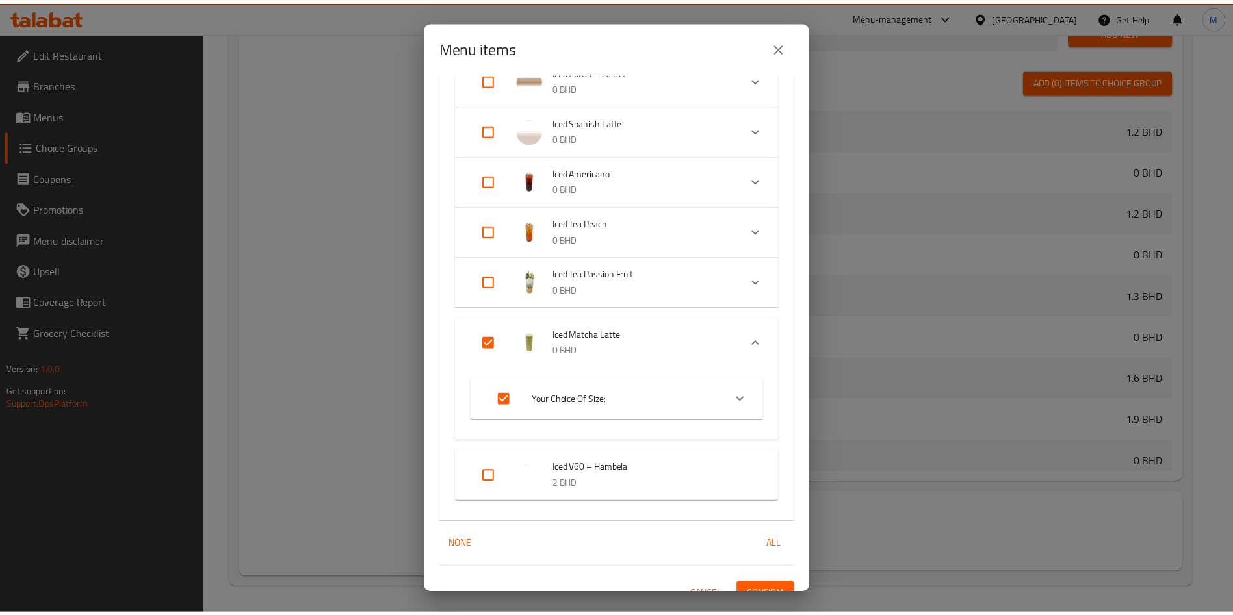
scroll to position [192, 0]
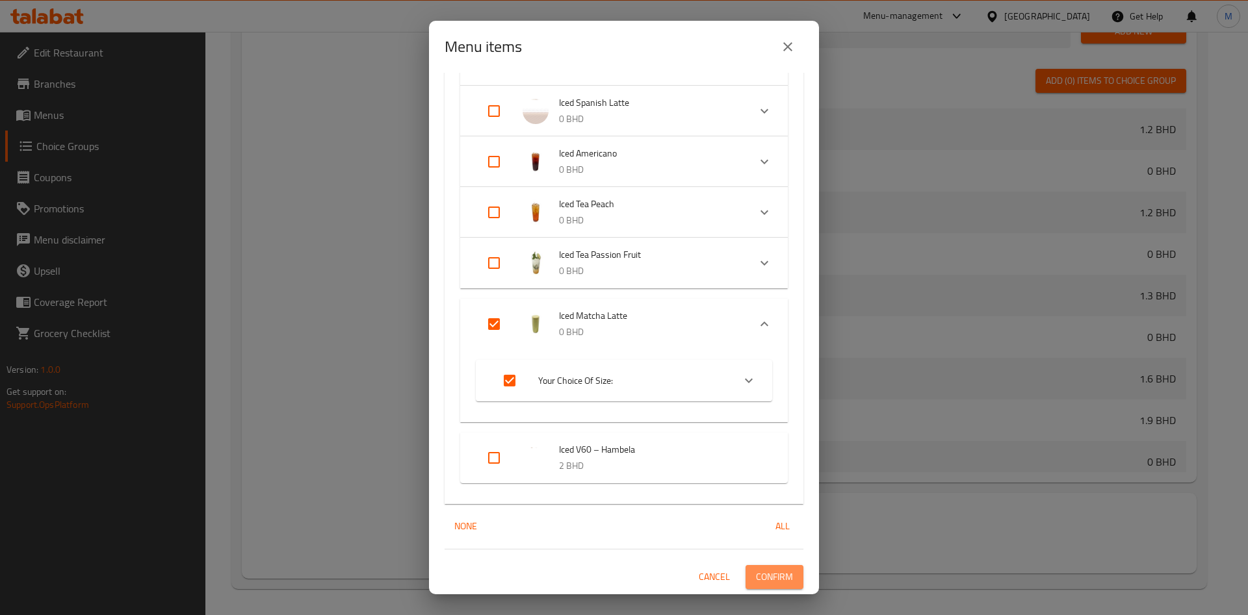
click at [762, 578] on span "Confirm" at bounding box center [774, 577] width 37 height 16
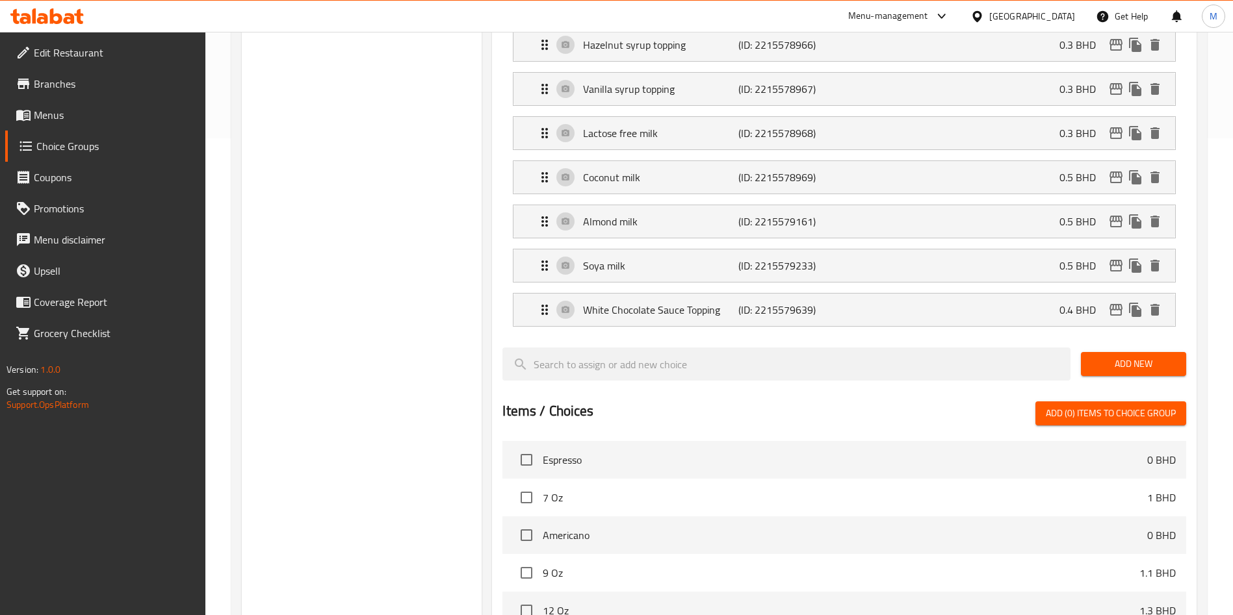
scroll to position [91, 0]
